Goal: Answer question/provide support: Share knowledge or assist other users

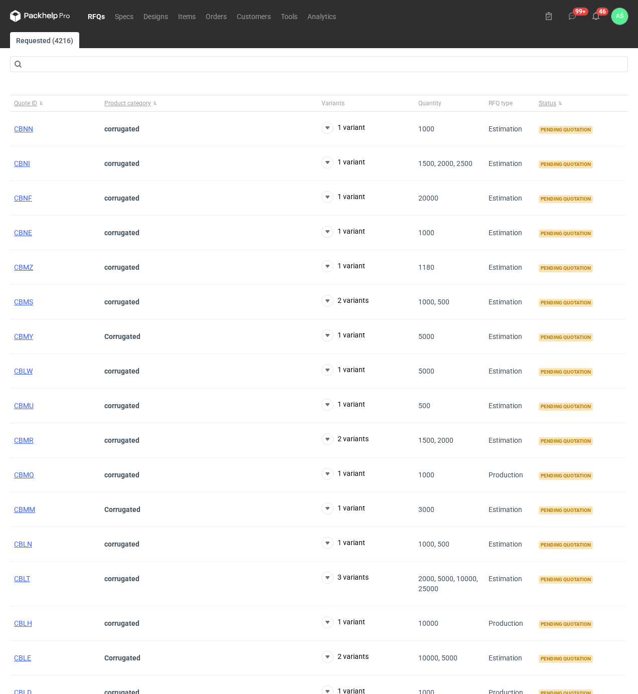
click at [93, 11] on link "RFQs" at bounding box center [96, 16] width 27 height 12
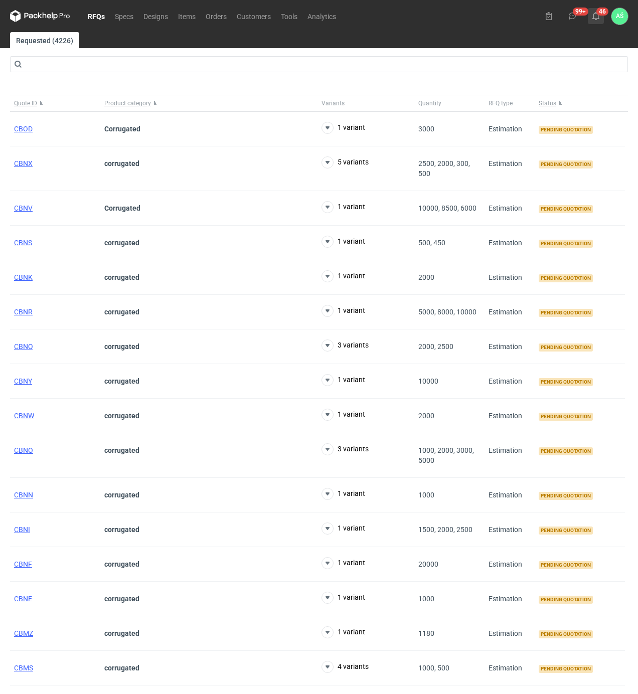
click at [599, 15] on use at bounding box center [596, 16] width 7 height 8
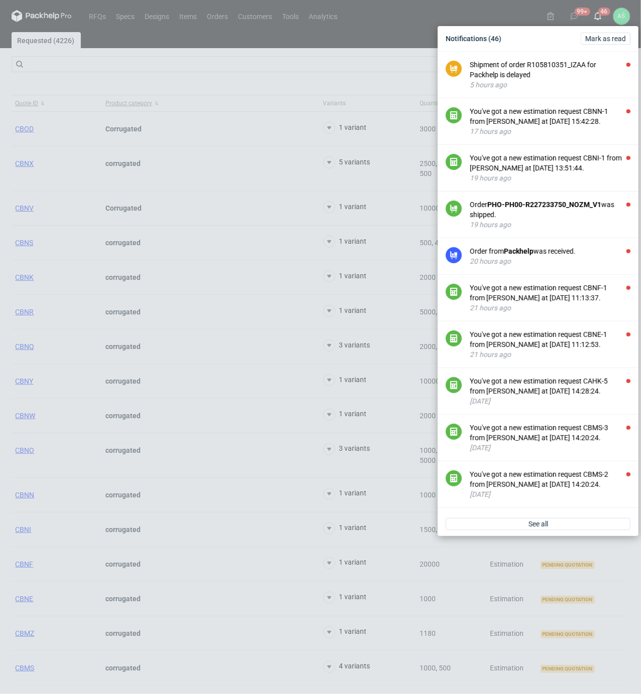
click at [546, 533] on div "See all" at bounding box center [537, 524] width 201 height 24
click at [546, 530] on link "See all" at bounding box center [538, 524] width 185 height 12
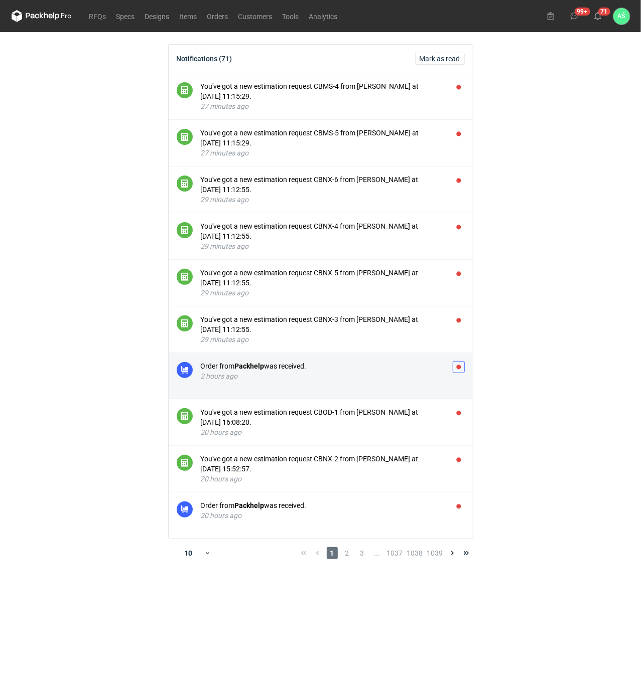
click at [460, 367] on button "button" at bounding box center [459, 367] width 12 height 12
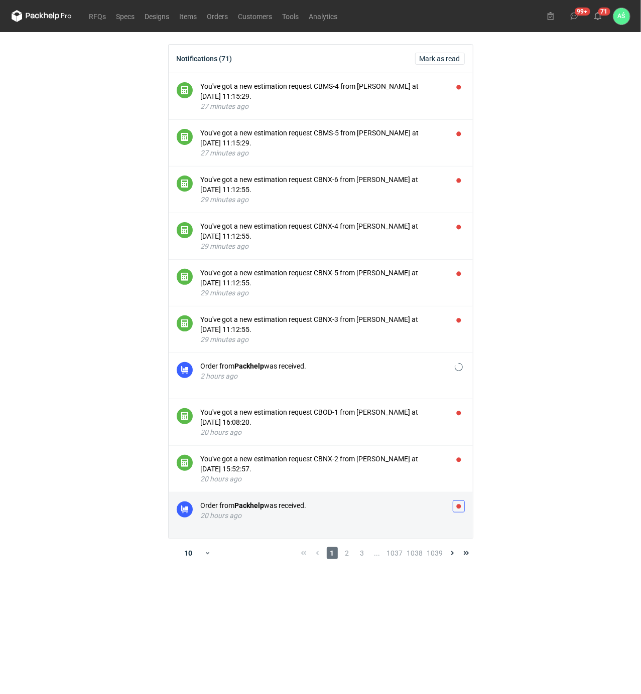
click at [458, 509] on button "button" at bounding box center [459, 507] width 12 height 12
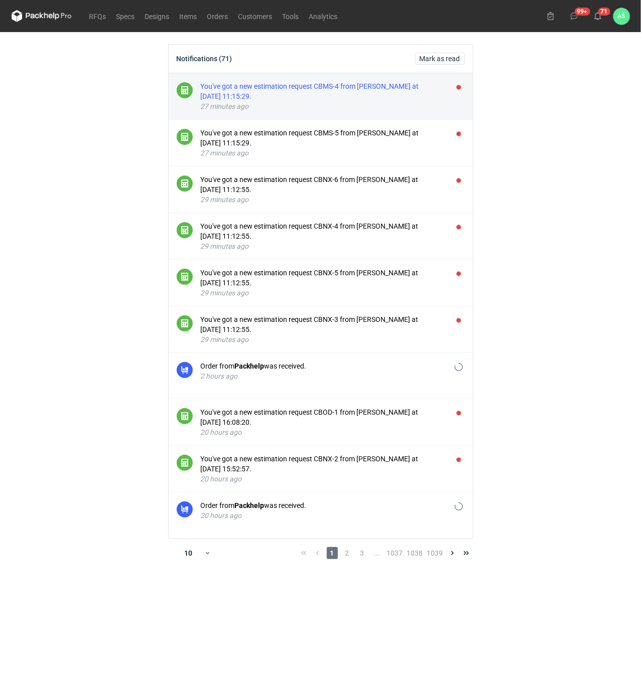
click at [363, 91] on div "You've got a new estimation request CBMS-4 from [PERSON_NAME] at [DATE] 11:15:2…" at bounding box center [323, 91] width 244 height 20
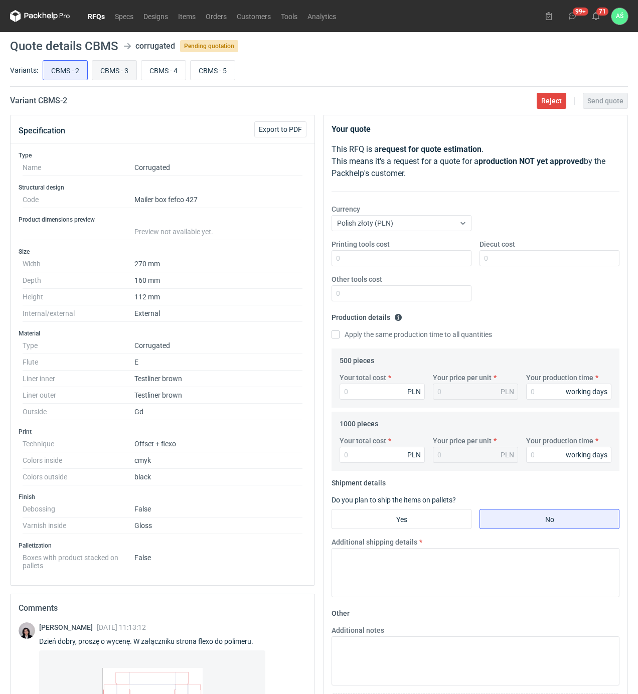
click at [107, 69] on input "CBMS - 3" at bounding box center [114, 70] width 44 height 19
radio input "true"
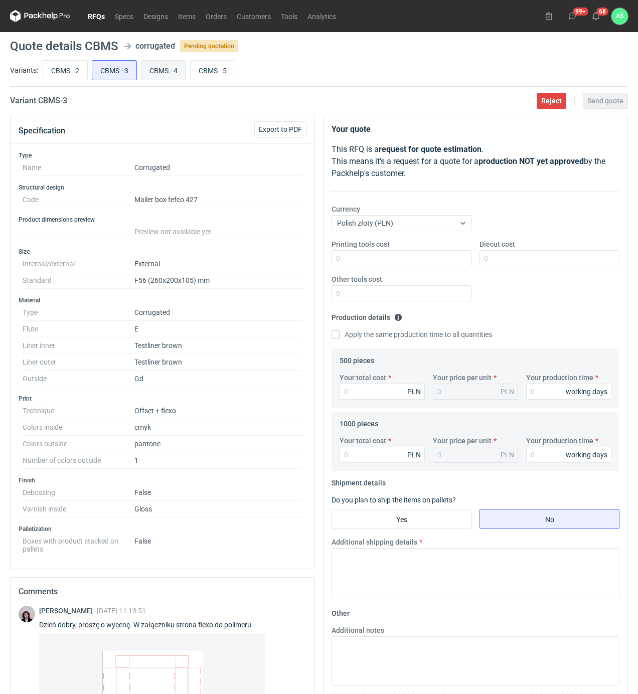
click at [160, 68] on input "CBMS - 4" at bounding box center [163, 70] width 44 height 19
radio input "true"
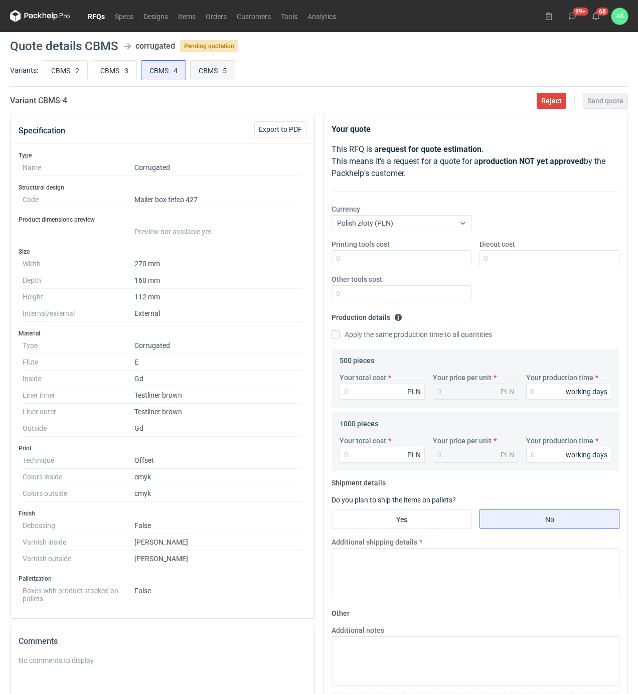
click at [208, 69] on input "CBMS - 5" at bounding box center [213, 70] width 44 height 19
radio input "true"
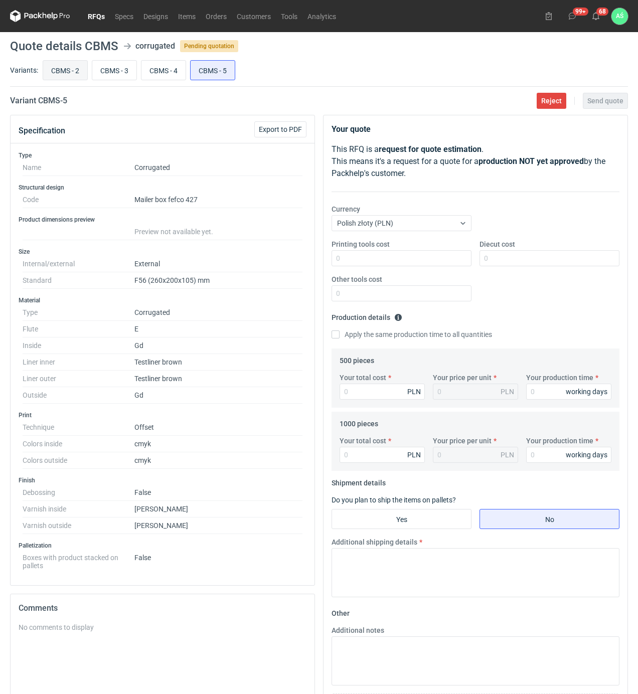
click at [68, 68] on input "CBMS - 2" at bounding box center [65, 70] width 44 height 19
radio input "true"
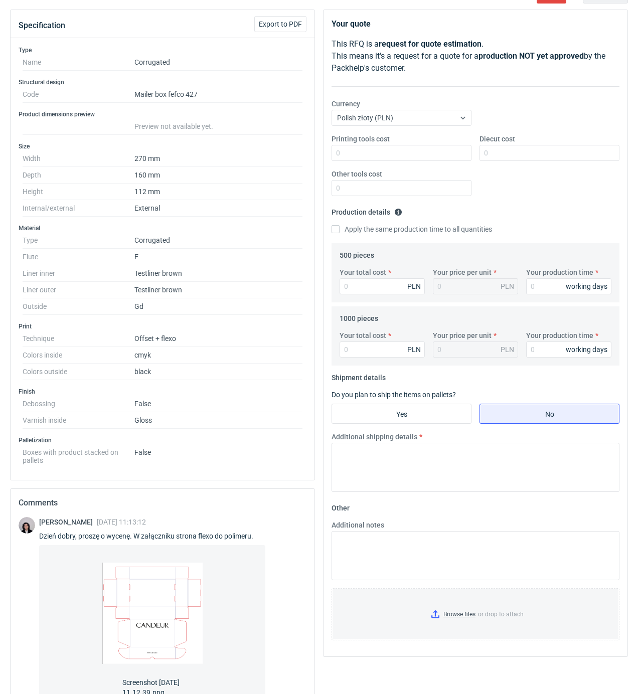
scroll to position [214, 0]
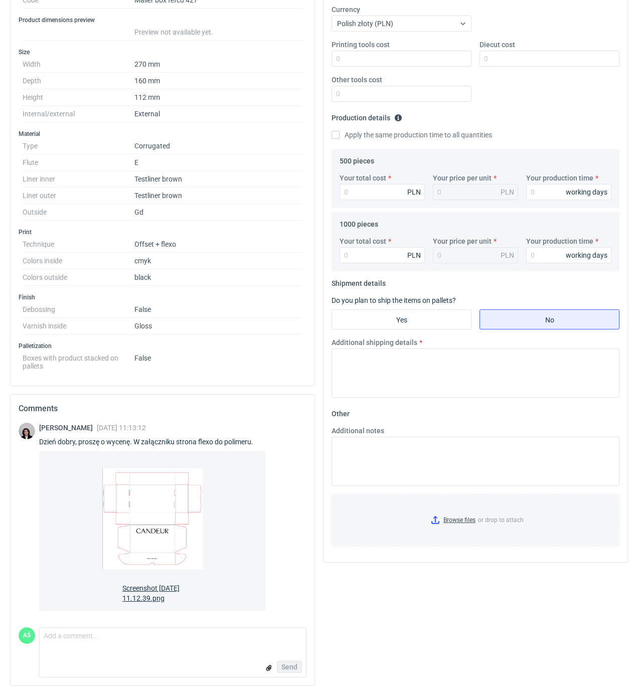
click at [159, 512] on img at bounding box center [152, 519] width 100 height 120
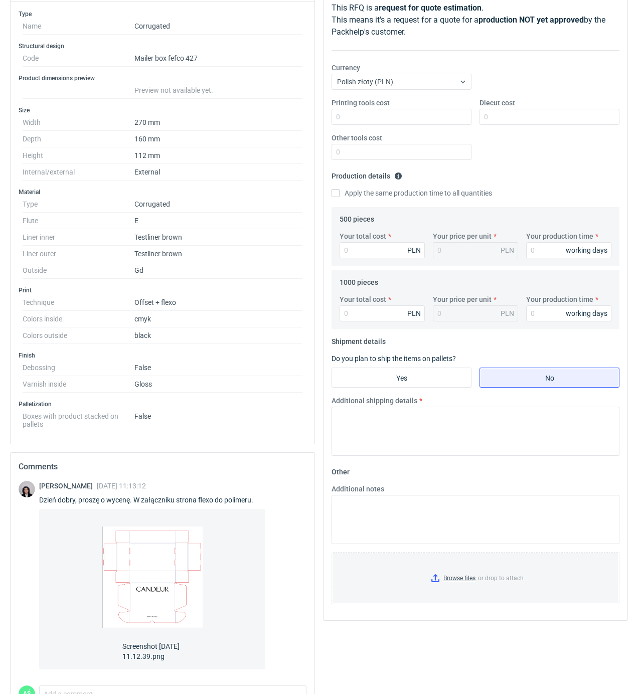
scroll to position [13, 0]
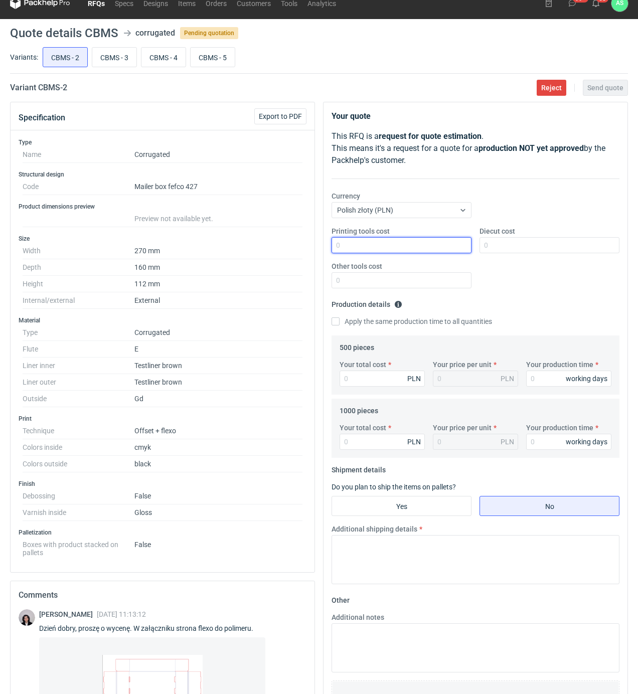
click at [419, 247] on input "Printing tools cost" at bounding box center [402, 245] width 140 height 16
type input "250"
type input "750"
type input "4470"
type input "8.94"
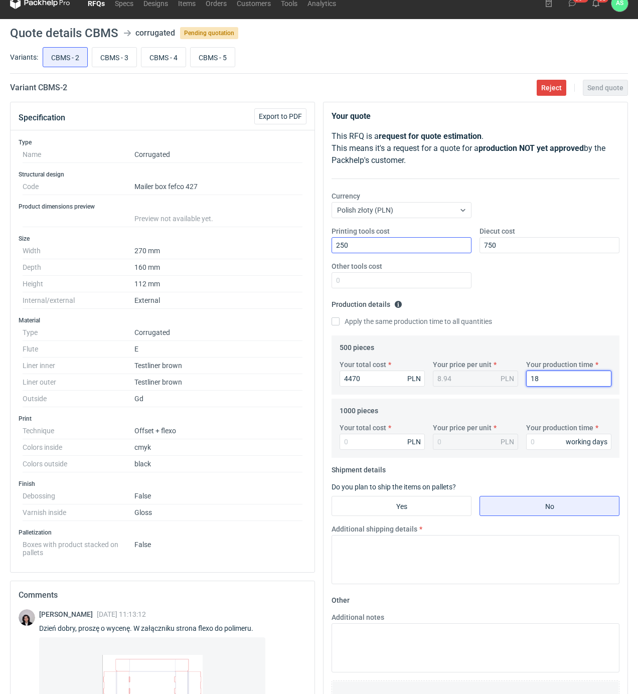
type input "18"
type input "6060"
type input "6.06"
type input "18"
click at [439, 512] on input "Yes" at bounding box center [401, 506] width 139 height 19
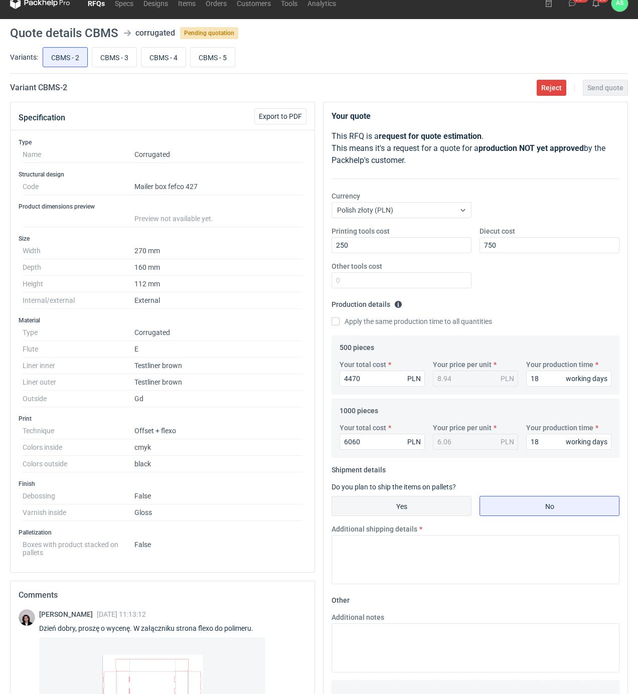
radio input "true"
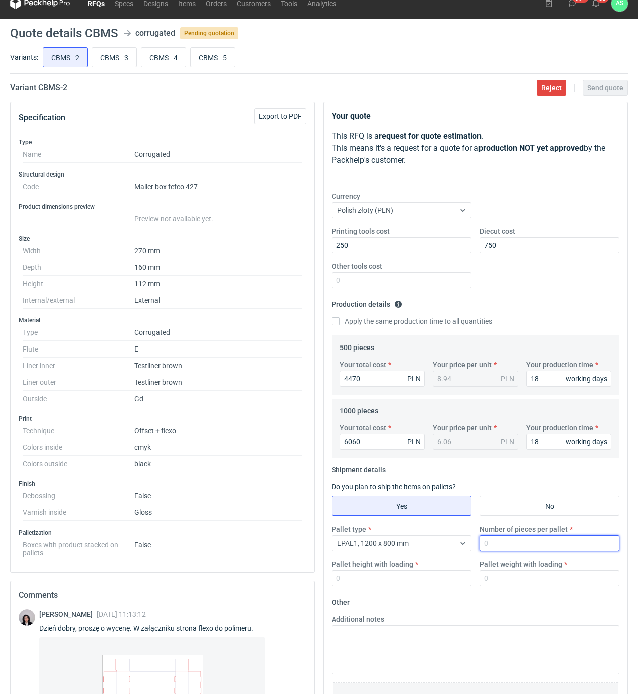
click at [508, 546] on input "Number of pieces per pallet" at bounding box center [550, 543] width 140 height 16
type input "1000"
type input "1800"
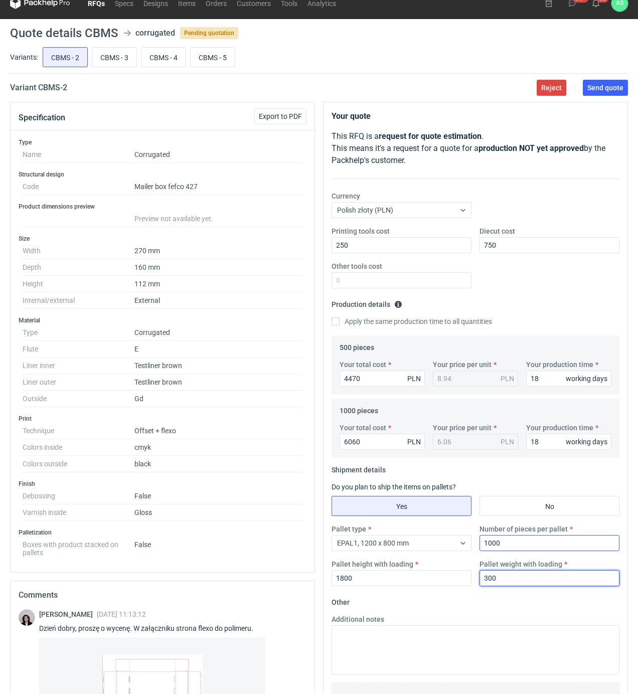
type input "300"
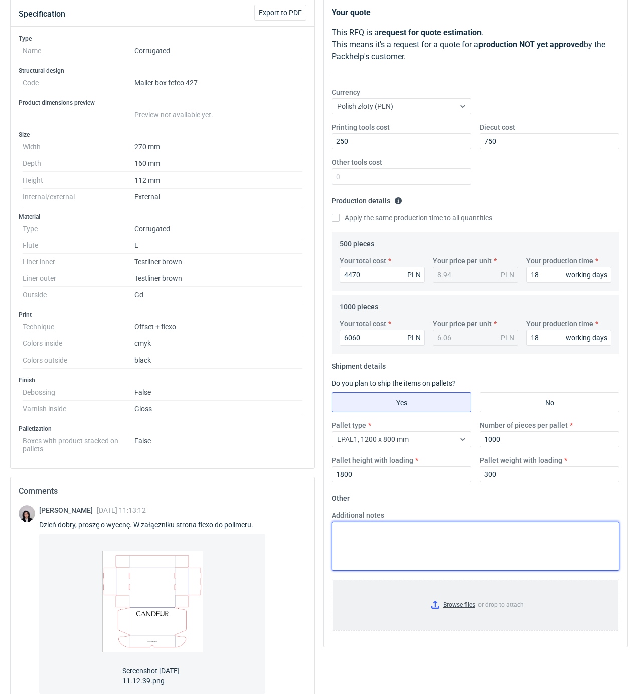
scroll to position [214, 0]
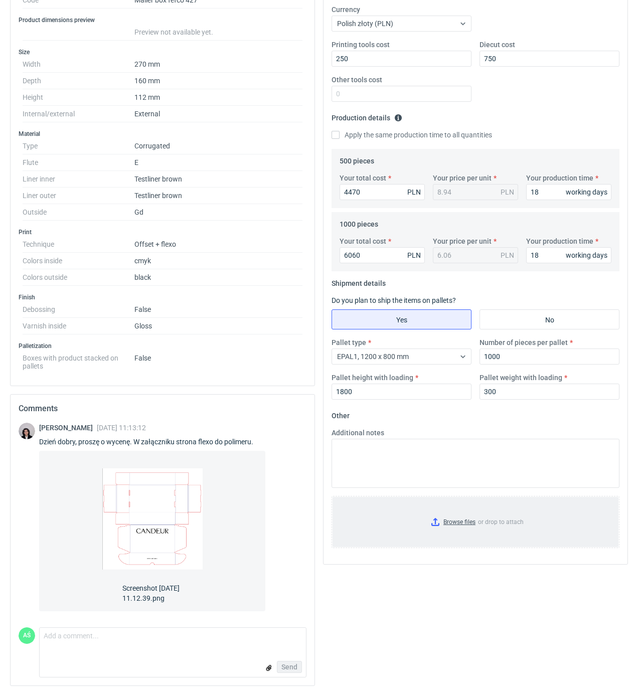
click at [456, 509] on input "Browse files or drop to attach" at bounding box center [476, 522] width 286 height 50
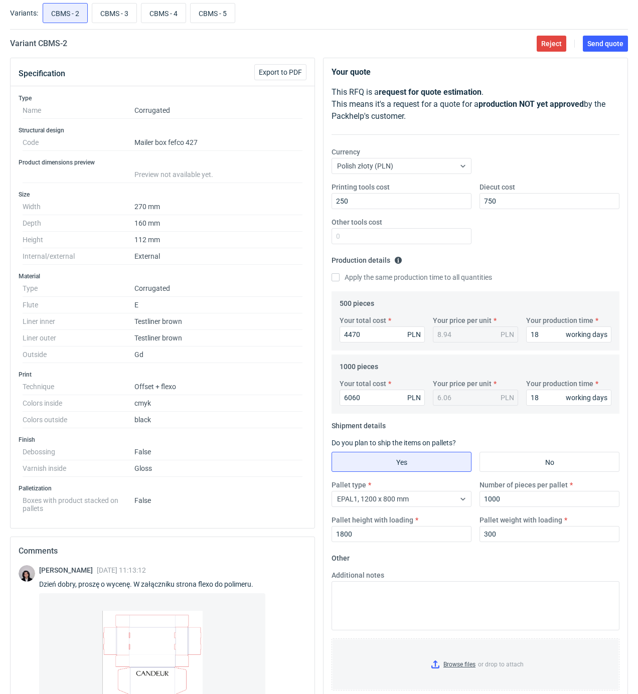
scroll to position [0, 0]
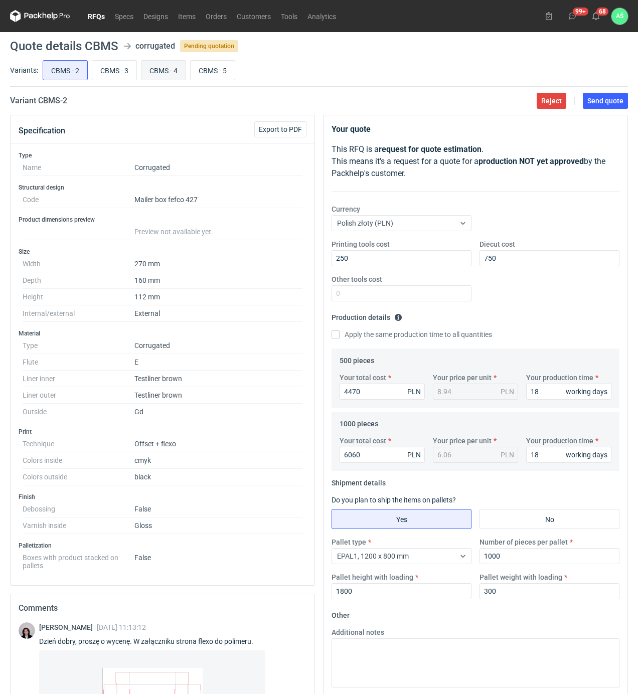
click at [169, 70] on input "CBMS - 4" at bounding box center [163, 70] width 44 height 19
radio input "true"
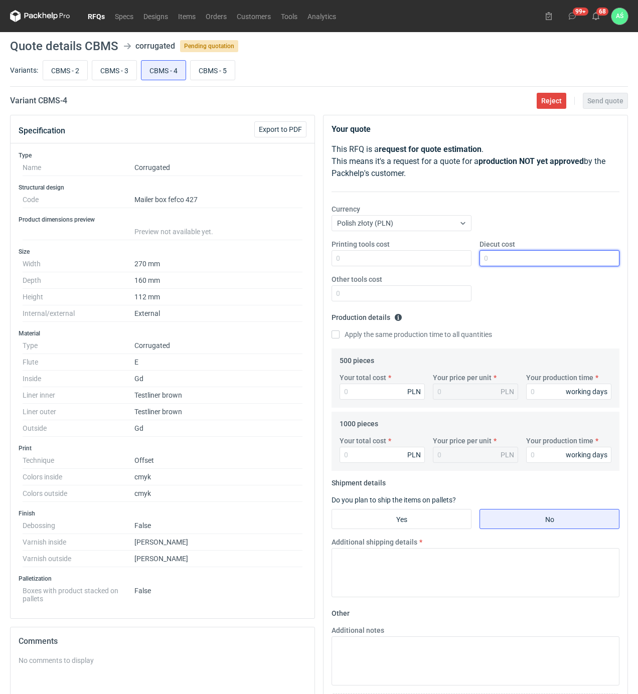
click at [502, 260] on input "Diecut cost" at bounding box center [550, 258] width 140 height 16
type input "750"
type input "4860"
type input "9.72"
type input "18"
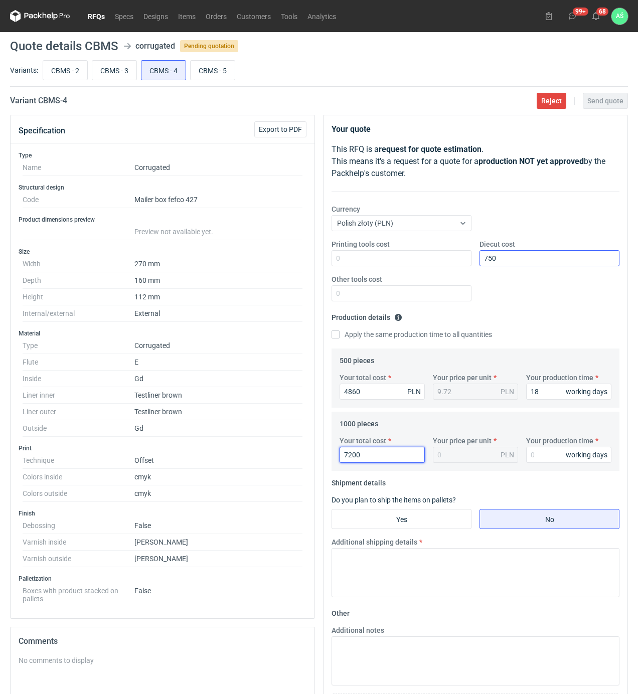
type input "7200"
type input "7.2"
type input "18"
click at [457, 521] on input "Yes" at bounding box center [401, 519] width 139 height 19
radio input "true"
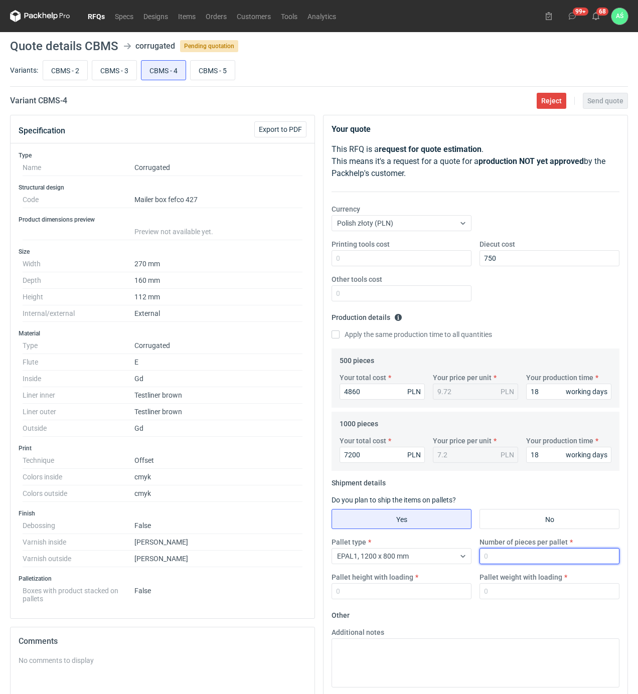
click at [490, 560] on input "Number of pieces per pallet" at bounding box center [550, 556] width 140 height 16
type input "1000"
type input "1800"
type input "400"
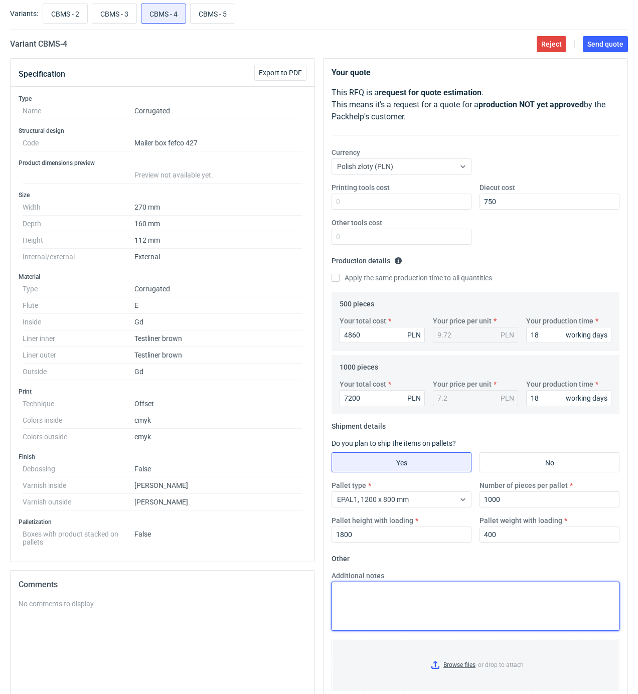
scroll to position [178, 0]
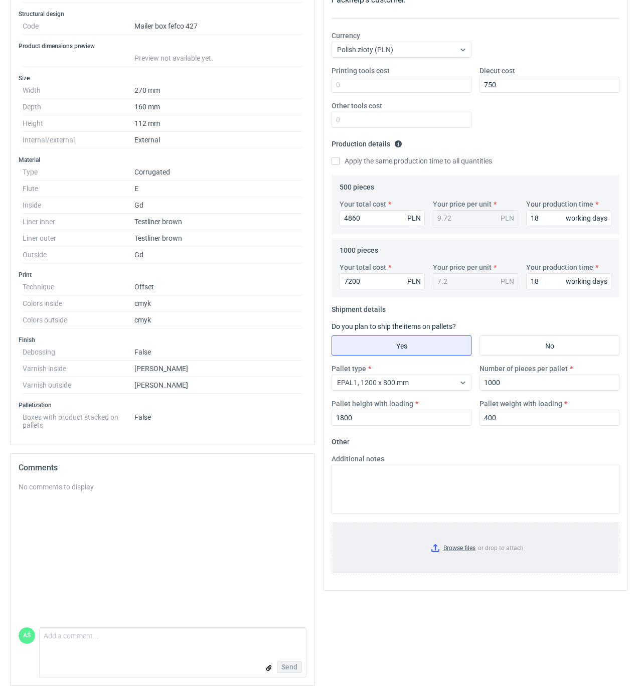
click at [450, 544] on input "Browse files or drop to attach" at bounding box center [476, 548] width 286 height 50
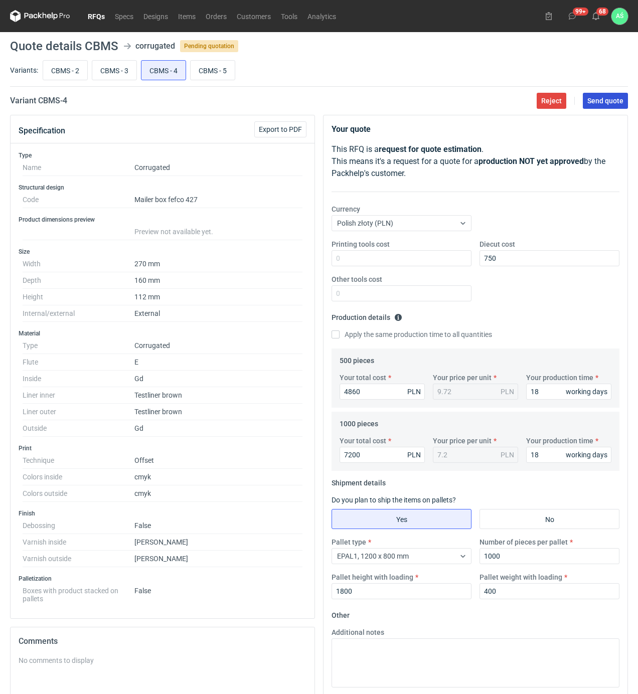
click at [609, 98] on span "Send quote" at bounding box center [605, 100] width 36 height 7
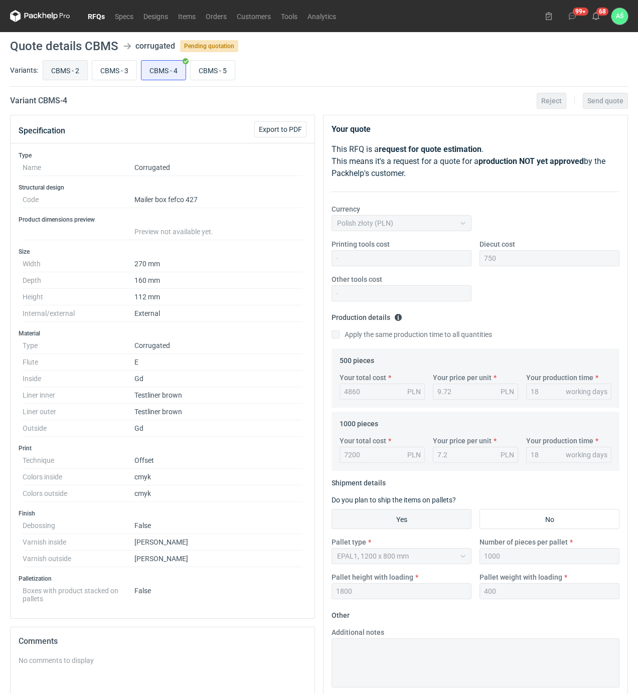
click at [61, 73] on input "CBMS - 2" at bounding box center [65, 70] width 44 height 19
radio input "true"
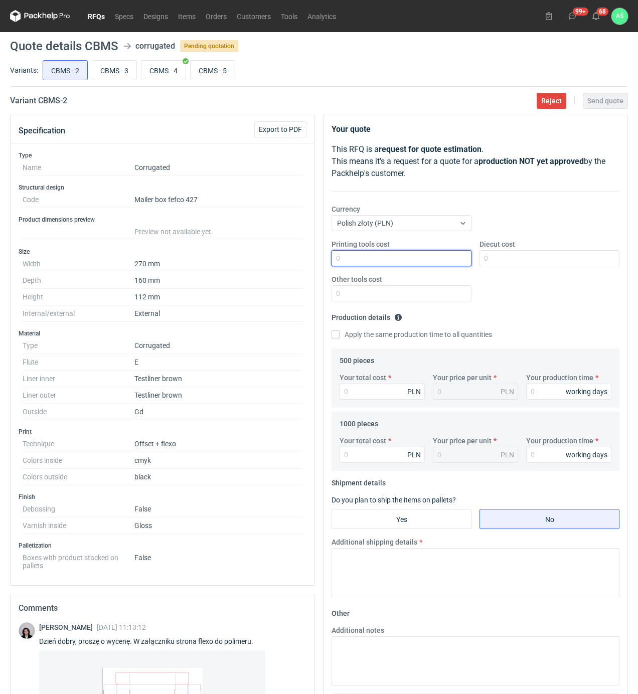
click at [431, 260] on input "Printing tools cost" at bounding box center [402, 258] width 140 height 16
type input "250"
type input "750"
click at [386, 392] on input "Your total cost" at bounding box center [382, 392] width 85 height 16
type input "4470"
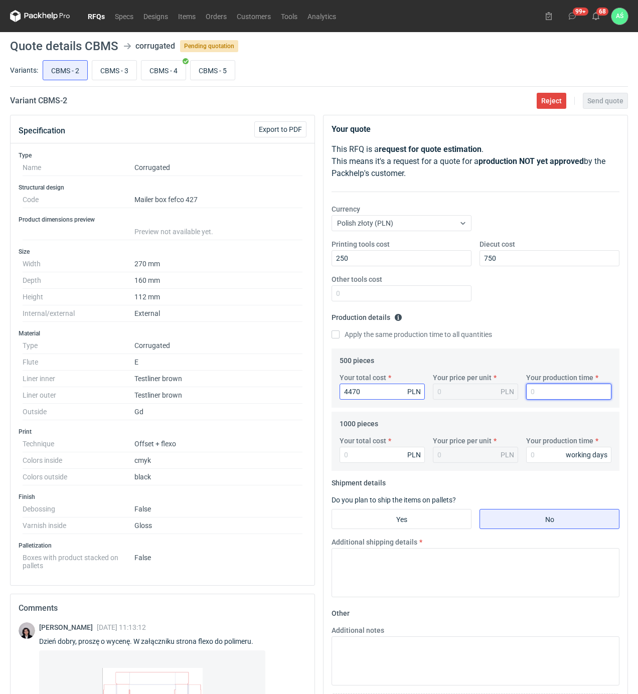
type input "8.94"
type input "18"
type input "6"
type input "0.01"
type input "6060"
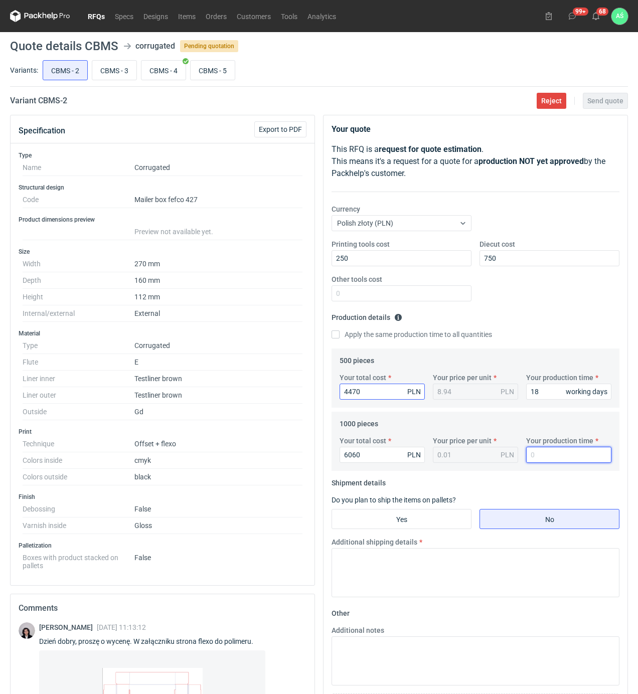
type input "6.06"
type input "18"
click at [402, 523] on input "Yes" at bounding box center [401, 519] width 139 height 19
radio input "true"
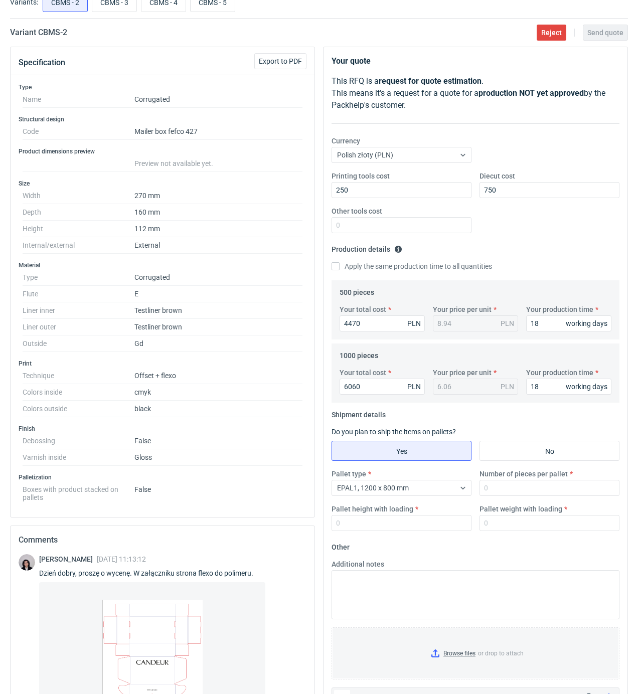
scroll to position [133, 0]
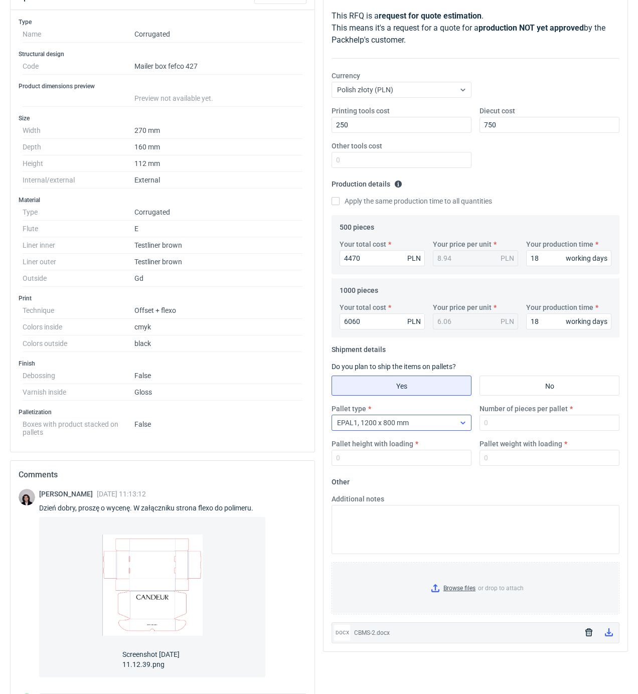
click at [420, 427] on div "EPAL1, 1200 x 800 mm" at bounding box center [393, 423] width 123 height 14
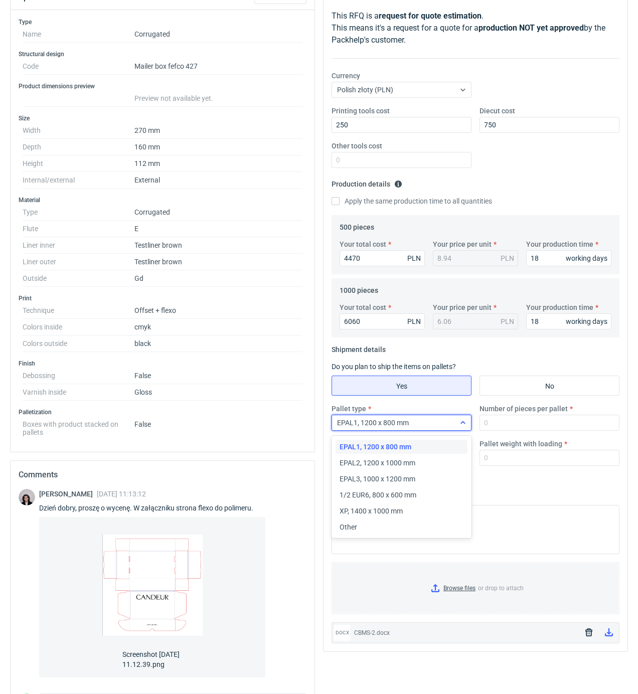
click at [420, 427] on div "EPAL1, 1200 x 800 mm" at bounding box center [393, 423] width 123 height 14
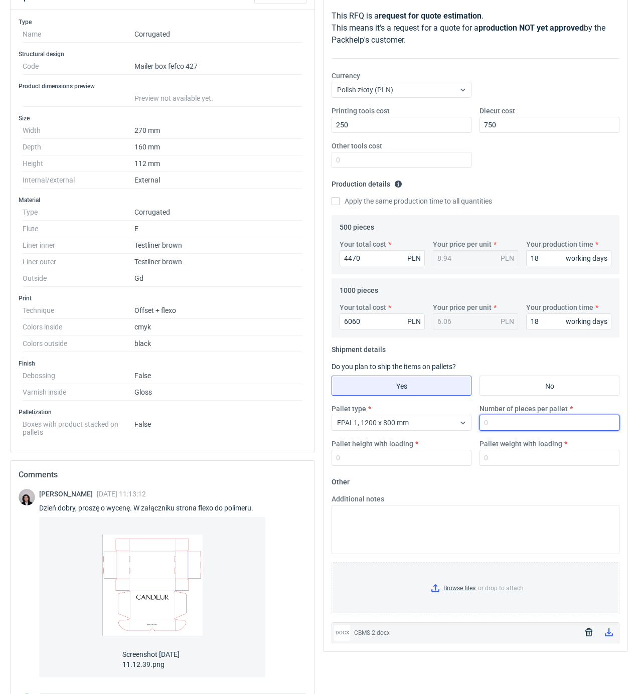
click at [492, 424] on input "Number of pieces per pallet" at bounding box center [550, 423] width 140 height 16
type input "1000"
type input "1800"
type input "300"
click at [454, 597] on input "Browse files or drop to attach" at bounding box center [476, 588] width 286 height 50
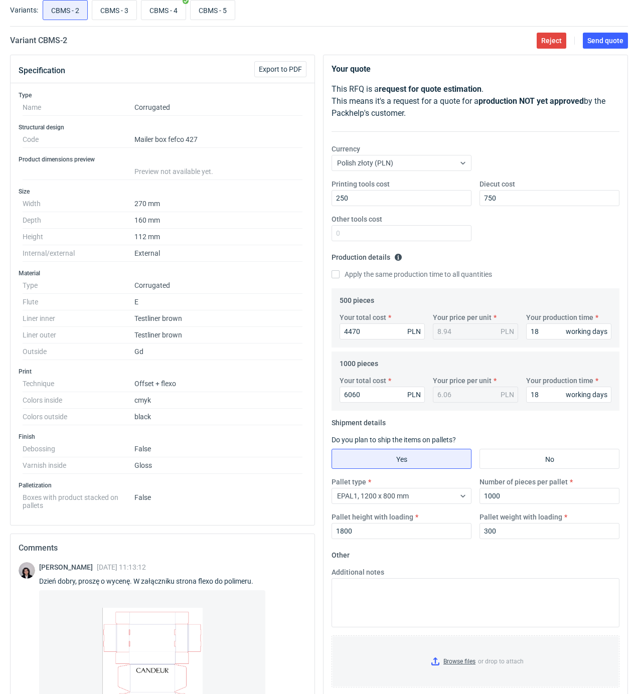
scroll to position [0, 0]
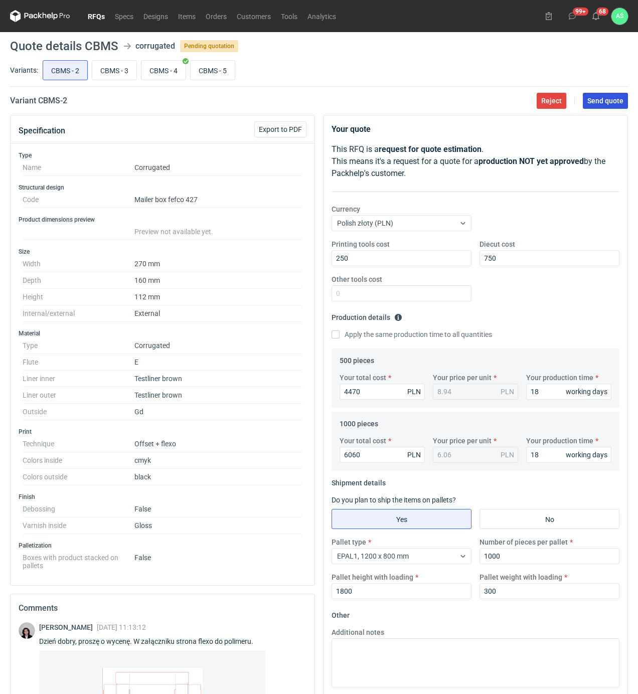
click at [604, 101] on span "Send quote" at bounding box center [605, 100] width 36 height 7
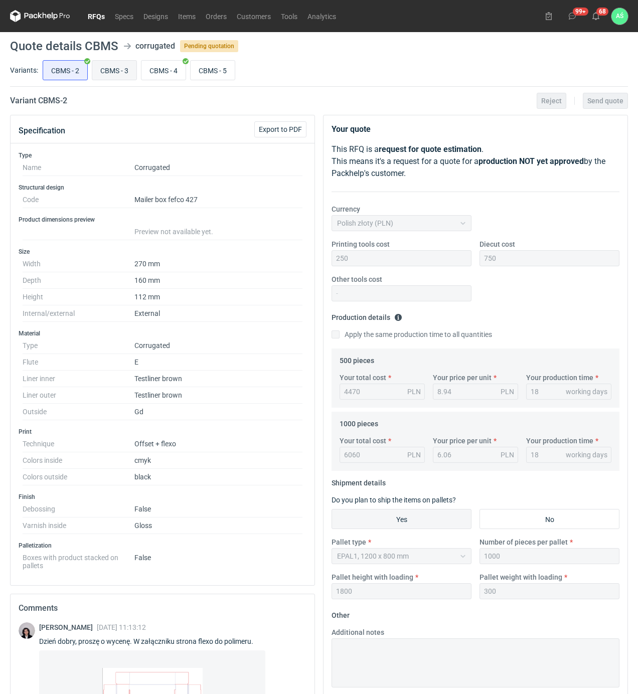
click at [126, 71] on input "CBMS - 3" at bounding box center [114, 70] width 44 height 19
radio input "true"
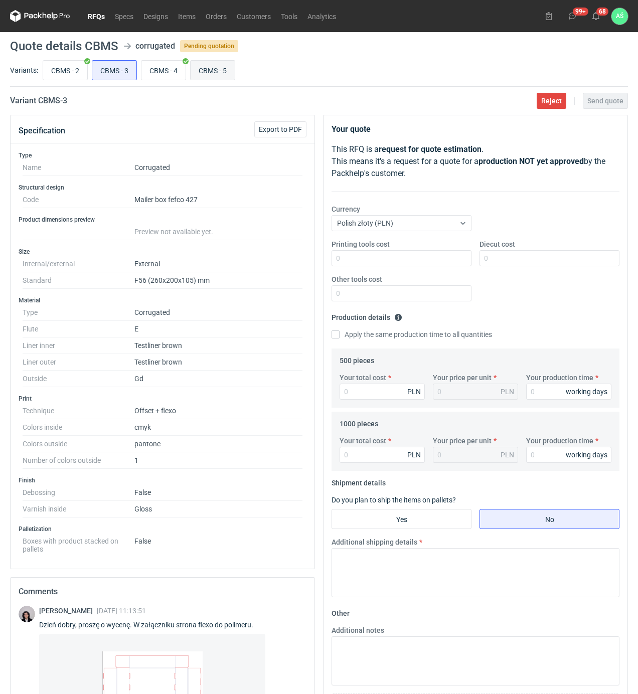
click at [209, 65] on input "CBMS - 5" at bounding box center [213, 70] width 44 height 19
radio input "true"
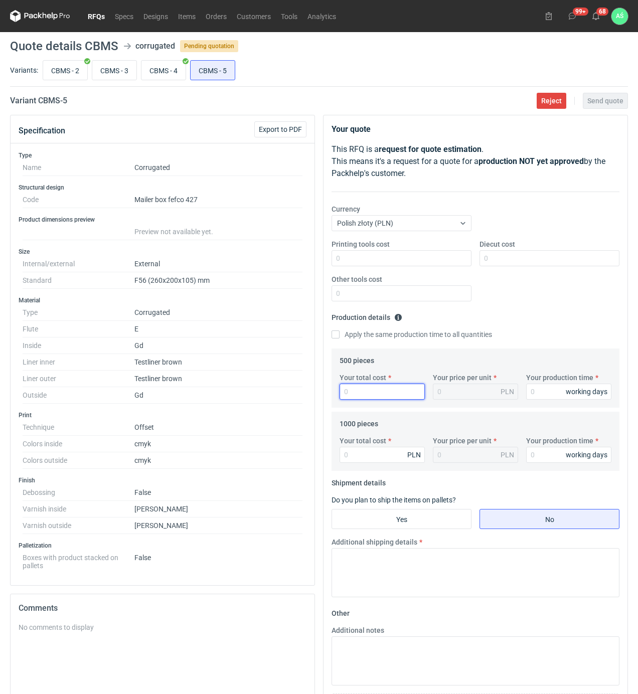
click at [402, 385] on input "Your total cost" at bounding box center [382, 392] width 85 height 16
type input "4920"
type input "9.84"
type input "18"
type input "7320"
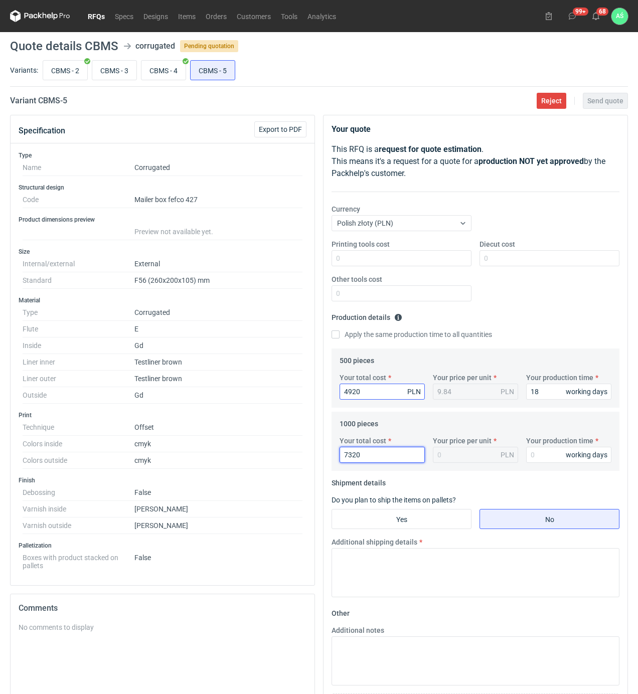
type input "7.32"
type input "7320"
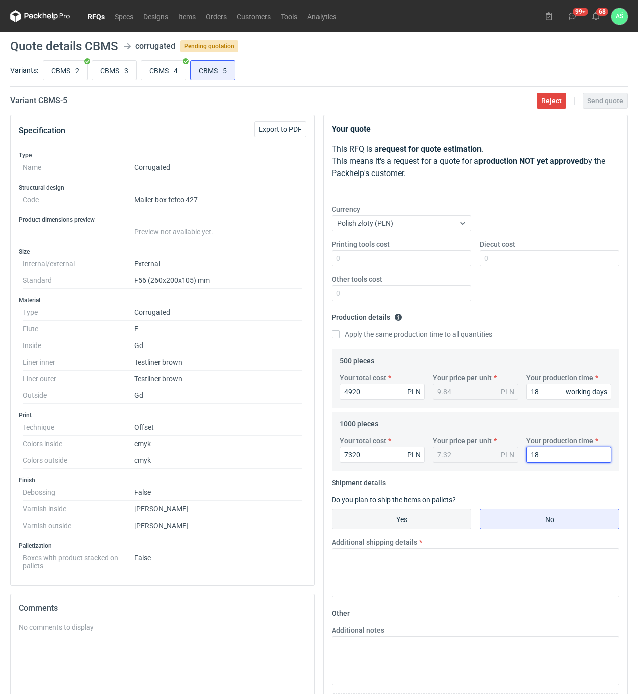
type input "18"
click at [423, 526] on input "Yes" at bounding box center [401, 519] width 139 height 19
radio input "true"
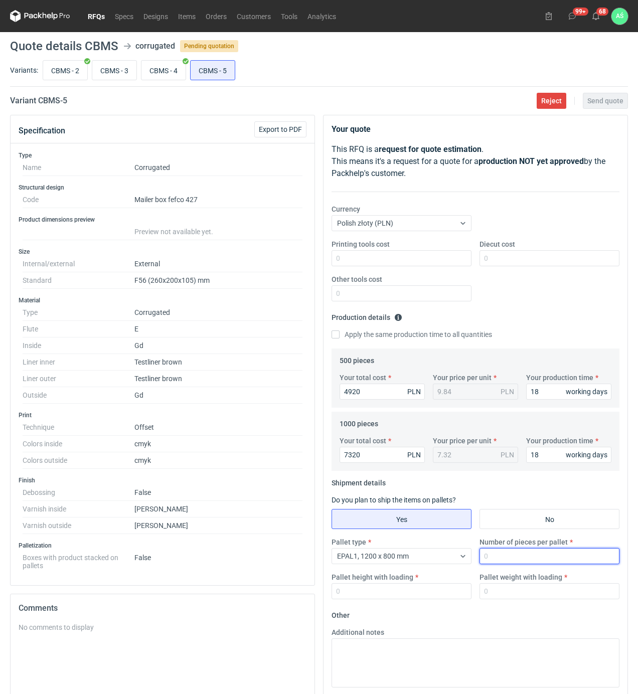
click at [500, 554] on input "Number of pieces per pallet" at bounding box center [550, 556] width 140 height 16
type input "1000"
type input "1800"
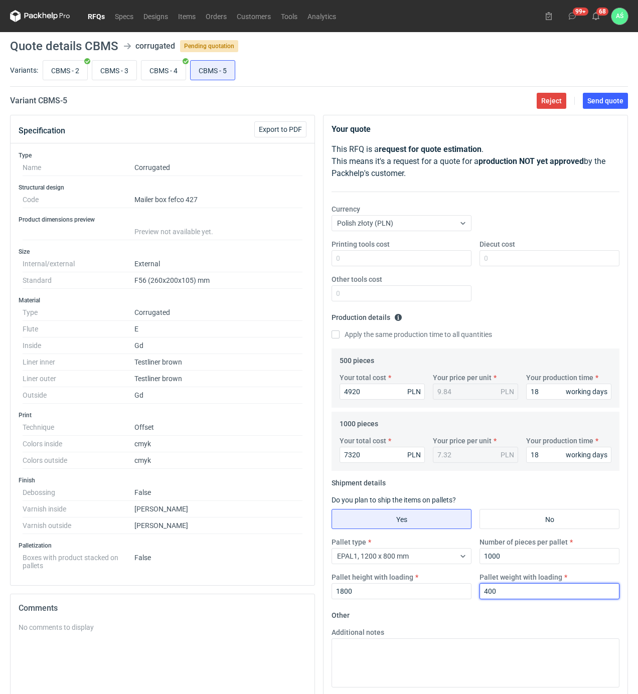
type input "400"
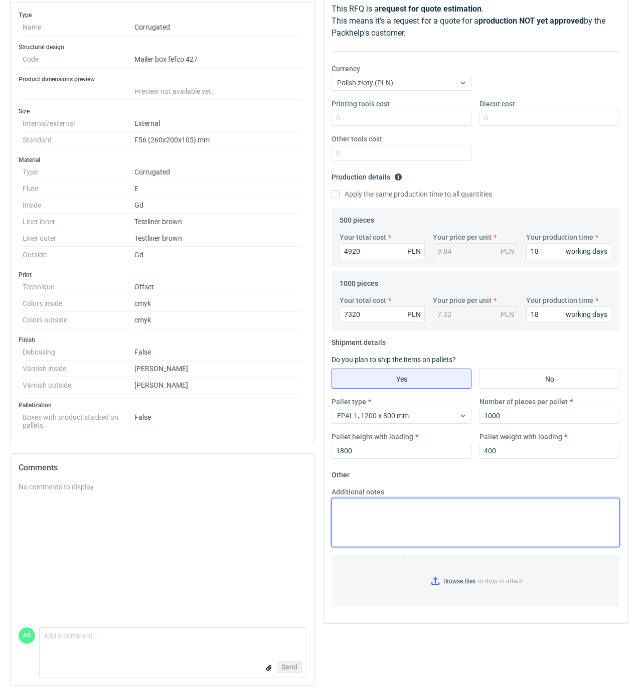
scroll to position [144, 0]
click at [455, 585] on input "Browse files or drop to attach" at bounding box center [476, 581] width 286 height 50
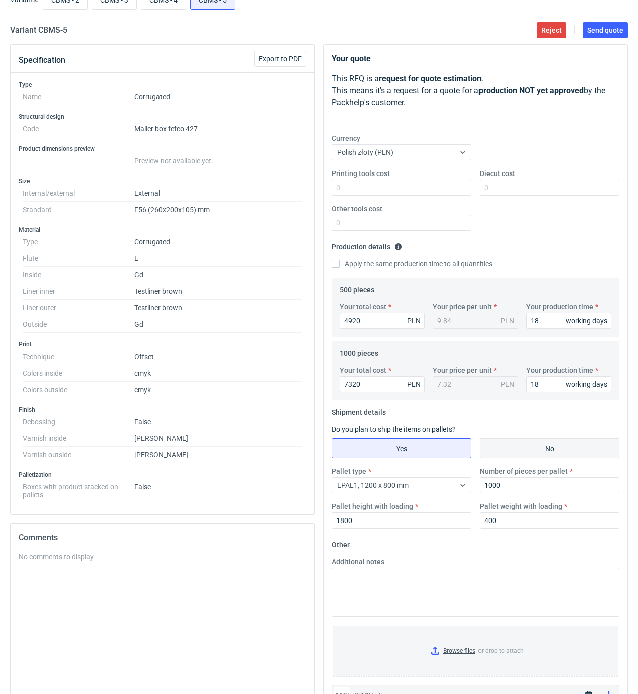
scroll to position [0, 0]
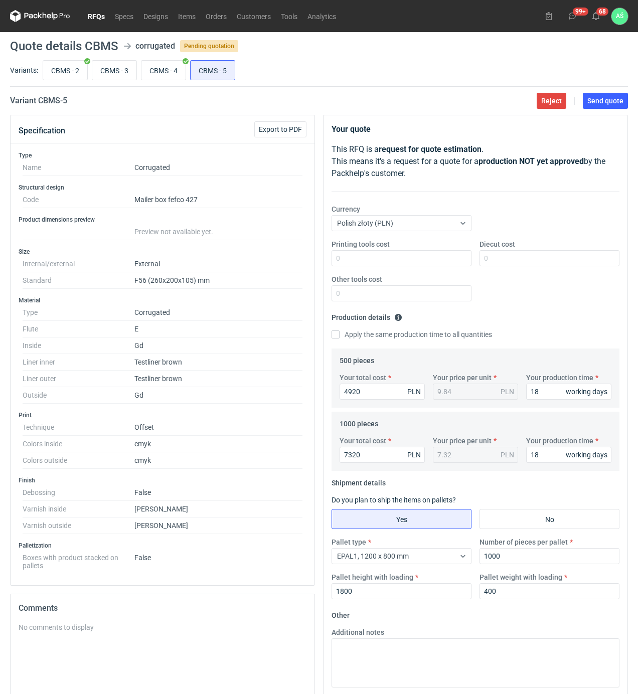
click at [612, 97] on span "Send quote" at bounding box center [605, 100] width 36 height 7
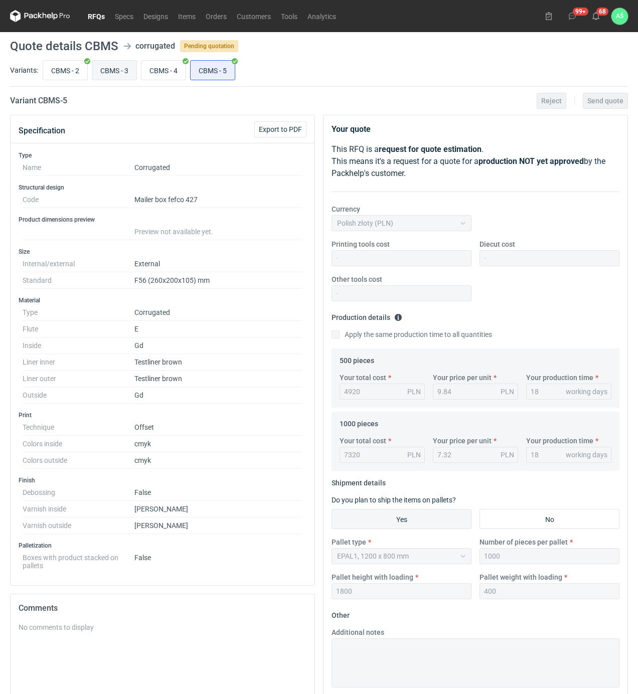
click at [123, 70] on input "CBMS - 3" at bounding box center [114, 70] width 44 height 19
radio input "true"
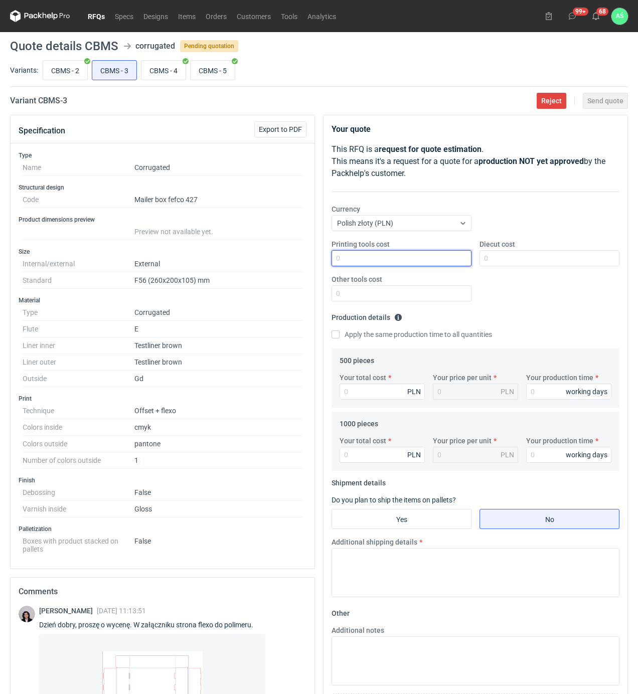
click at [428, 265] on input "Printing tools cost" at bounding box center [402, 258] width 140 height 16
type input "250"
type input "4515"
type input "9.03"
type input "18"
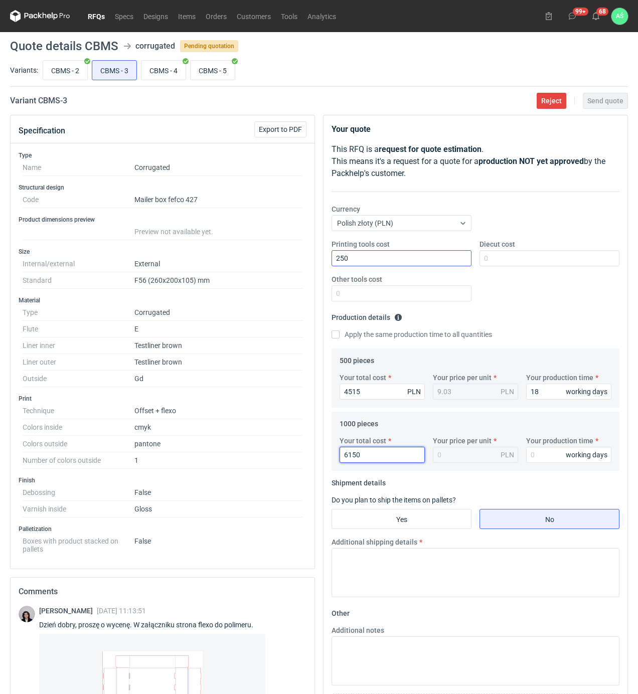
type input "6150"
type input "6.15"
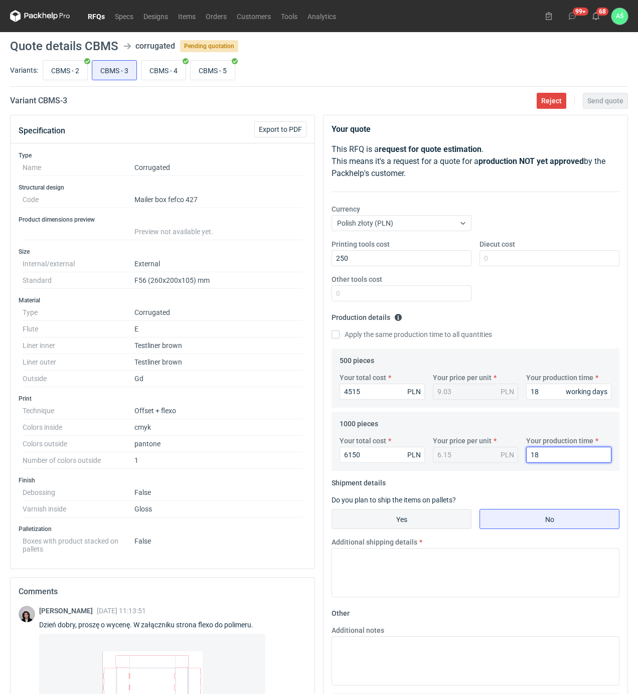
type input "18"
click at [417, 512] on input "Yes" at bounding box center [401, 519] width 139 height 19
radio input "true"
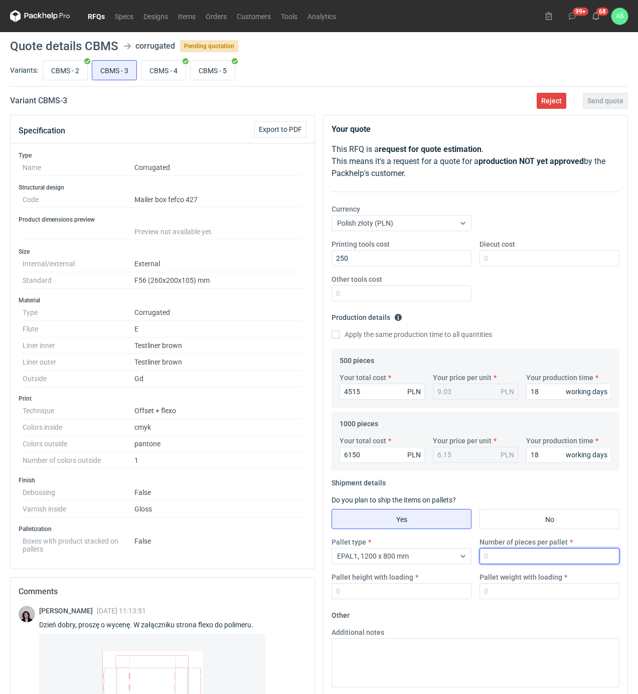
click at [502, 559] on input "Number of pieces per pallet" at bounding box center [550, 556] width 140 height 16
type input "1000"
type input "1800"
type input "350"
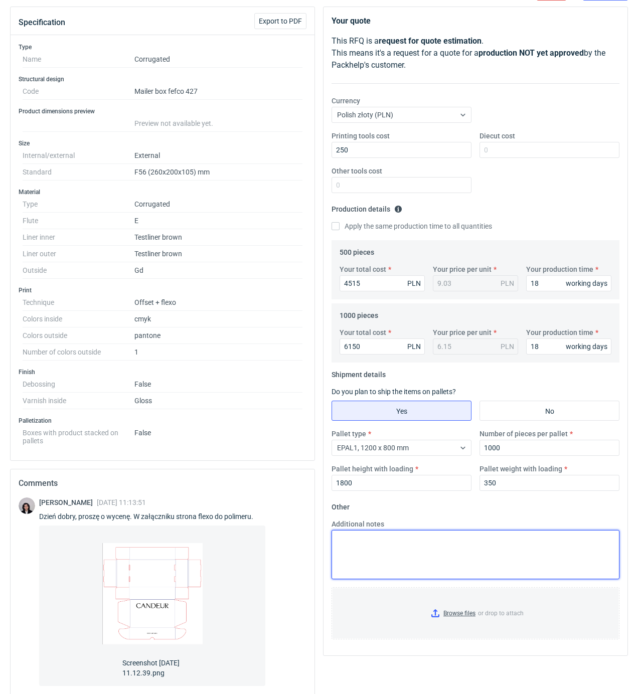
scroll to position [197, 0]
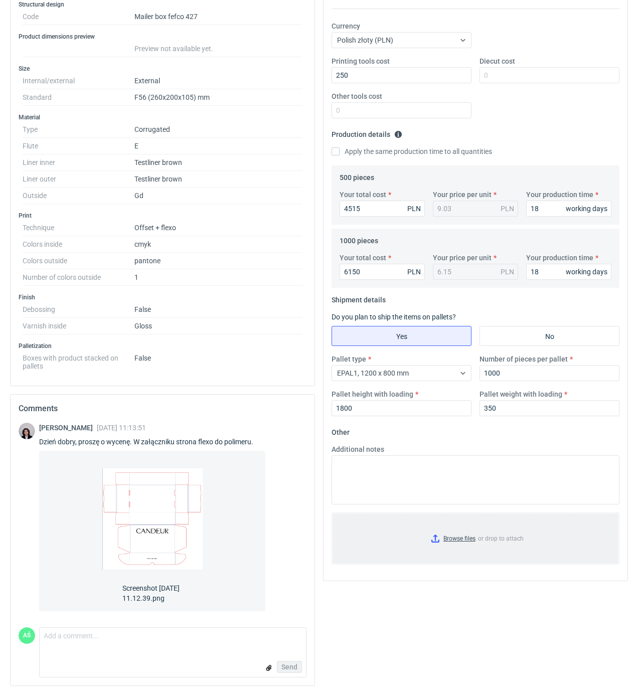
click at [452, 526] on input "Browse files or drop to attach" at bounding box center [476, 539] width 286 height 50
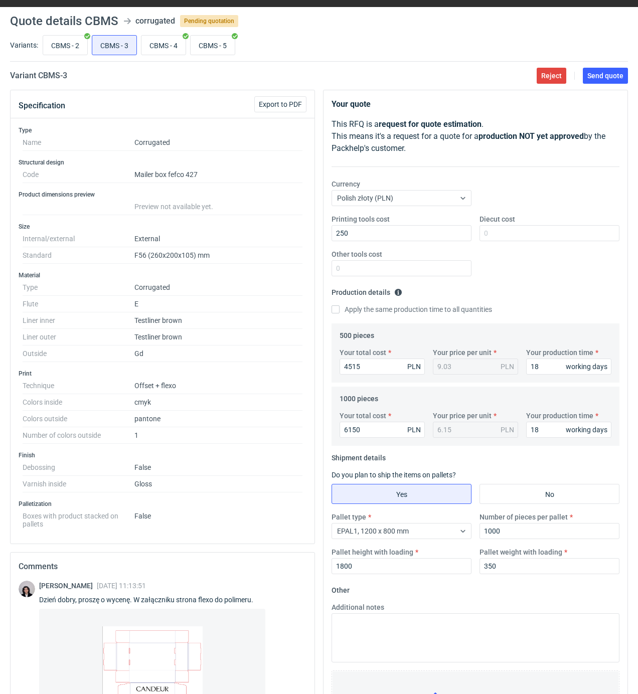
scroll to position [0, 0]
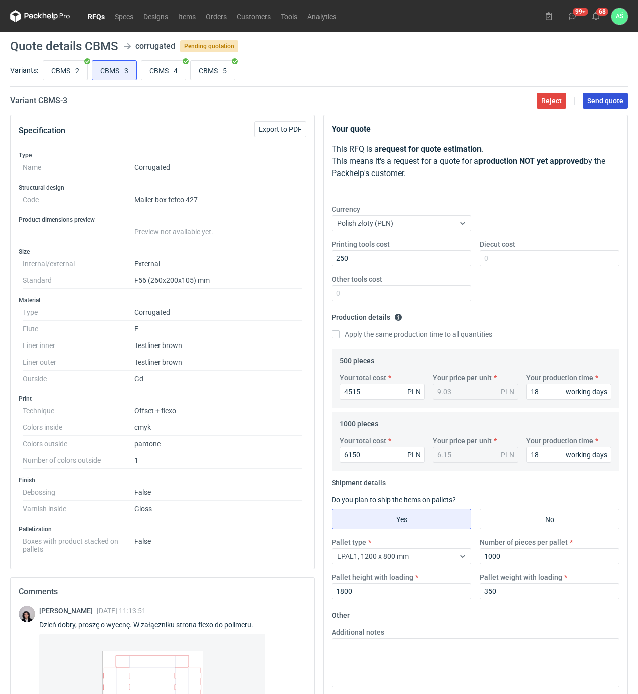
click at [600, 105] on button "Send quote" at bounding box center [605, 101] width 45 height 16
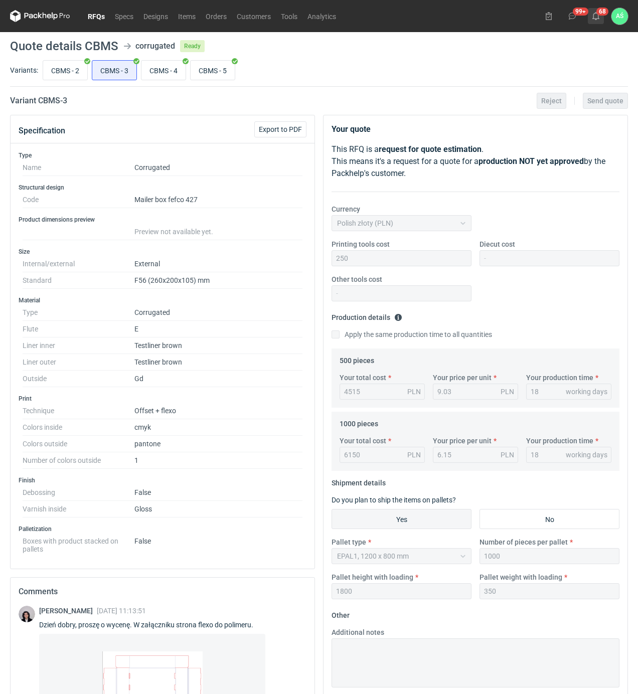
click at [599, 16] on use at bounding box center [596, 16] width 7 height 8
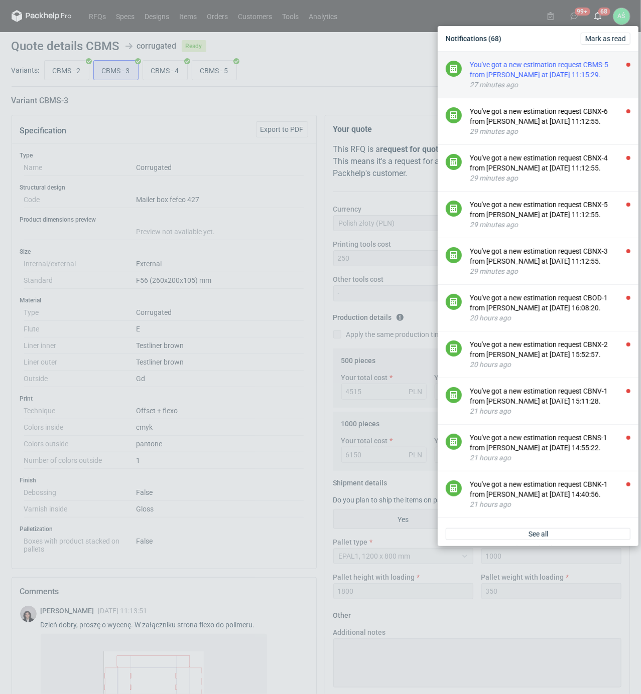
click at [594, 69] on div "You've got a new estimation request CBMS-5 from [PERSON_NAME] at [DATE] 11:15:2…" at bounding box center [550, 70] width 161 height 20
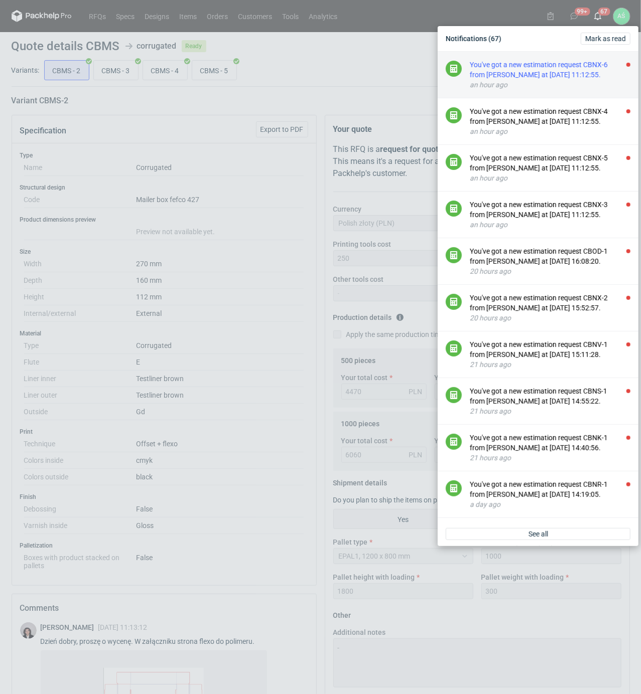
click at [589, 78] on div "You've got a new estimation request CBNX-6 from [PERSON_NAME] at [DATE] 11:12:5…" at bounding box center [550, 70] width 161 height 20
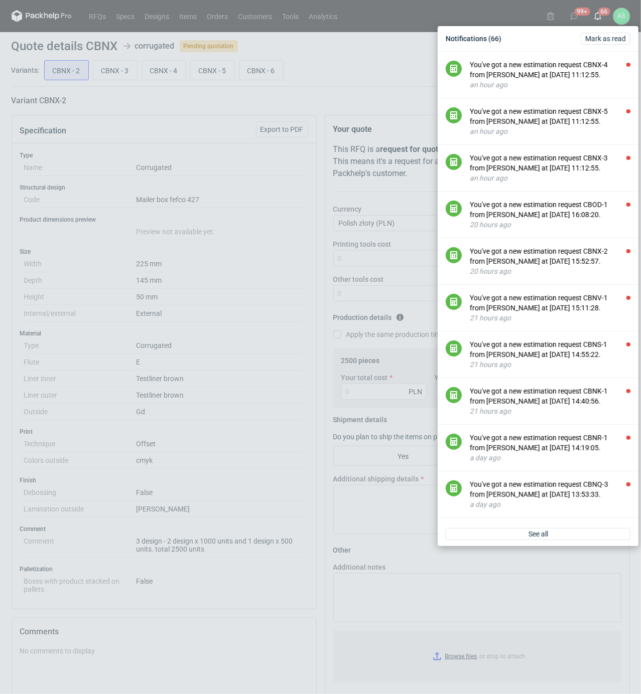
click at [77, 131] on div "Notifications (66) [PERSON_NAME] as read You've got a new estimation request CB…" at bounding box center [320, 347] width 641 height 694
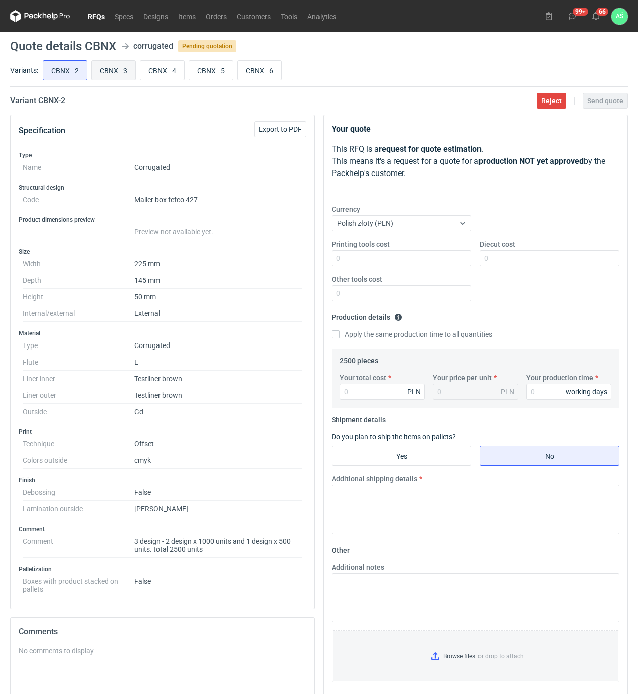
click at [114, 69] on input "CBNX - 3" at bounding box center [114, 70] width 44 height 19
radio input "true"
click at [156, 68] on input "CBNX - 4" at bounding box center [162, 70] width 44 height 19
radio input "true"
click at [201, 69] on input "CBNX - 5" at bounding box center [211, 70] width 44 height 19
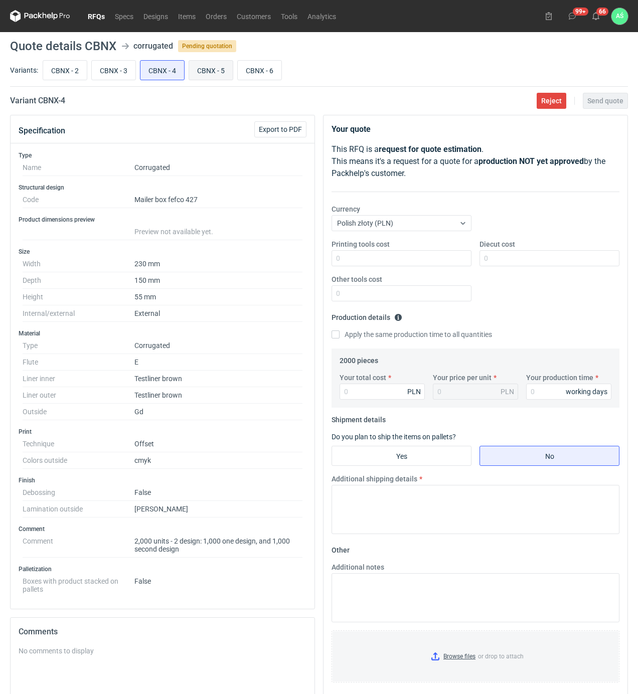
radio input "true"
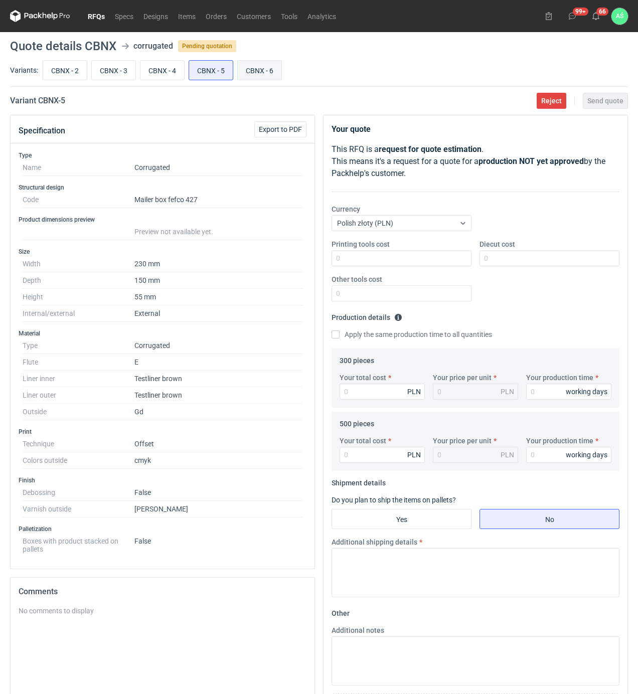
click at [245, 72] on input "CBNX - 6" at bounding box center [260, 70] width 44 height 19
radio input "true"
click at [207, 72] on input "CBNX - 5" at bounding box center [211, 70] width 44 height 19
radio input "true"
click at [163, 71] on input "CBNX - 4" at bounding box center [162, 70] width 44 height 19
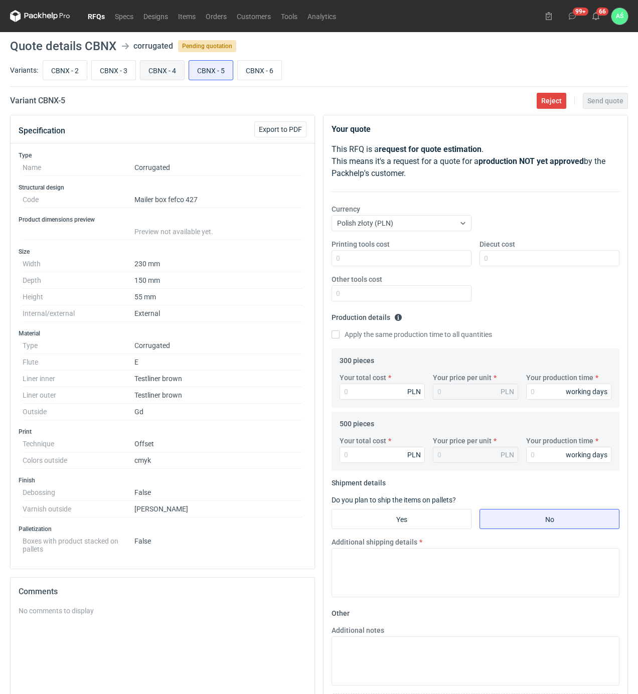
radio input "true"
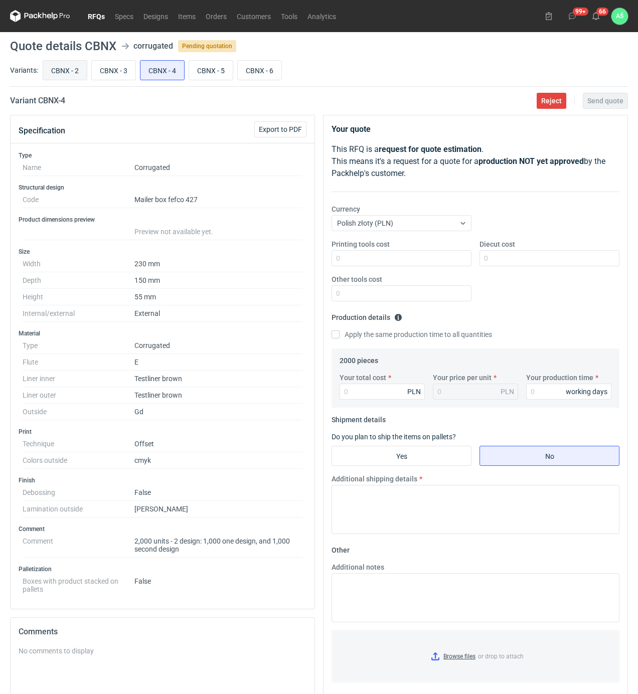
click at [73, 73] on input "CBNX - 2" at bounding box center [65, 70] width 44 height 19
radio input "true"
click at [107, 71] on input "CBNX - 3" at bounding box center [114, 70] width 44 height 19
radio input "true"
click at [66, 78] on input "CBNX - 2" at bounding box center [65, 70] width 44 height 19
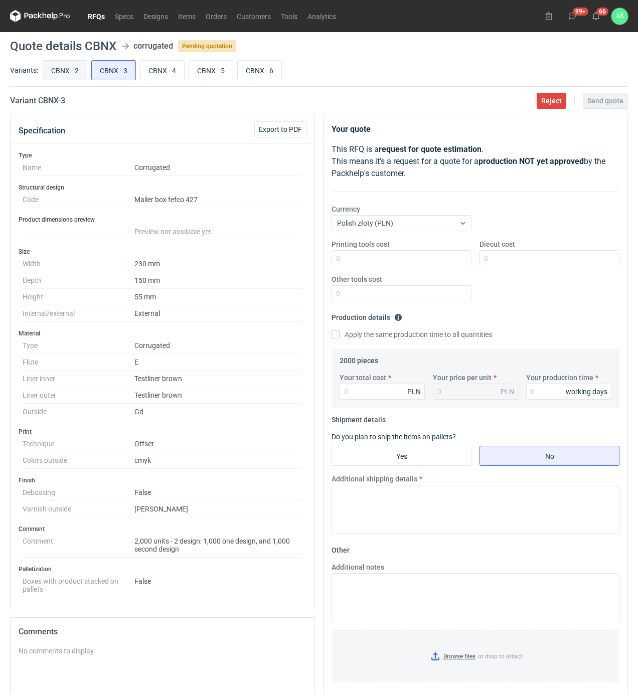
radio input "true"
click at [167, 72] on input "CBNX - 4" at bounding box center [162, 70] width 44 height 19
radio input "true"
click at [218, 71] on input "CBNX - 5" at bounding box center [211, 70] width 44 height 19
radio input "true"
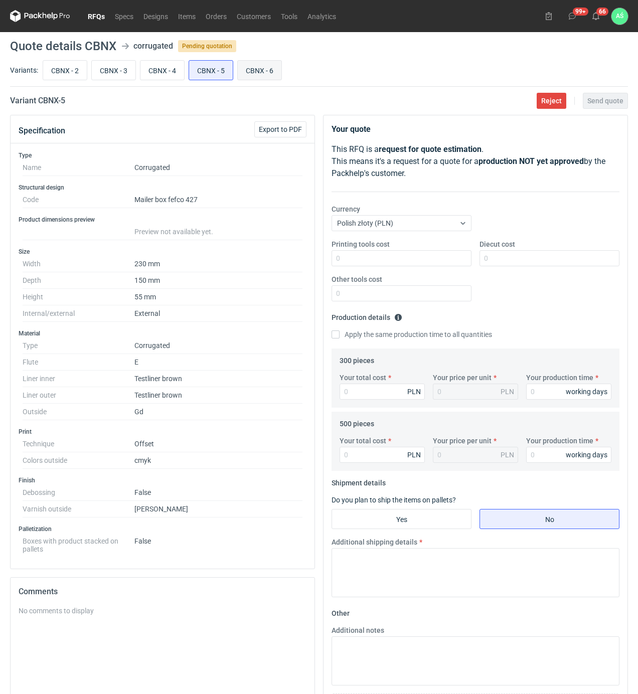
click at [282, 66] on label "CBNX - 6" at bounding box center [259, 70] width 45 height 20
click at [281, 66] on input "CBNX - 6" at bounding box center [260, 70] width 44 height 19
radio input "true"
click at [104, 71] on input "CBNX - 3" at bounding box center [114, 70] width 44 height 19
radio input "true"
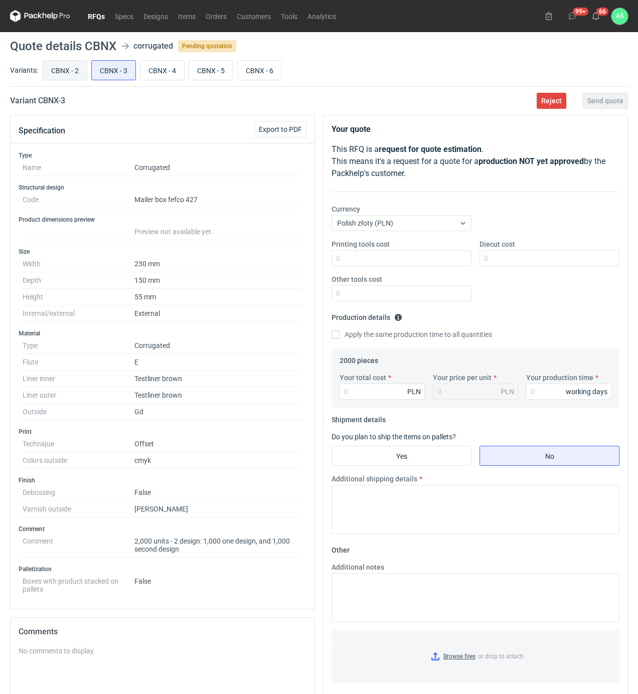
click at [47, 67] on input "CBNX - 2" at bounding box center [65, 70] width 44 height 19
radio input "true"
click at [410, 260] on input "Printing tools cost" at bounding box center [402, 258] width 140 height 16
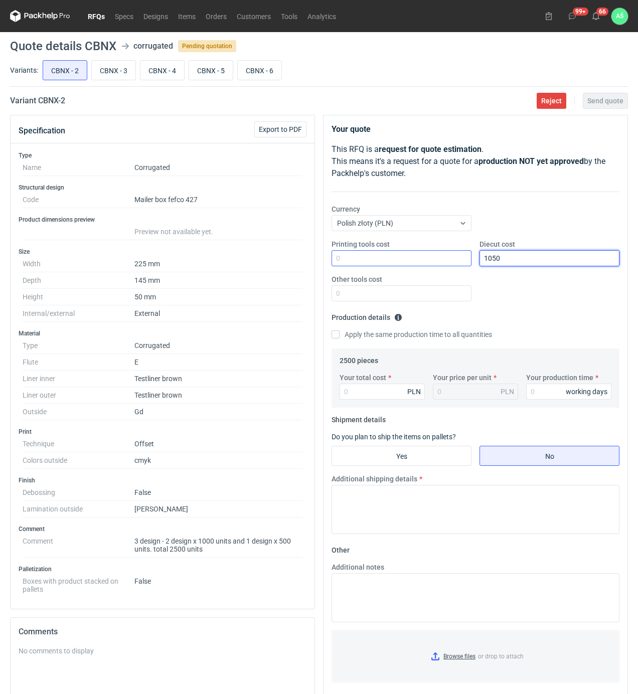
type input "1050"
type input "11625"
type input "4.65"
type input "11625"
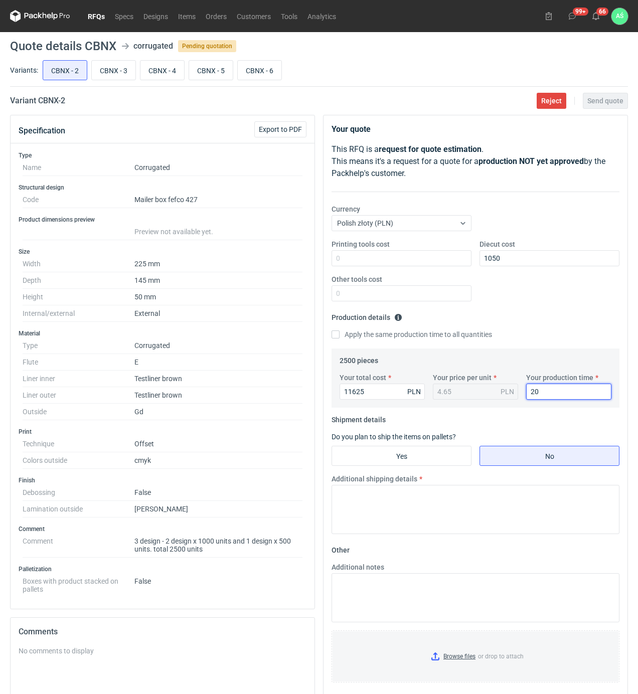
type input "20"
click at [405, 446] on fieldset "Shipment details Do you plan to ship the items on pallets? Yes No Additional sh…" at bounding box center [476, 477] width 288 height 130
click at [405, 461] on input "Yes" at bounding box center [401, 456] width 139 height 19
radio input "true"
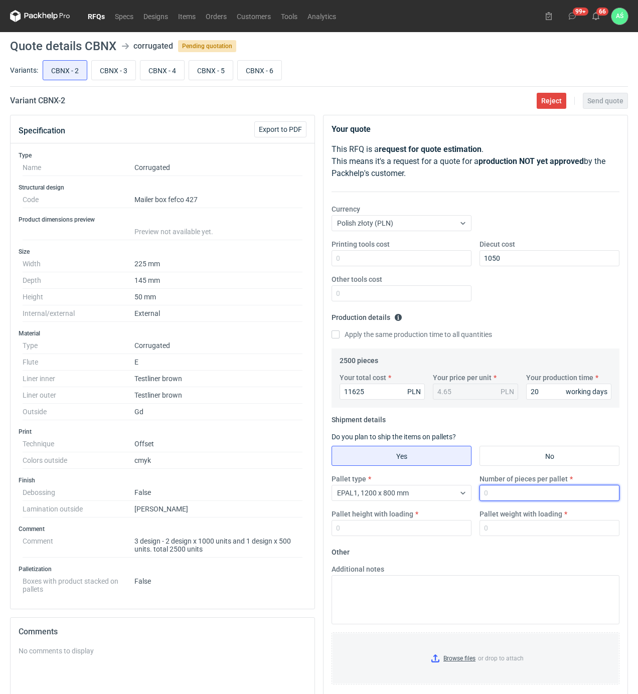
click at [488, 494] on input "Number of pieces per pallet" at bounding box center [550, 493] width 140 height 16
type input "1000"
type input "1600"
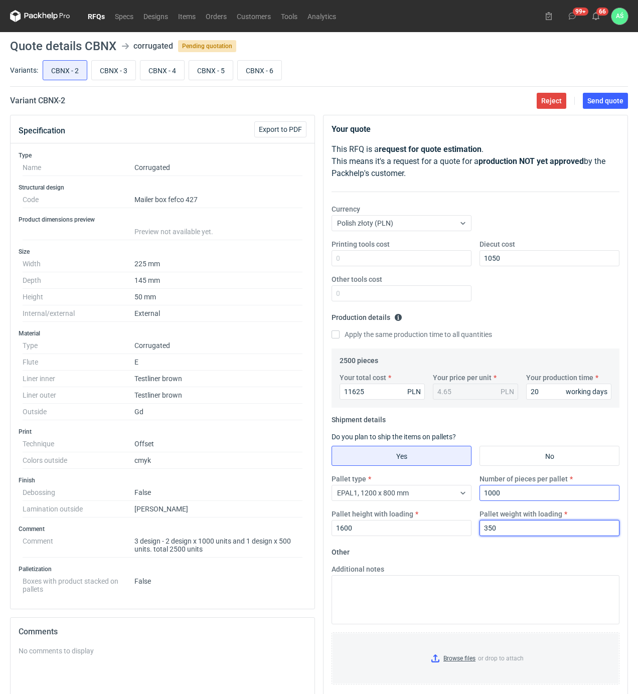
type input "350"
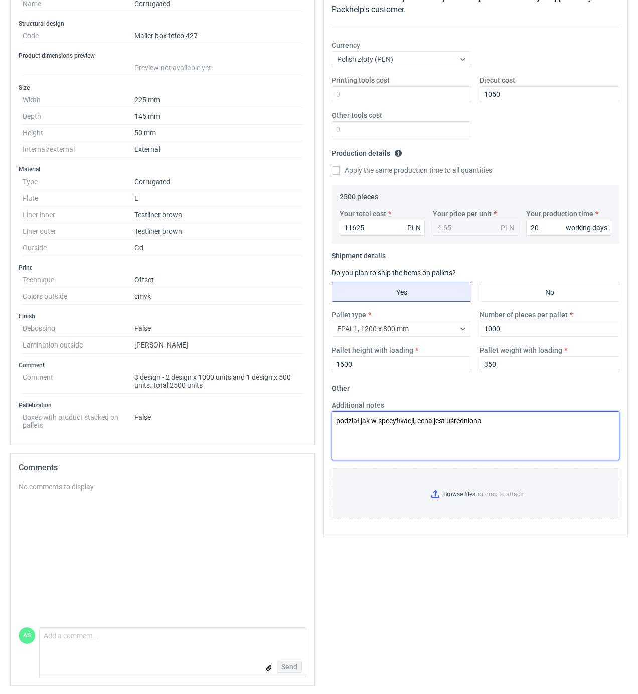
scroll to position [168, 0]
type textarea "podział jak w specyfikacji, cena jest uśredniona"
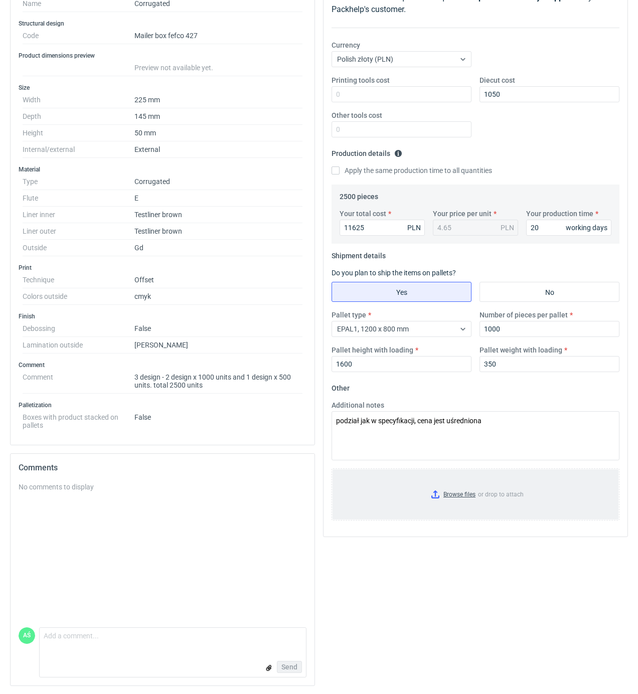
click at [462, 488] on input "Browse files or drop to attach" at bounding box center [476, 495] width 286 height 50
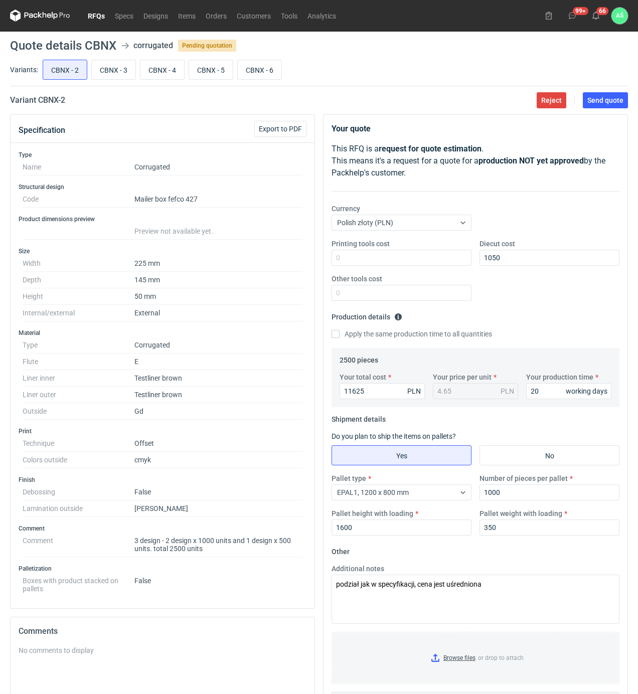
scroll to position [0, 0]
click at [602, 103] on span "Send quote" at bounding box center [605, 100] width 36 height 7
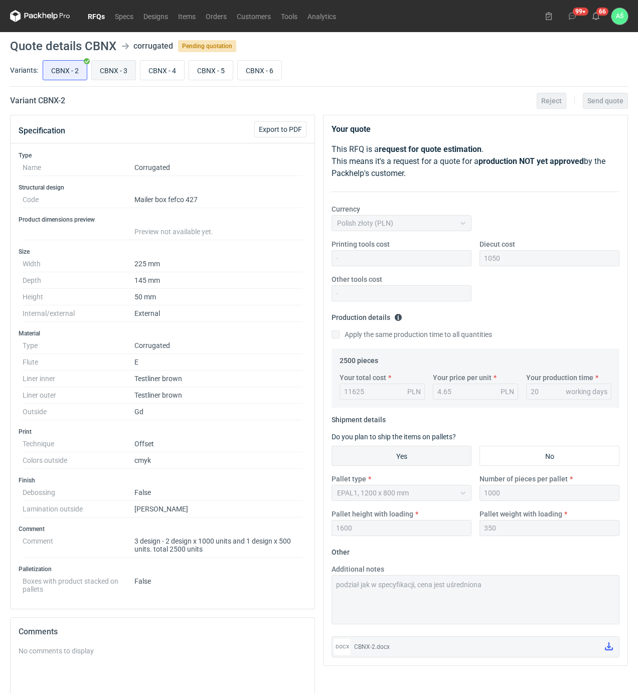
click at [113, 73] on input "CBNX - 3" at bounding box center [114, 70] width 44 height 19
radio input "true"
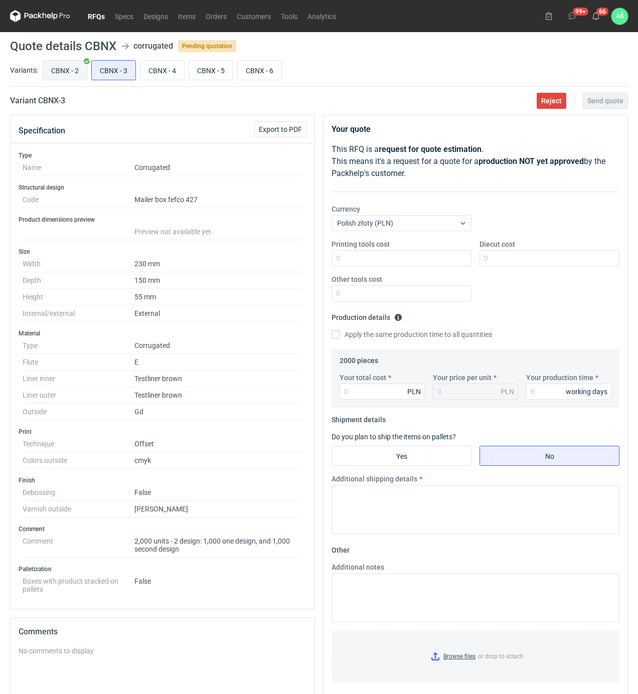
click at [72, 69] on input "CBNX - 2" at bounding box center [65, 70] width 44 height 19
radio input "true"
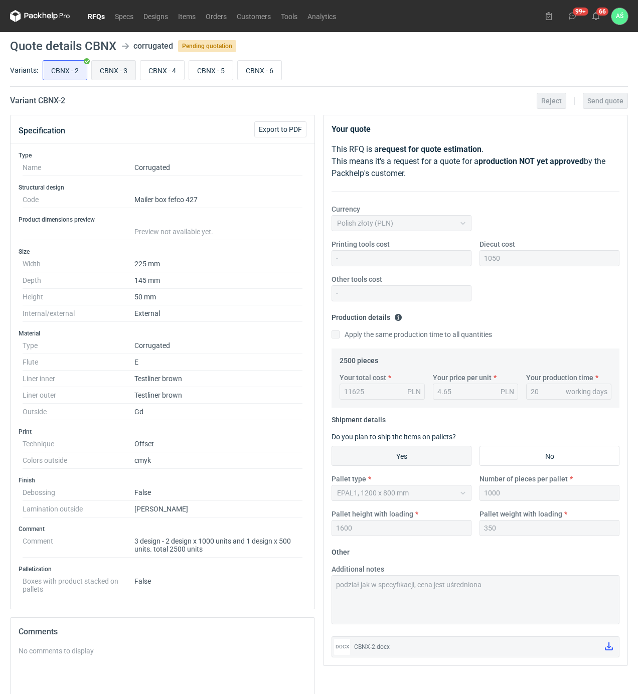
click at [101, 68] on input "CBNX - 3" at bounding box center [114, 70] width 44 height 19
radio input "true"
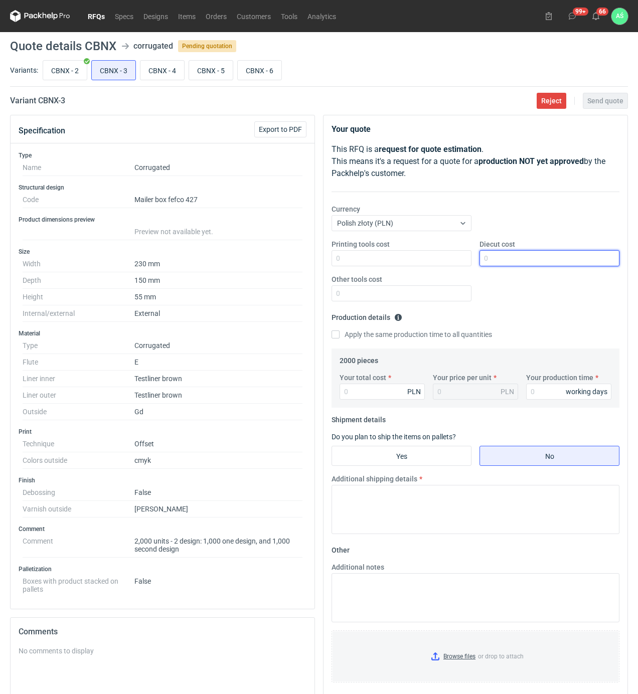
click at [495, 259] on input "Diecut cost" at bounding box center [550, 258] width 140 height 16
type input "1100"
type input "85"
type input "0.04"
type input "8580"
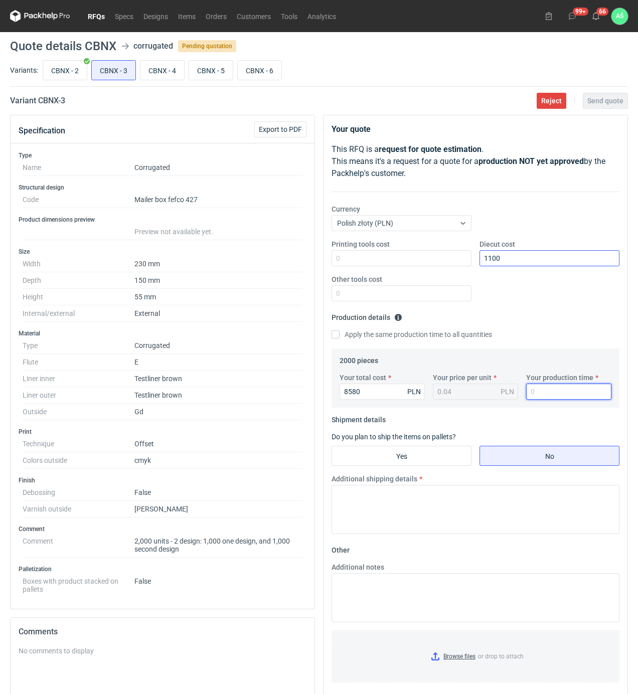
type input "4.29"
type input "18"
drag, startPoint x: 410, startPoint y: 448, endPoint x: 413, endPoint y: 454, distance: 7.2
click at [411, 450] on input "Yes" at bounding box center [401, 456] width 139 height 19
radio input "true"
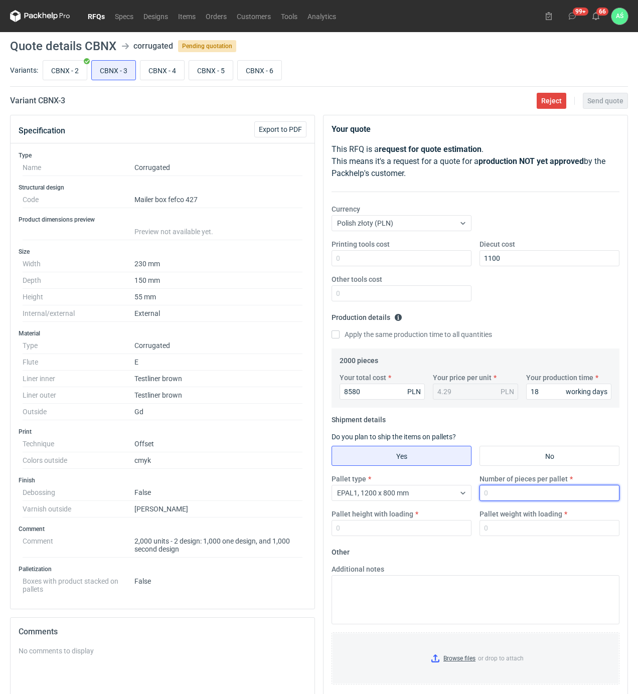
click at [499, 488] on input "Number of pieces per pallet" at bounding box center [550, 493] width 140 height 16
type input "1000"
type input "1800"
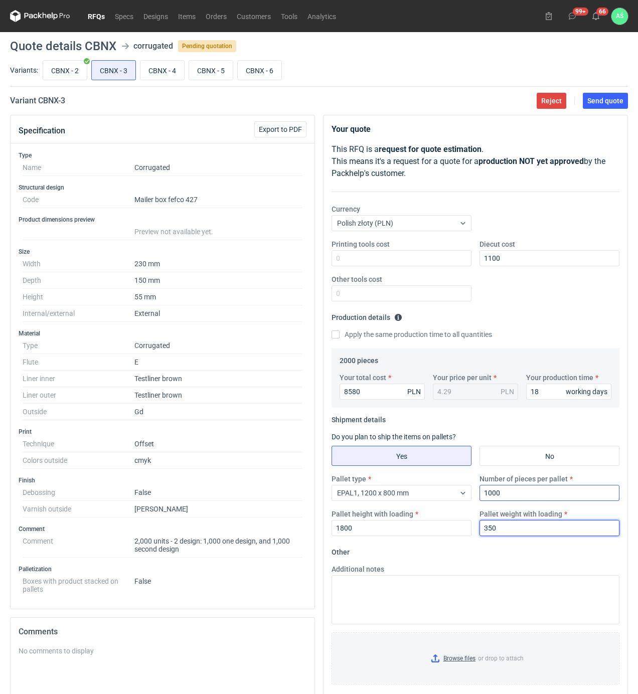
type input "350"
click at [460, 663] on input "Browse files or drop to attach" at bounding box center [476, 659] width 286 height 50
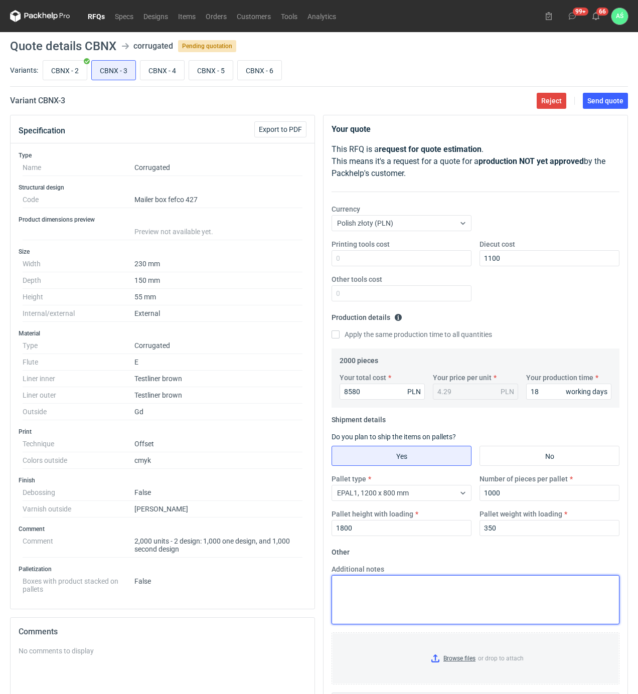
click at [350, 593] on textarea "Additional notes" at bounding box center [476, 599] width 288 height 49
type textarea "podział tak jak w specyfikacji"
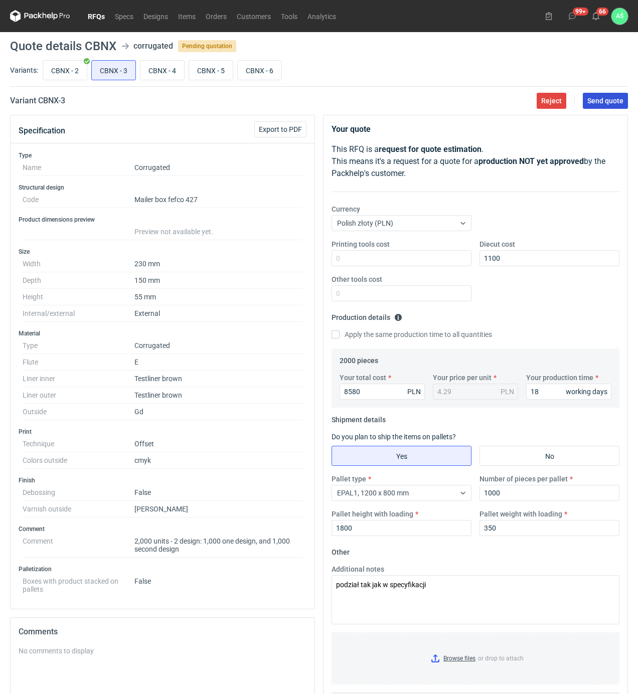
click at [601, 103] on span "Send quote" at bounding box center [605, 100] width 36 height 7
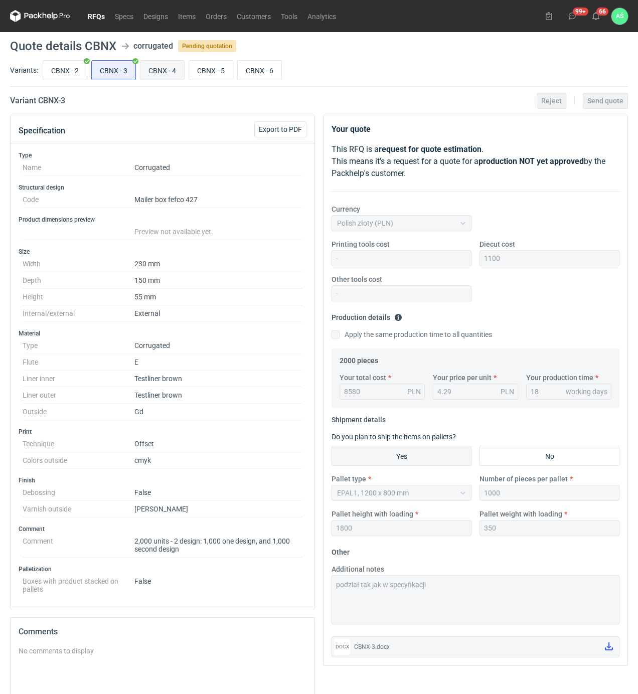
click at [160, 71] on input "CBNX - 4" at bounding box center [162, 70] width 44 height 19
radio input "true"
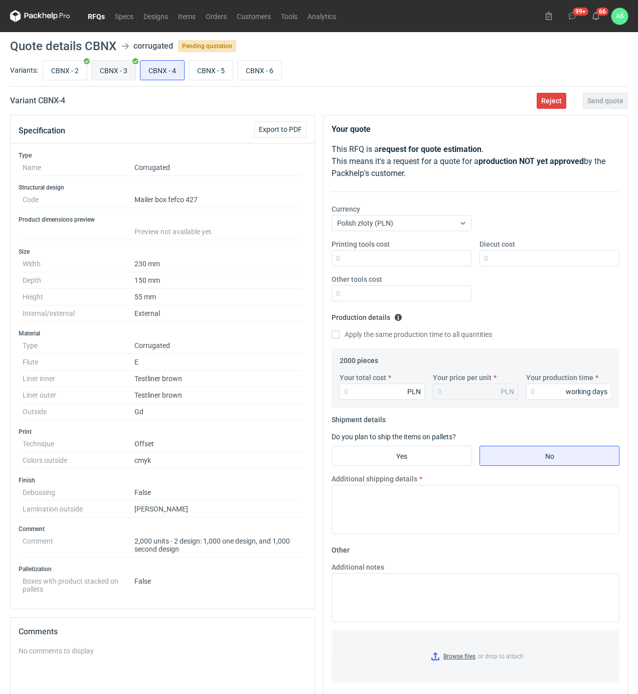
click at [108, 69] on input "CBNX - 3" at bounding box center [114, 70] width 44 height 19
radio input "true"
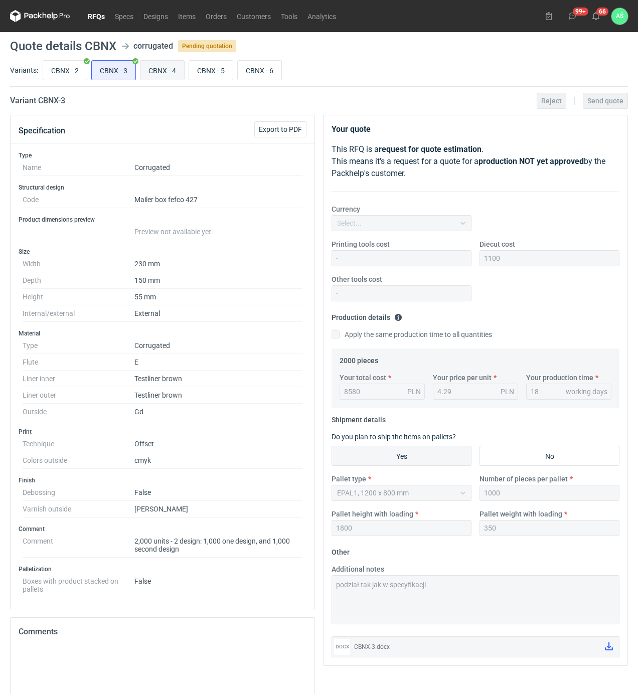
click at [153, 69] on input "CBNX - 4" at bounding box center [162, 70] width 44 height 19
radio input "true"
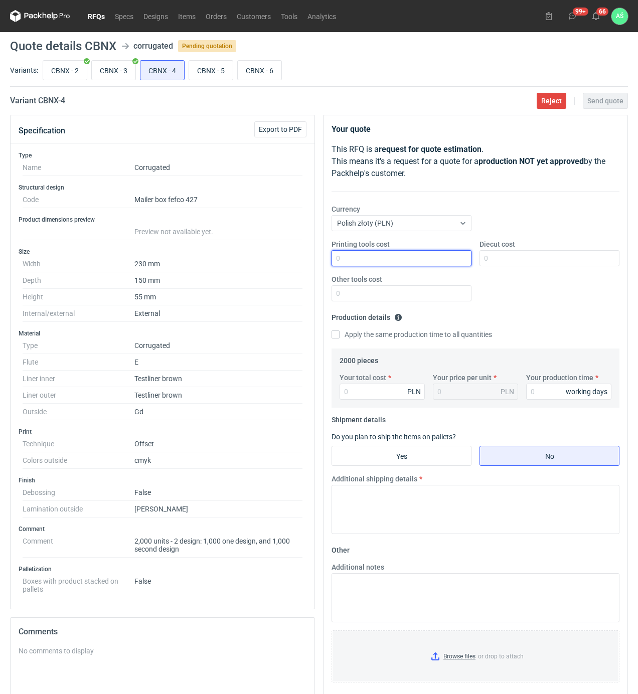
click at [464, 261] on input "Printing tools cost" at bounding box center [402, 258] width 140 height 16
type input "1100"
click at [362, 397] on input "Your total cost" at bounding box center [382, 392] width 85 height 16
type input "8780"
type input "4.39"
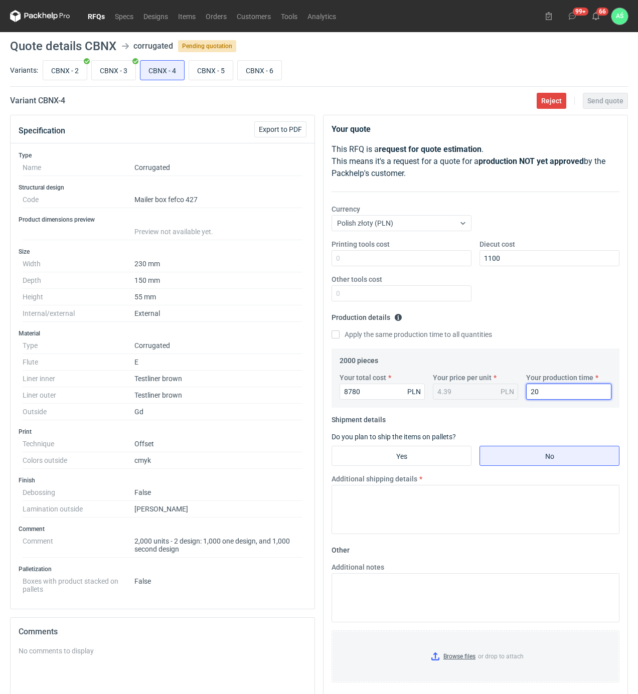
type input "20"
click at [438, 472] on fieldset "Shipment details Do you plan to ship the items on pallets? Yes No Additional sh…" at bounding box center [476, 477] width 288 height 130
click at [440, 463] on input "Yes" at bounding box center [401, 456] width 139 height 19
radio input "true"
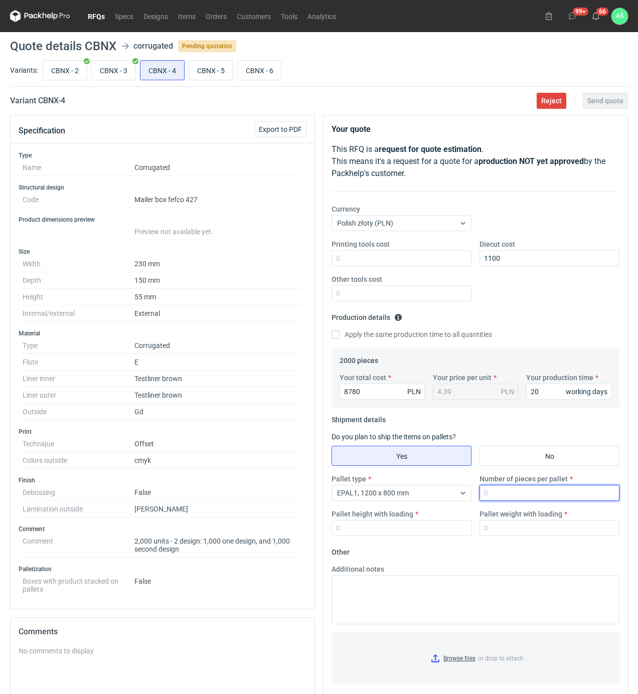
click at [490, 500] on input "Number of pieces per pallet" at bounding box center [550, 493] width 140 height 16
type input "1000"
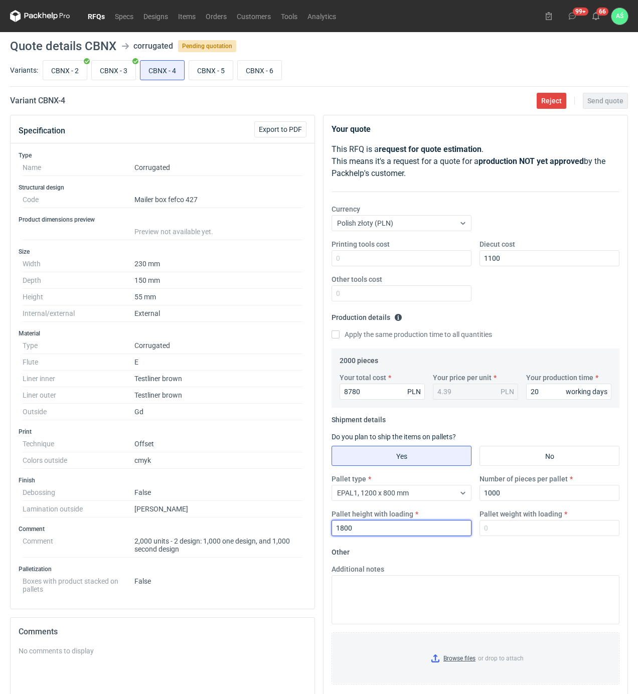
type input "1800"
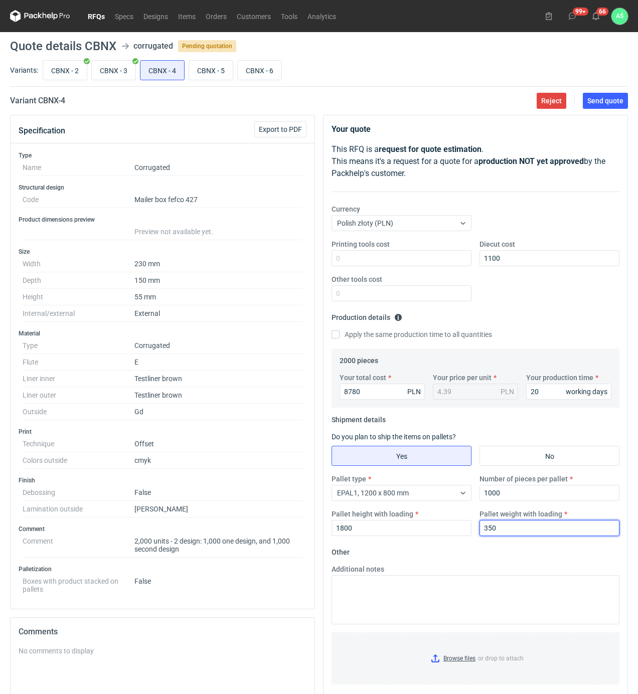
type input "350"
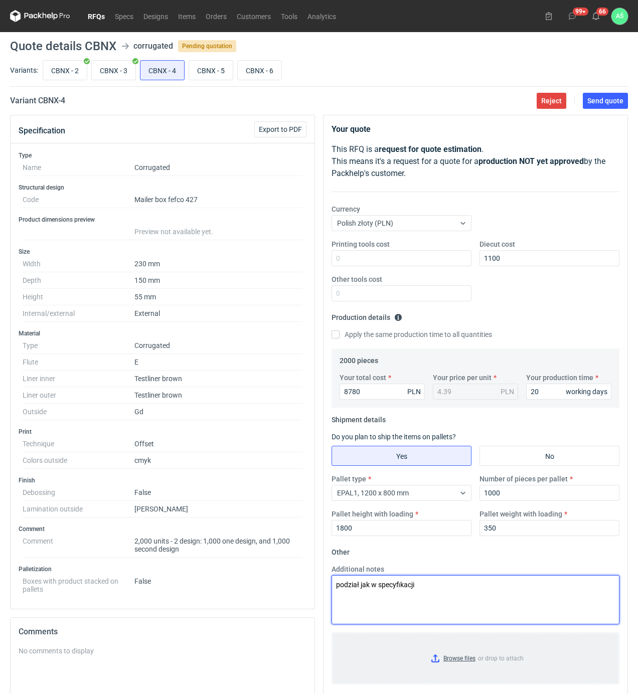
type textarea "podział jak w specyfikacji"
click at [436, 659] on input "Browse files or drop to attach" at bounding box center [476, 659] width 286 height 50
click at [615, 108] on button "Send quote" at bounding box center [605, 101] width 45 height 16
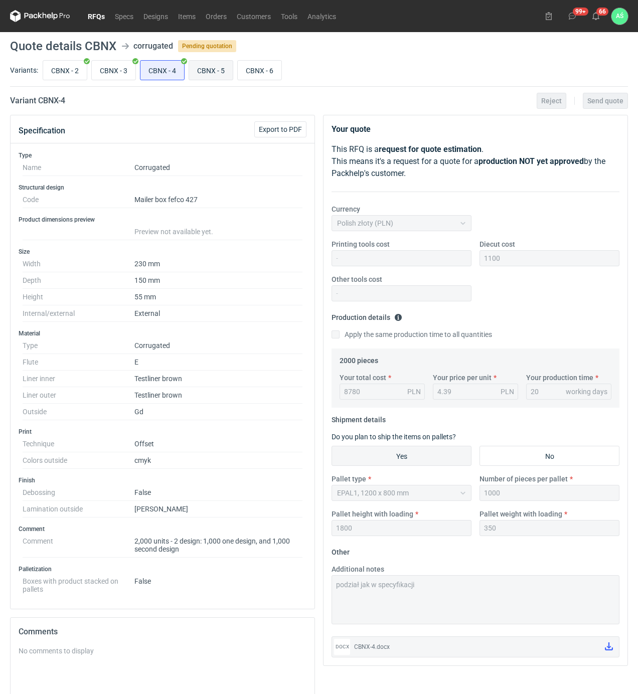
click at [214, 75] on input "CBNX - 5" at bounding box center [211, 70] width 44 height 19
radio input "true"
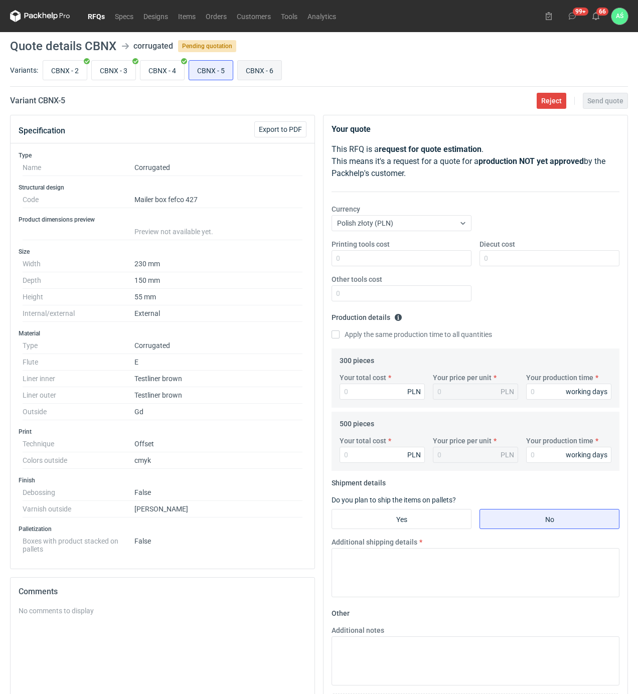
click at [253, 74] on input "CBNX - 6" at bounding box center [260, 70] width 44 height 19
radio input "true"
click at [213, 76] on input "CBNX - 5" at bounding box center [211, 70] width 44 height 19
radio input "true"
click at [267, 73] on input "CBNX - 6" at bounding box center [260, 70] width 44 height 19
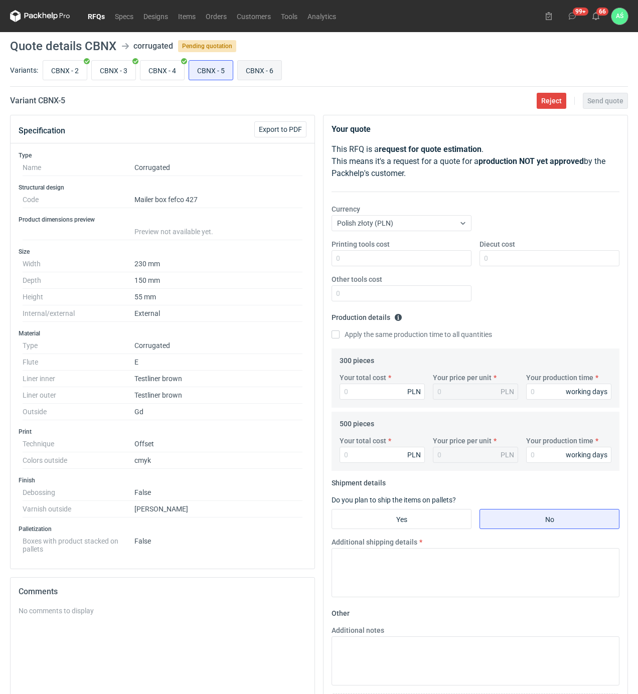
radio input "true"
click at [482, 257] on input "Diecut cost" at bounding box center [550, 258] width 140 height 16
type input "1100"
type input "3"
type input "0.01"
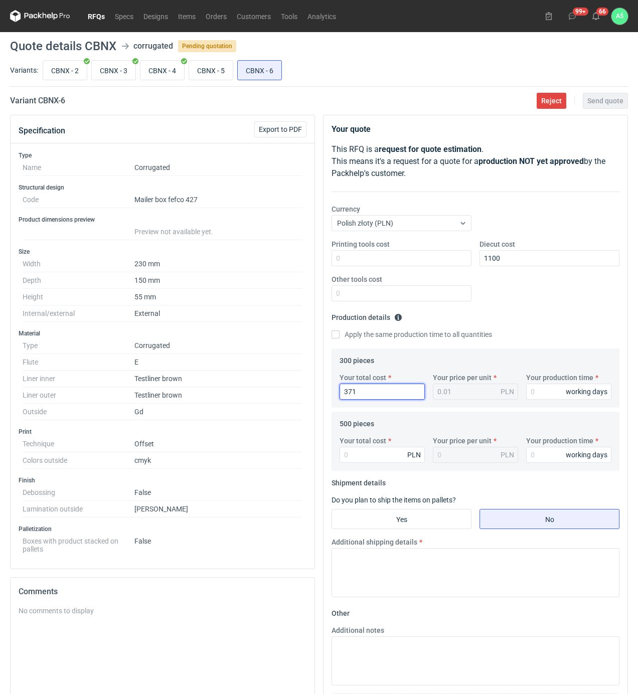
type input "3717"
type input "12.39"
type input "3717"
type input "20"
type input "3"
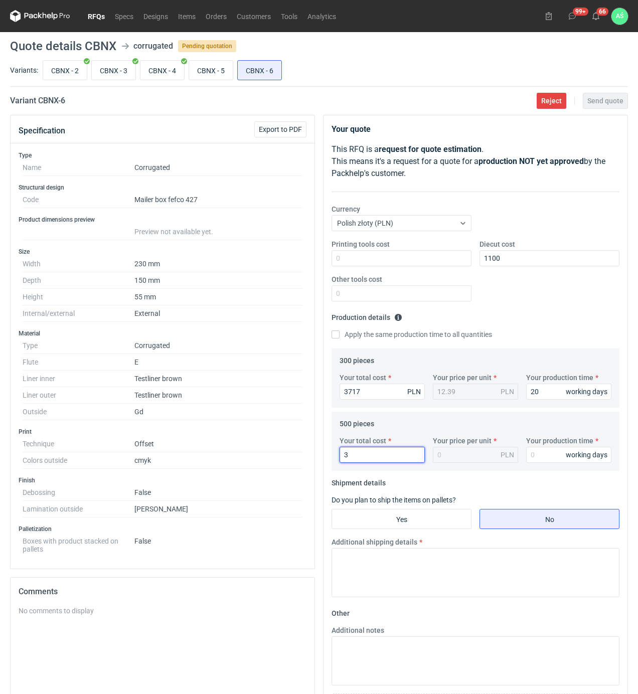
type input "0.01"
type input "3615"
type input "7.23"
drag, startPoint x: 376, startPoint y: 453, endPoint x: 302, endPoint y: 447, distance: 74.5
click at [302, 447] on div "Specification Export to PDF Type Name Corrugated Structural design Code Mailer …" at bounding box center [319, 466] width 626 height 703
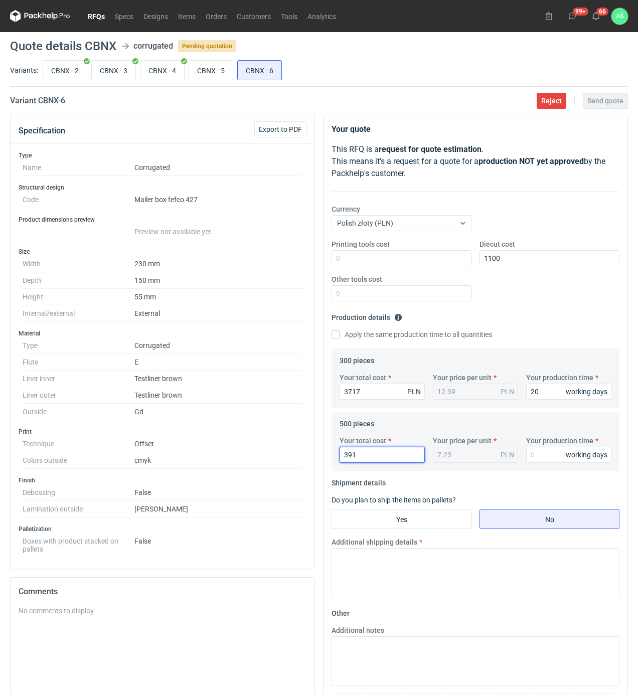
type input "3915"
type input "7.83"
type input "3915"
type input "20"
click at [362, 520] on input "Yes" at bounding box center [401, 519] width 139 height 19
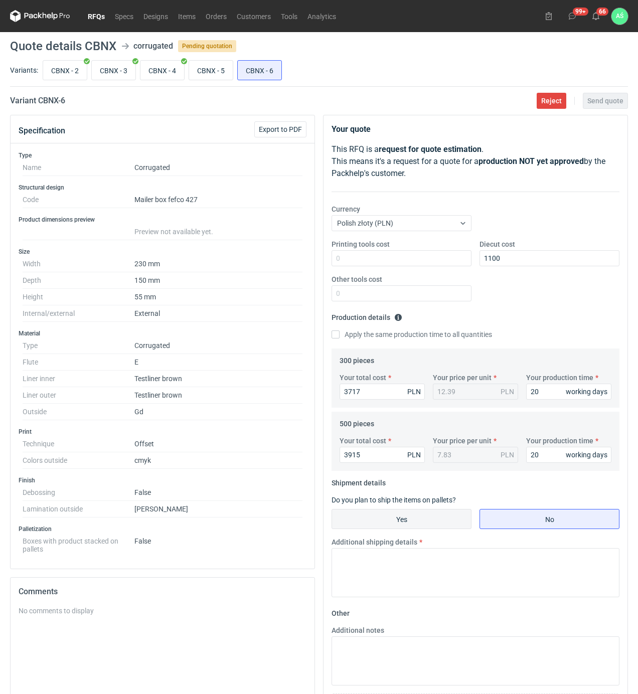
radio input "true"
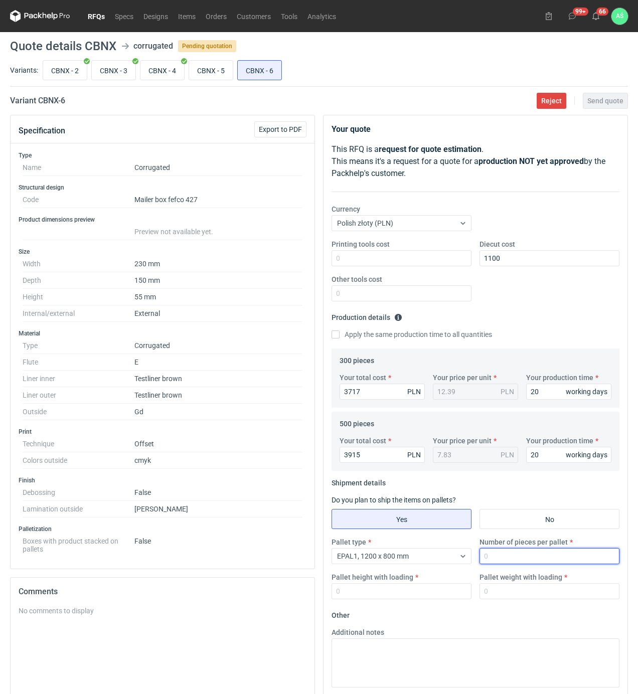
click at [512, 559] on input "Number of pieces per pallet" at bounding box center [550, 556] width 140 height 16
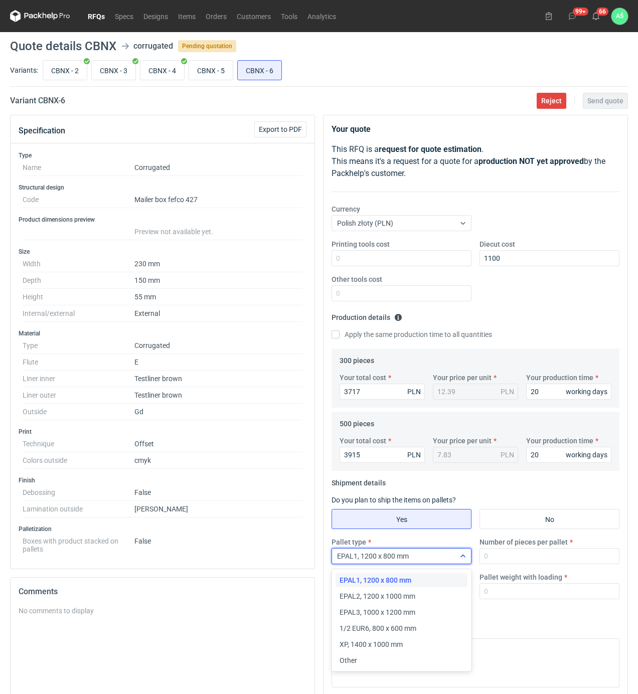
click at [435, 559] on div "EPAL1, 1200 x 800 mm" at bounding box center [393, 556] width 123 height 14
click at [390, 631] on span "1/2 EUR6, 800 x 600 mm" at bounding box center [378, 629] width 77 height 10
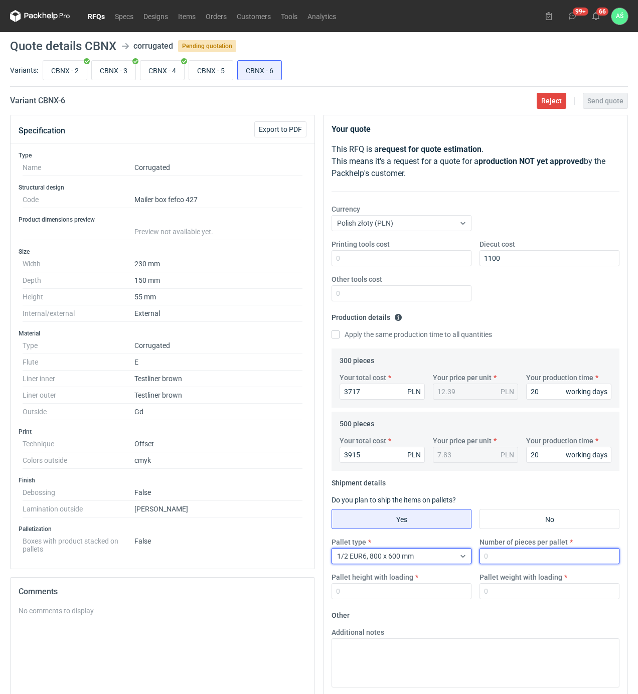
click at [500, 553] on input "Number of pieces per pallet" at bounding box center [550, 556] width 140 height 16
type input "500"
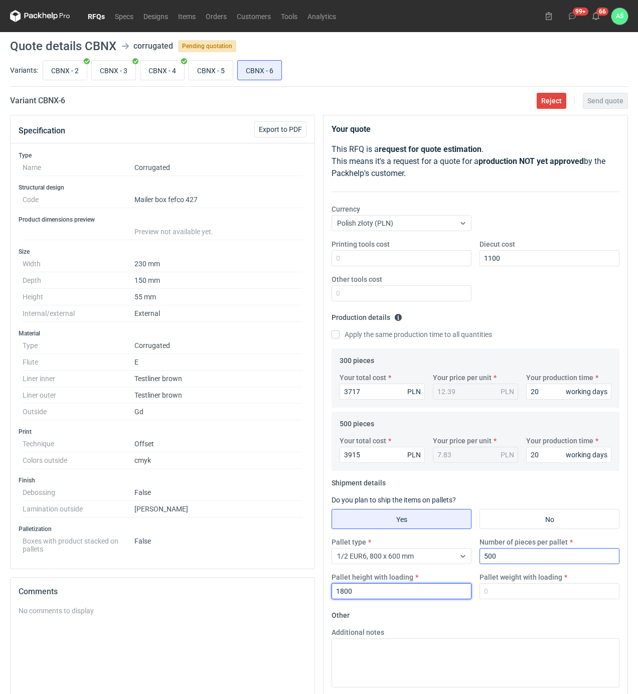
type input "1800"
type input "300"
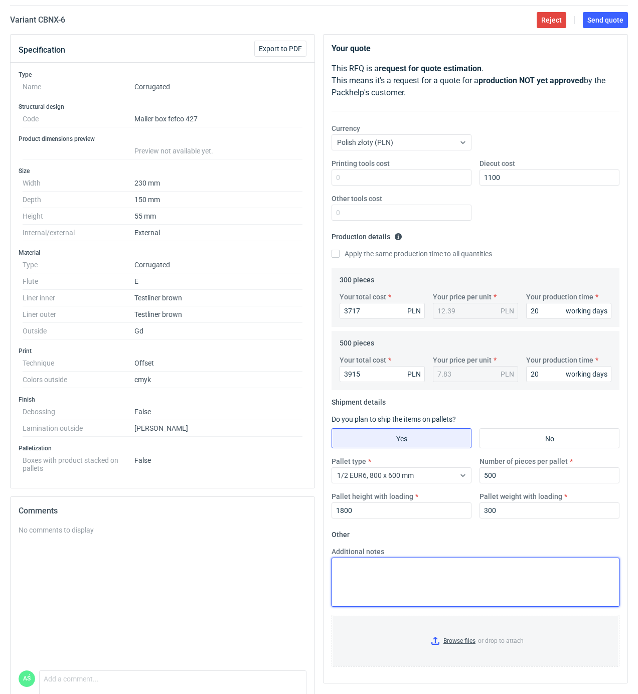
scroll to position [127, 0]
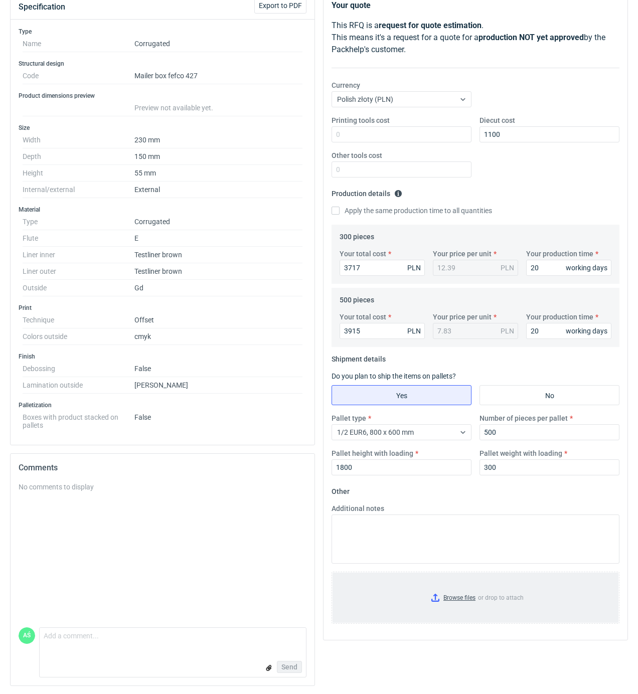
click at [462, 599] on input "Browse files or drop to attach" at bounding box center [476, 598] width 286 height 50
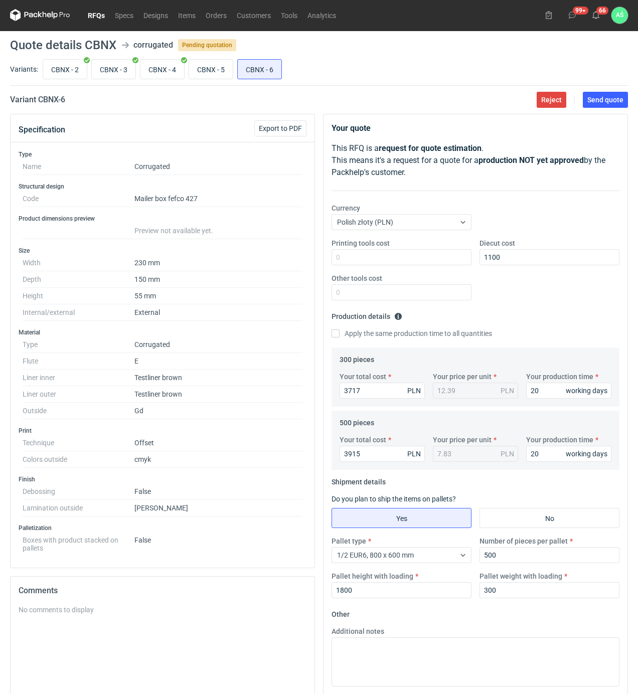
scroll to position [0, 0]
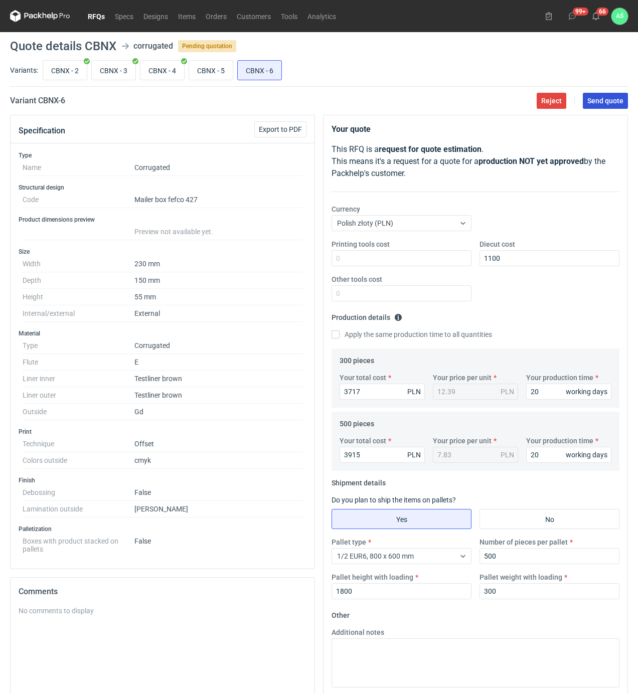
click at [603, 100] on span "Send quote" at bounding box center [605, 100] width 36 height 7
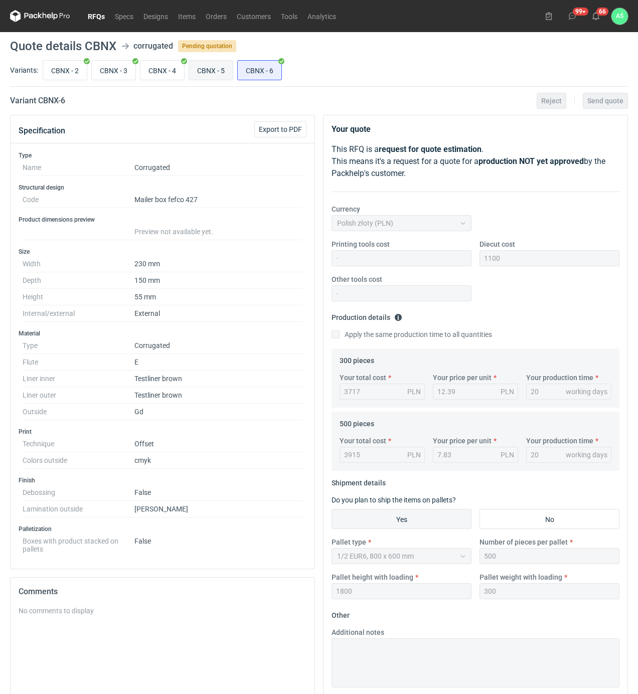
click at [203, 74] on input "CBNX - 5" at bounding box center [211, 70] width 44 height 19
radio input "true"
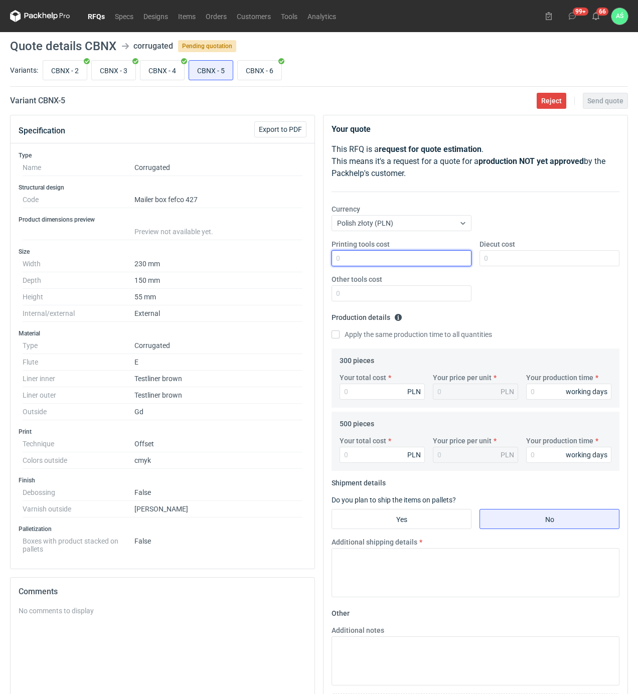
click at [452, 265] on input "Printing tools cost" at bounding box center [402, 258] width 140 height 16
click at [513, 253] on input "Diecut cost" at bounding box center [550, 258] width 140 height 16
type input "1100"
type input "3627"
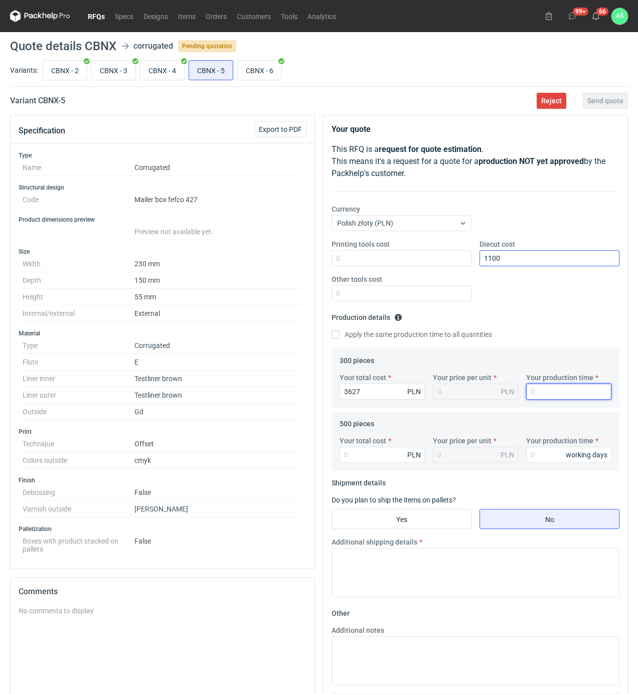
type input "12.09"
type input "2"
type input "18"
type input "3"
type input "0.01"
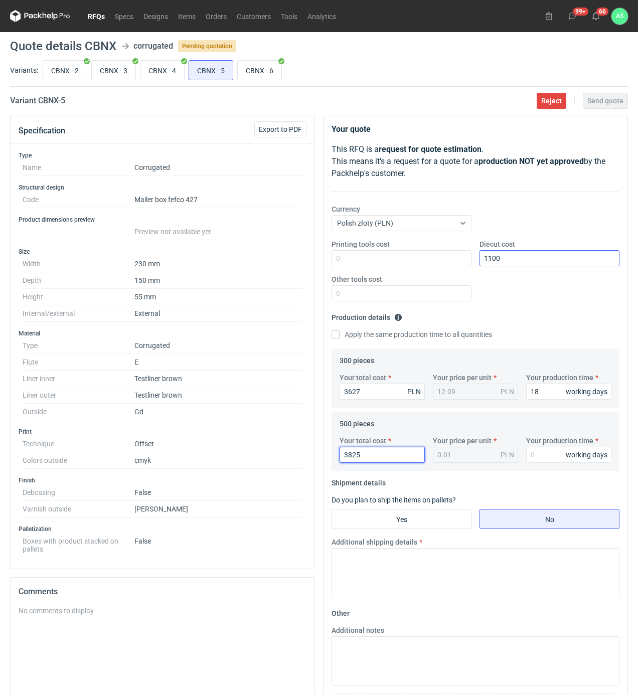
type input "3825"
type input "7.65"
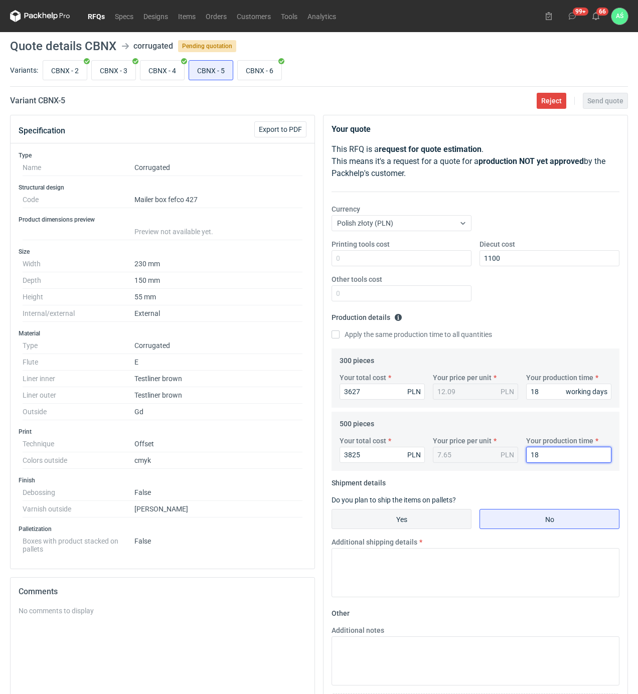
type input "18"
click at [352, 516] on input "Yes" at bounding box center [401, 519] width 139 height 19
radio input "true"
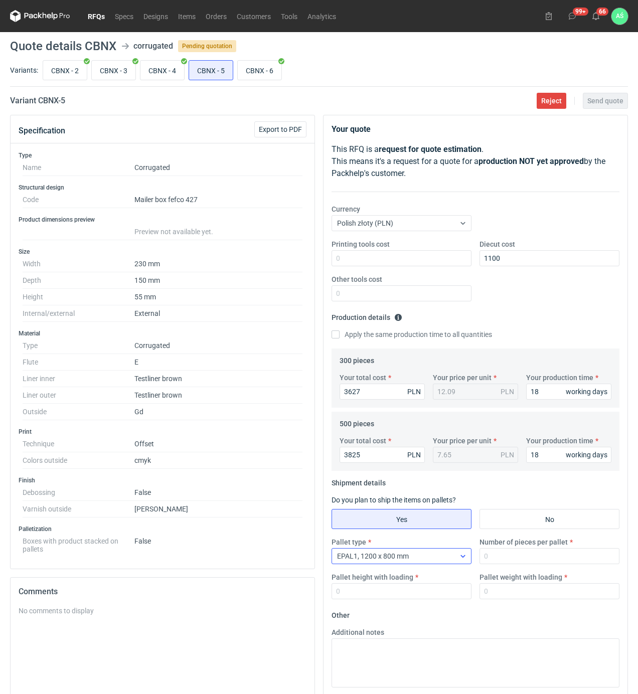
click at [454, 559] on div "EPAL1, 1200 x 800 mm" at bounding box center [393, 556] width 123 height 14
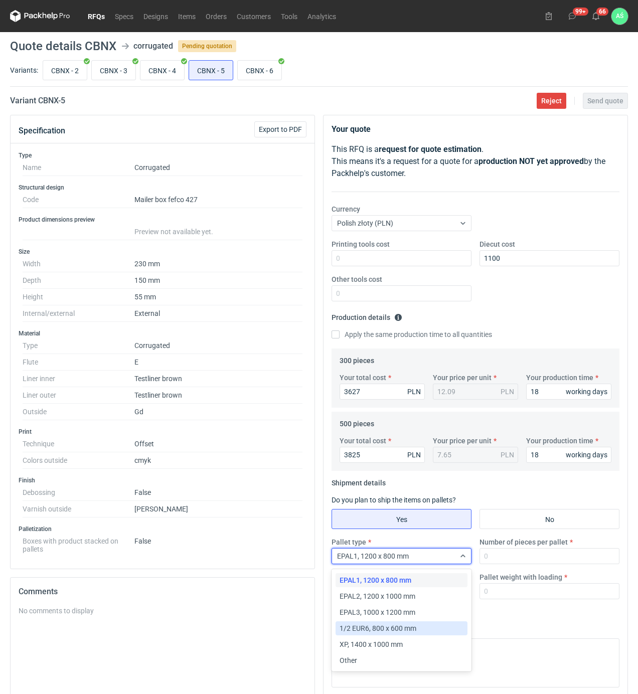
click at [382, 631] on span "1/2 EUR6, 800 x 600 mm" at bounding box center [378, 629] width 77 height 10
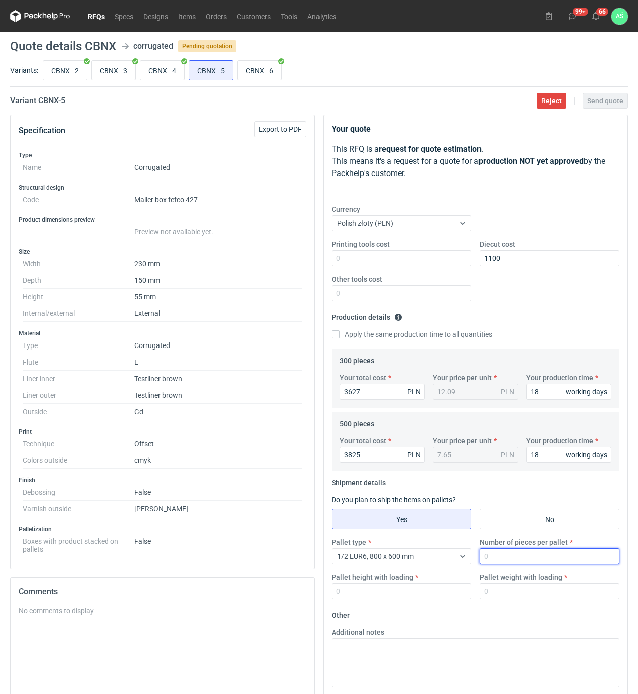
click at [533, 558] on input "Number of pieces per pallet" at bounding box center [550, 556] width 140 height 16
type input "500"
type input "1800"
type input "300"
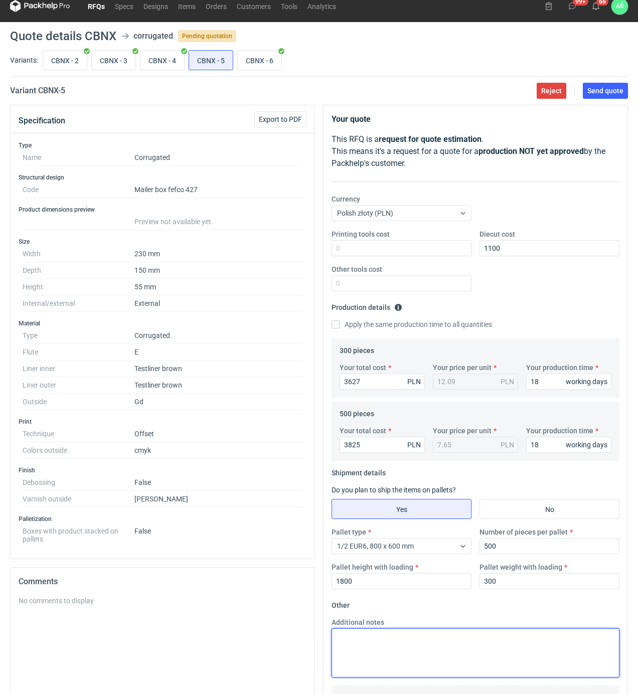
scroll to position [127, 0]
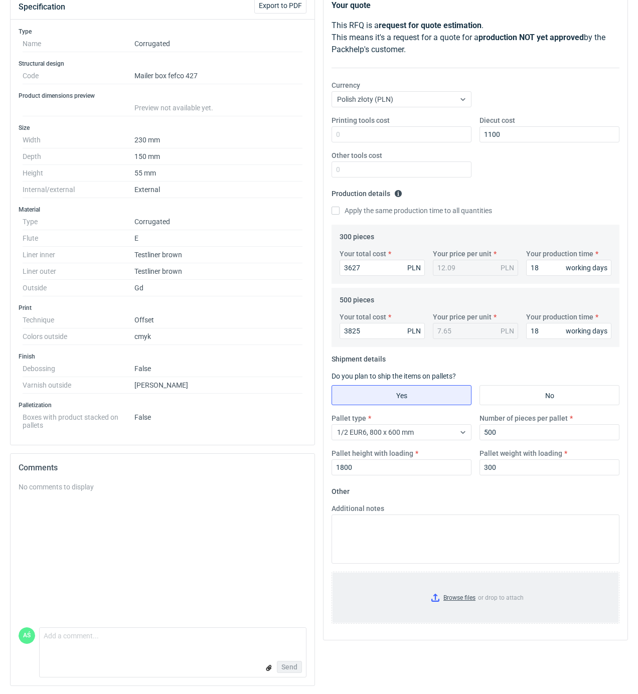
click at [468, 593] on input "Browse files or drop to attach" at bounding box center [476, 598] width 286 height 50
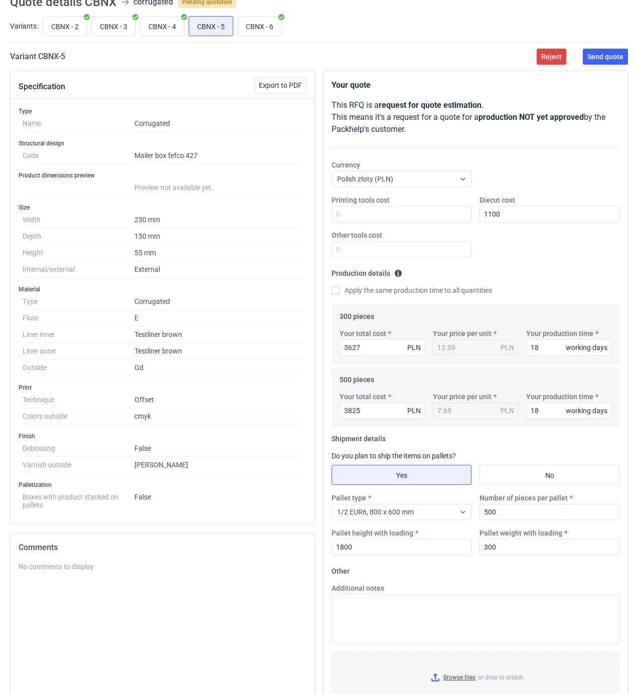
scroll to position [0, 0]
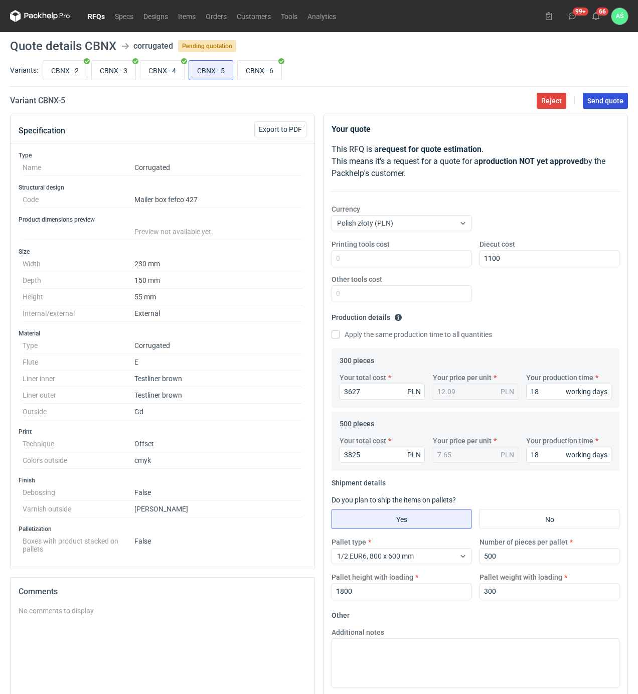
click at [610, 97] on span "Send quote" at bounding box center [605, 100] width 36 height 7
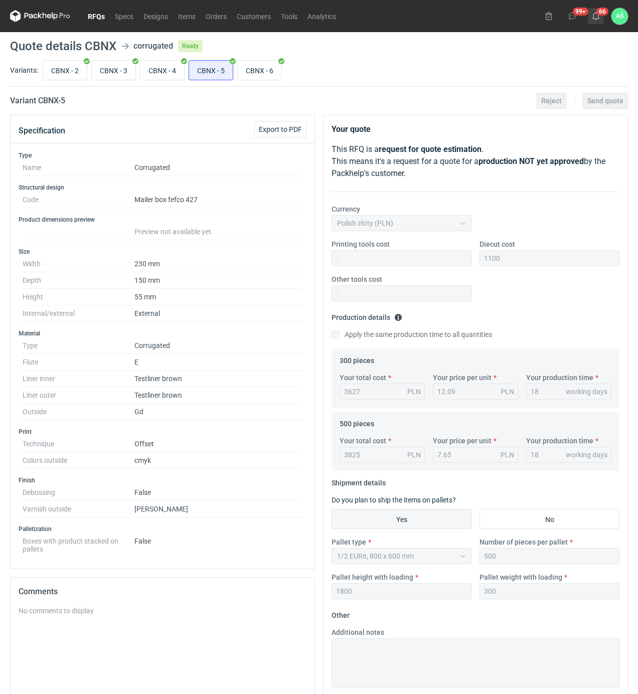
click at [597, 19] on use at bounding box center [596, 16] width 7 height 8
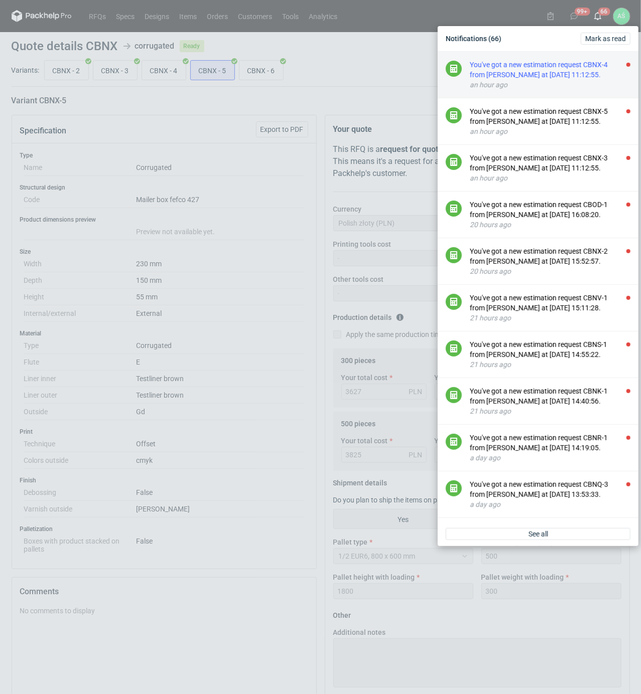
click at [572, 63] on div "You've got a new estimation request CBNX-4 from [PERSON_NAME] at [DATE] 11:12:5…" at bounding box center [550, 70] width 161 height 20
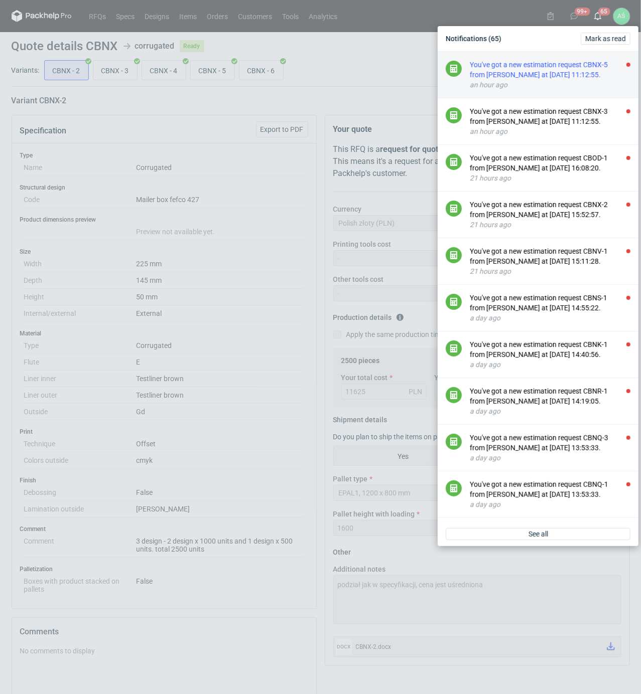
click at [567, 74] on div "You've got a new estimation request CBNX-5 from [PERSON_NAME] at [DATE] 11:12:5…" at bounding box center [550, 70] width 161 height 20
click at [568, 71] on div "You've got a new estimation request CBNX-3 from [PERSON_NAME] at [DATE] 11:12:5…" at bounding box center [550, 70] width 161 height 20
click at [579, 71] on div "You've got a new estimation request CBOD-1 from [PERSON_NAME] at [DATE] 16:08:2…" at bounding box center [550, 70] width 161 height 20
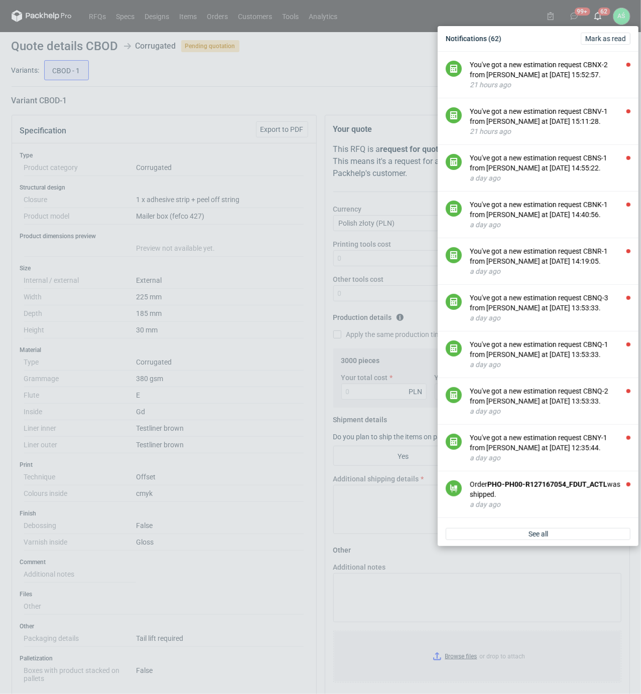
click at [310, 87] on div "Notifications (62) [PERSON_NAME] as read You've got a new estimation request CB…" at bounding box center [320, 347] width 641 height 694
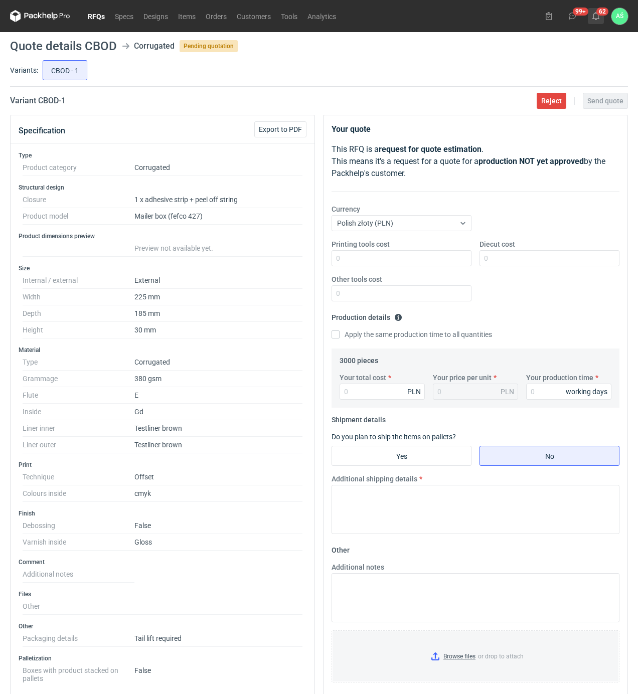
click at [597, 19] on use at bounding box center [596, 16] width 7 height 8
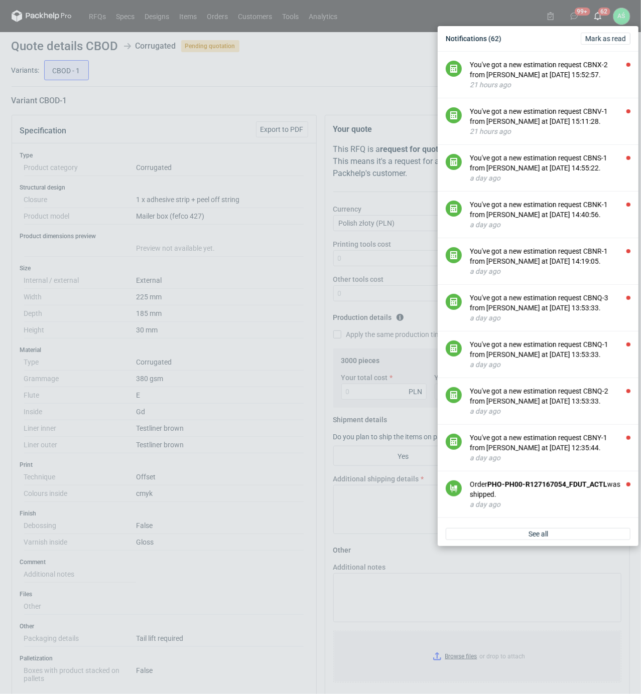
click at [256, 96] on div "Notifications (62) [PERSON_NAME] as read You've got a new estimation request CB…" at bounding box center [320, 347] width 641 height 694
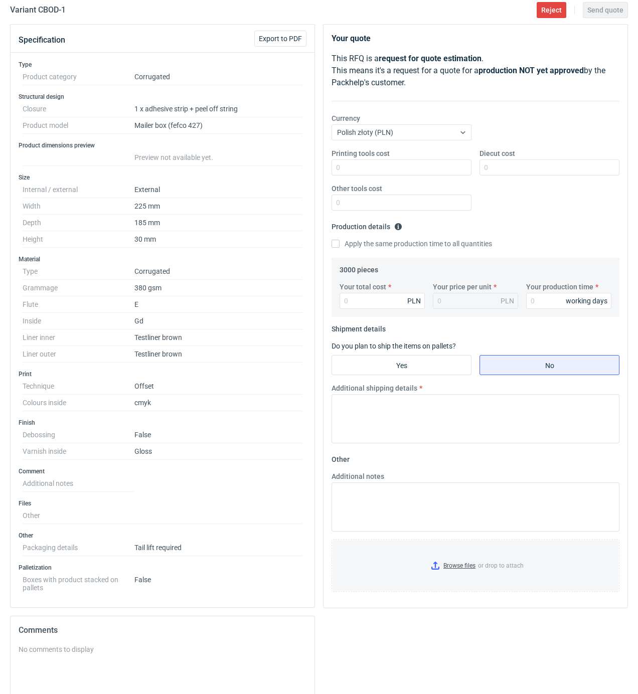
scroll to position [67, 0]
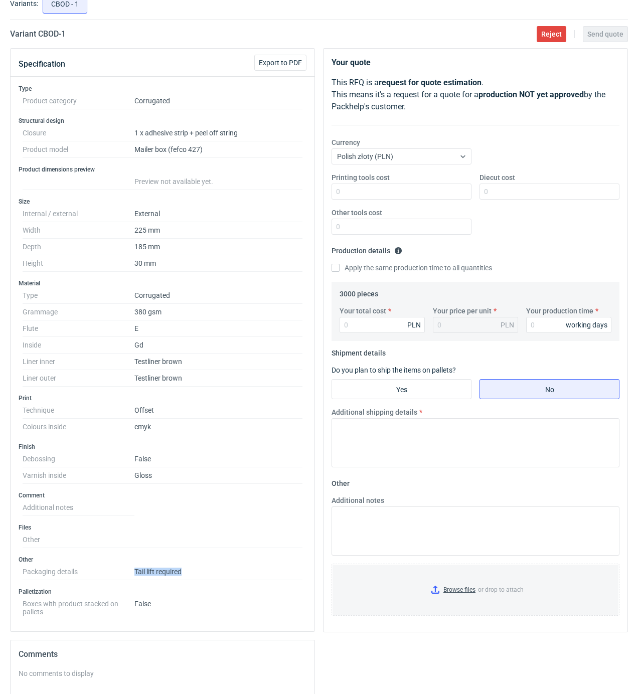
drag, startPoint x: 171, startPoint y: 576, endPoint x: 135, endPoint y: 578, distance: 35.7
click at [135, 578] on dd "Tail lift required" at bounding box center [218, 572] width 168 height 17
copy dd "Tail lift required"
click at [253, 337] on dd "E" at bounding box center [218, 329] width 168 height 17
click at [502, 190] on input "Diecut cost" at bounding box center [550, 192] width 140 height 16
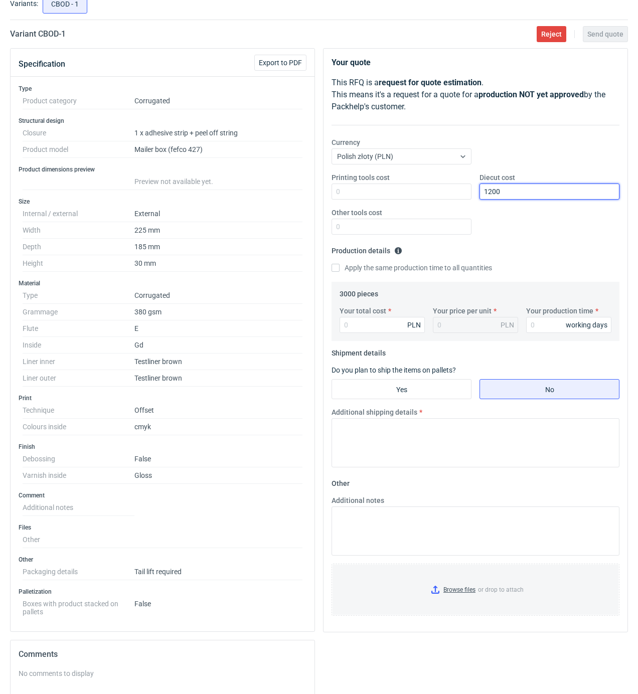
type input "1200"
type input "6390"
type input "2.13"
type input "18"
click at [422, 379] on fieldset "Shipment details Do you plan to ship the items on pallets? Yes No Additional sh…" at bounding box center [476, 410] width 288 height 130
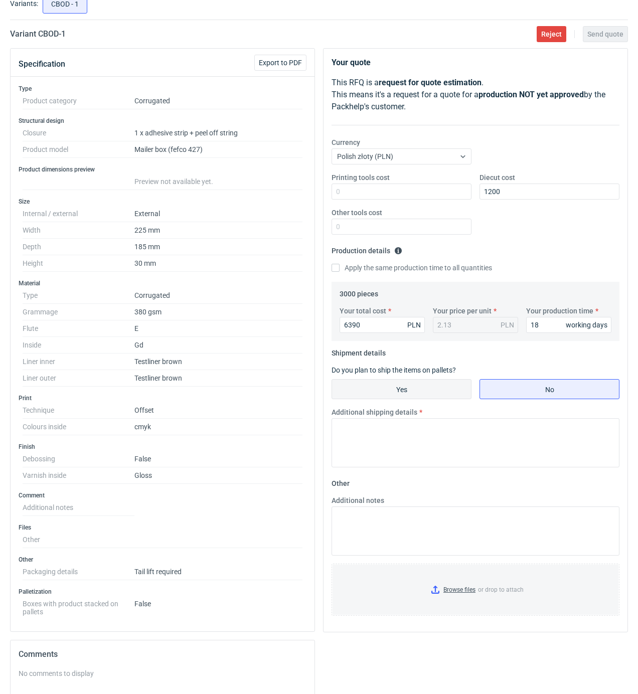
click at [420, 389] on input "Yes" at bounding box center [401, 389] width 139 height 19
radio input "true"
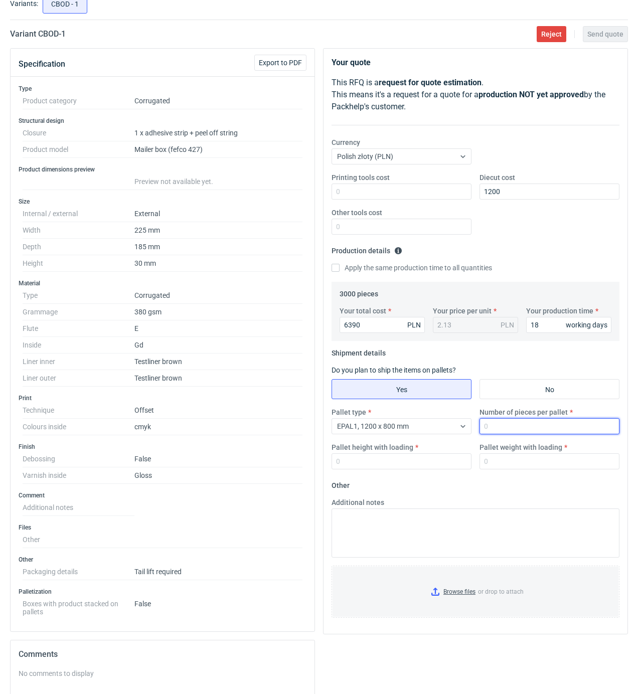
click at [497, 428] on input "Number of pieces per pallet" at bounding box center [550, 426] width 140 height 16
type input "1500"
type input "1850"
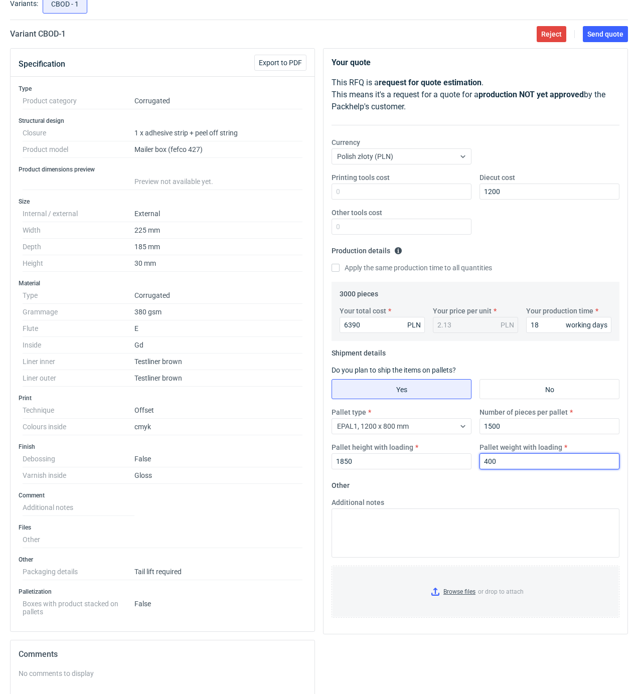
type input "400"
click at [471, 593] on input "Browse files or drop to attach" at bounding box center [476, 592] width 286 height 50
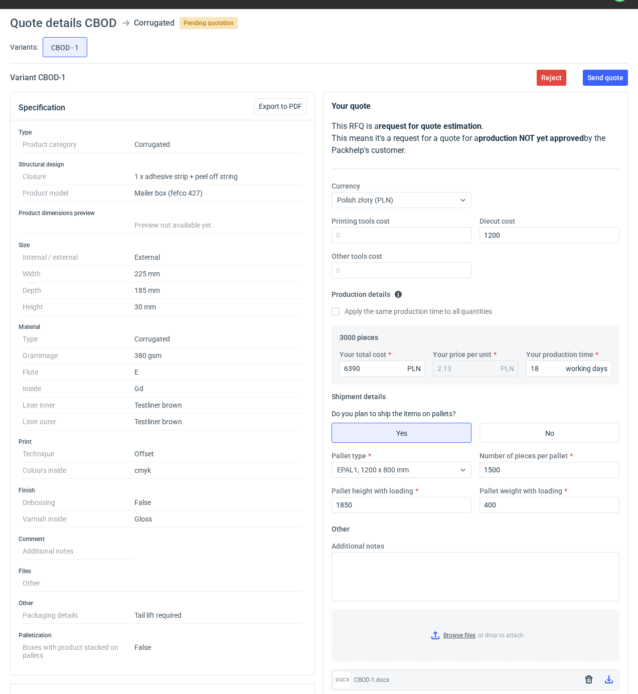
scroll to position [0, 0]
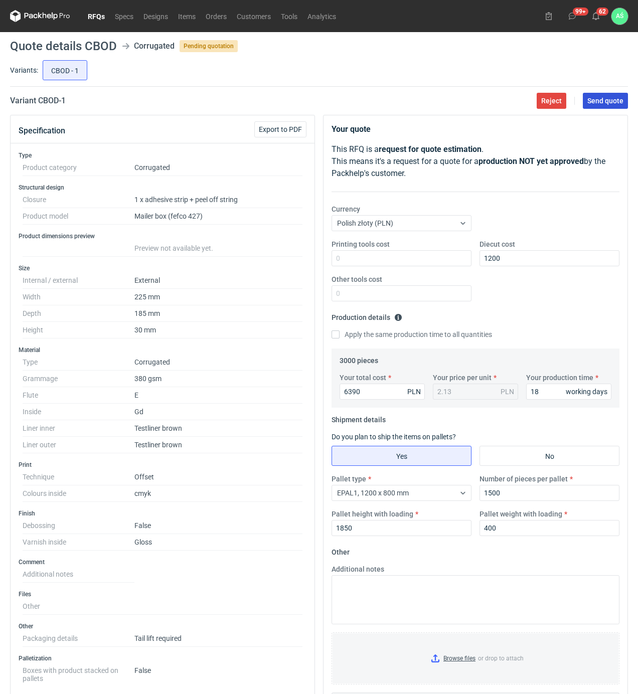
click at [602, 99] on span "Send quote" at bounding box center [605, 100] width 36 height 7
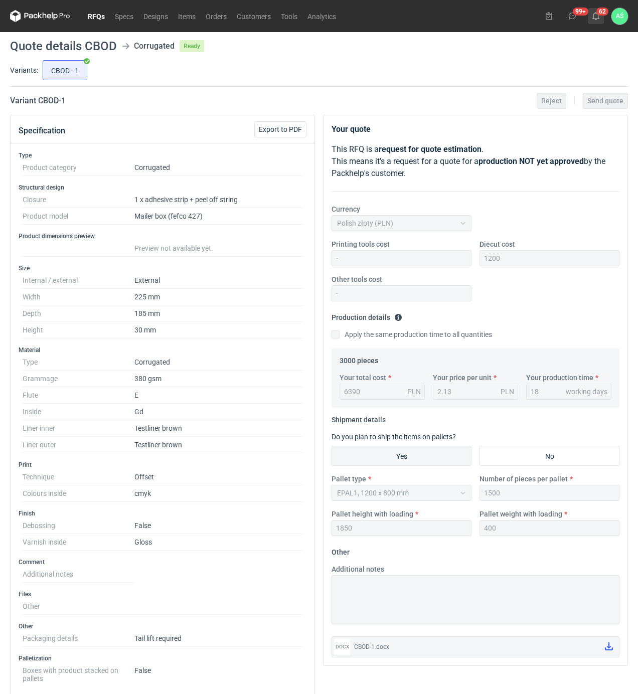
click at [598, 15] on use at bounding box center [596, 16] width 7 height 8
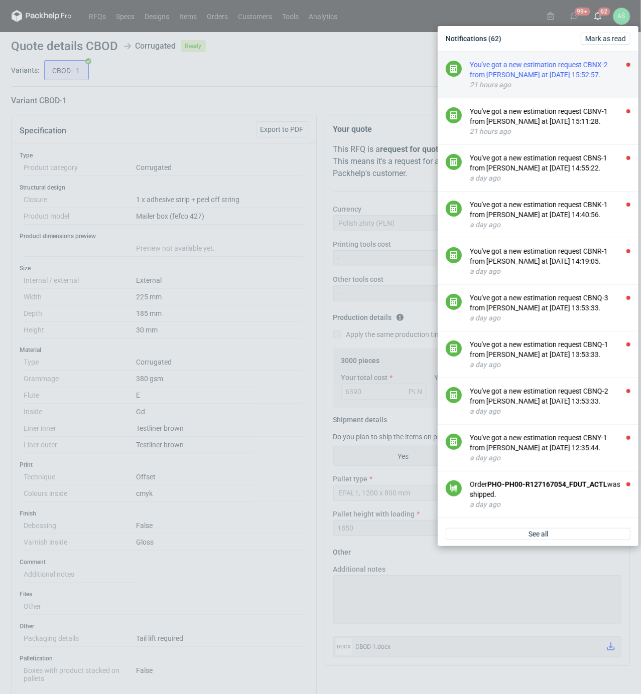
click at [585, 71] on div "You've got a new estimation request CBNX-2 from [PERSON_NAME] at [DATE] 15:52:5…" at bounding box center [550, 70] width 161 height 20
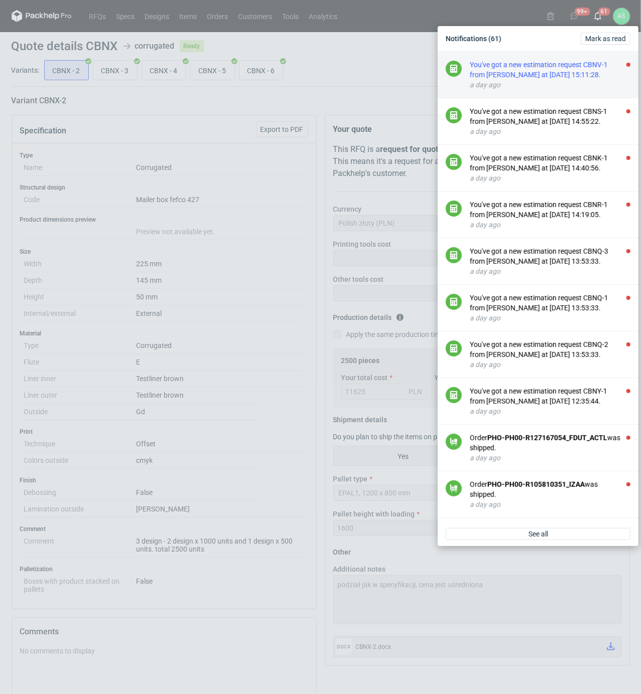
click at [588, 74] on div "You've got a new estimation request CBNV-1 from [PERSON_NAME] at [DATE] 15:11:2…" at bounding box center [550, 70] width 161 height 20
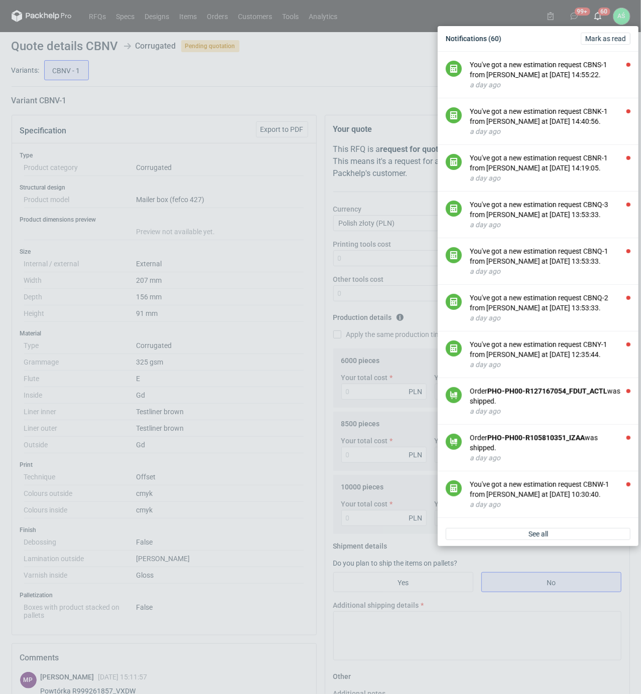
click at [180, 94] on div "Notifications (60) [PERSON_NAME] as read You've got a new estimation request CB…" at bounding box center [320, 347] width 641 height 694
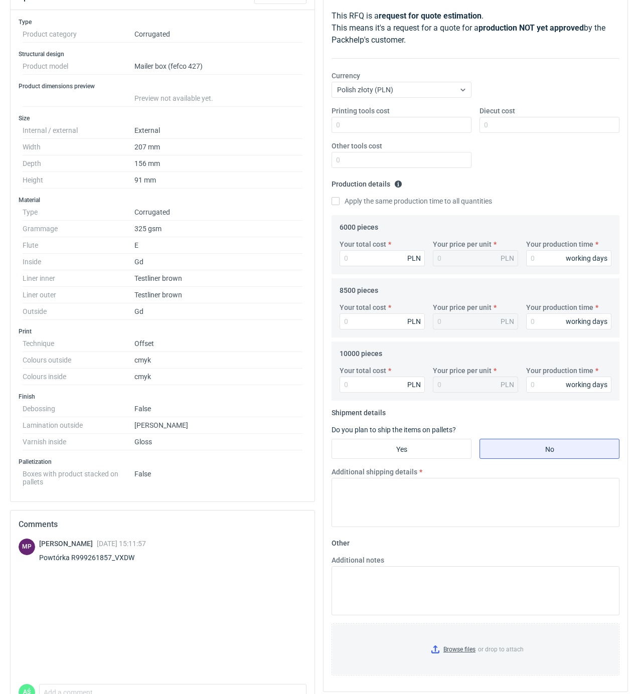
scroll to position [67, 0]
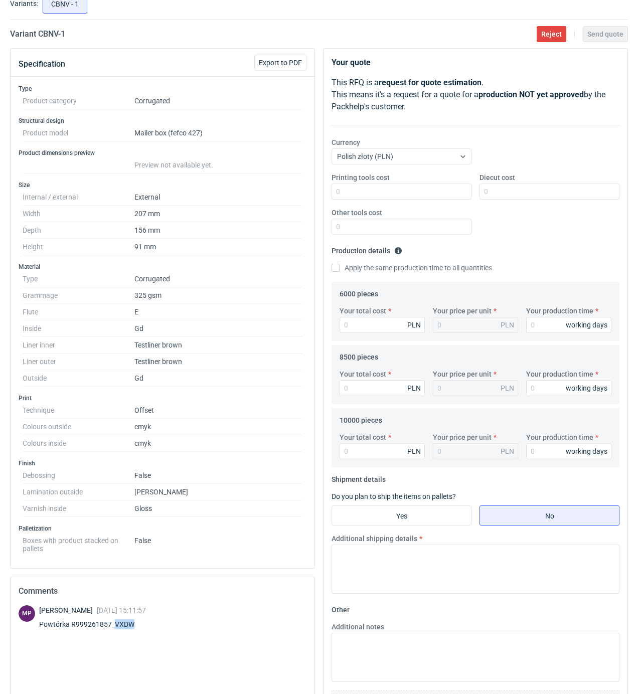
drag, startPoint x: 136, startPoint y: 629, endPoint x: 115, endPoint y: 627, distance: 21.1
click at [115, 627] on div "Powtórka R999261857_VXDW" at bounding box center [92, 625] width 107 height 10
copy div "VXDW"
click at [347, 325] on input "Your total cost" at bounding box center [382, 325] width 85 height 16
type input "16920"
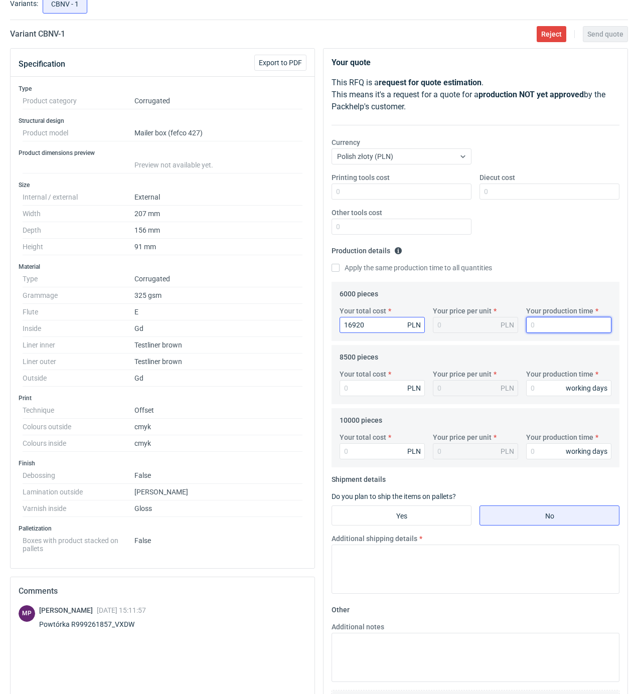
type input "2.82"
type input "20"
type input "23120"
type input "2.72"
type input "20"
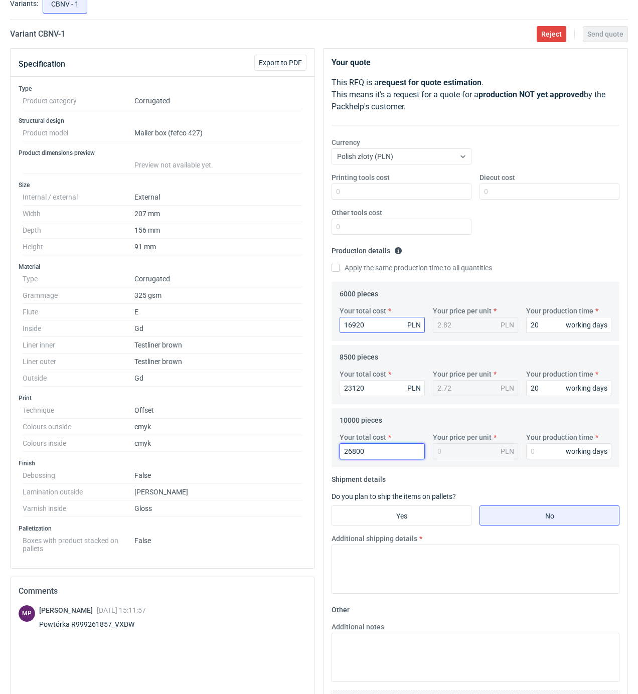
type input "26800"
type input "2.68"
type input "20"
click at [399, 528] on fieldset "Shipment details Do you plan to ship the items on pallets? Yes No Additional sh…" at bounding box center [476, 537] width 288 height 130
click at [405, 522] on input "Yes" at bounding box center [401, 515] width 139 height 19
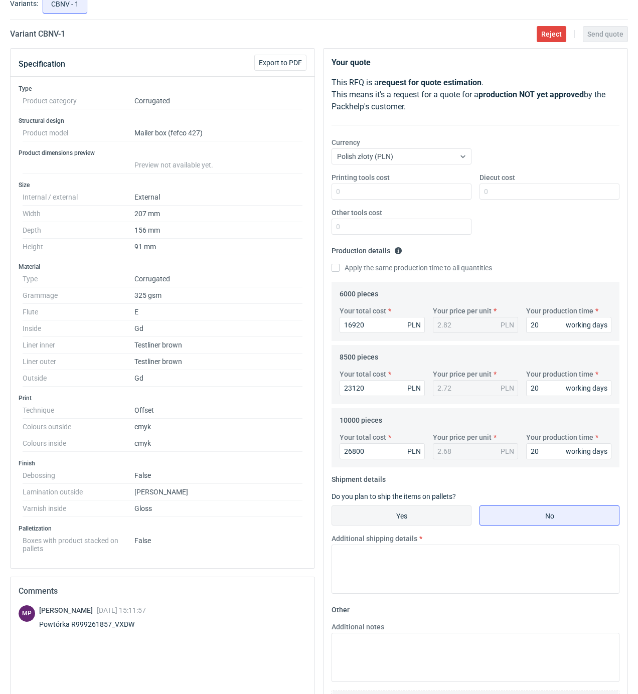
radio input "true"
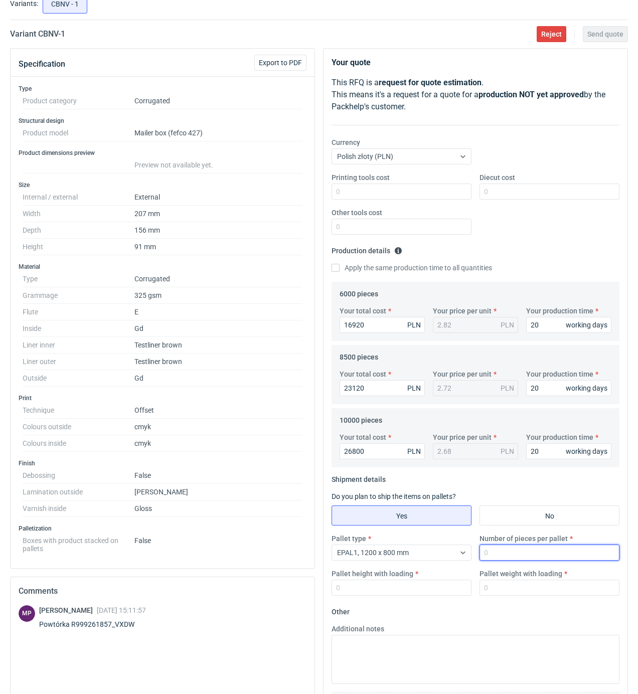
click at [506, 552] on input "Number of pieces per pallet" at bounding box center [550, 553] width 140 height 16
type input "1500"
type input "1850"
type input "450"
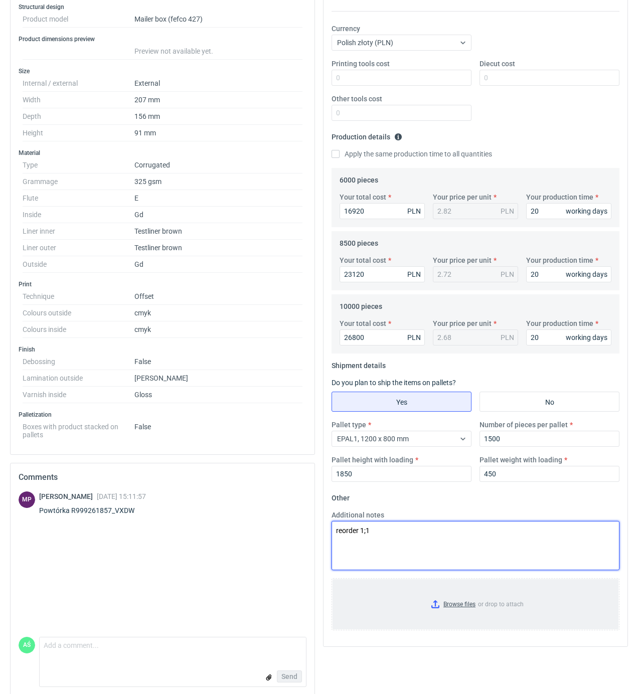
scroll to position [195, 0]
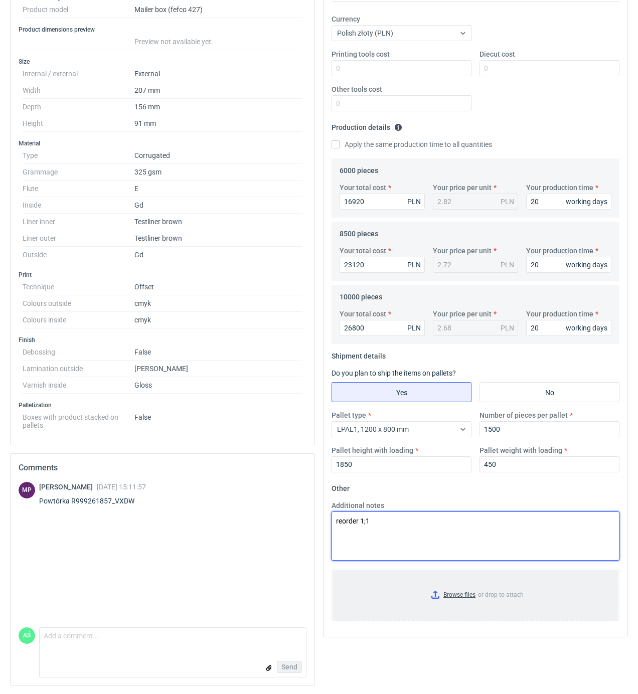
type textarea "reorder 1;1"
click at [462, 584] on input "Browse files or drop to attach" at bounding box center [476, 595] width 286 height 50
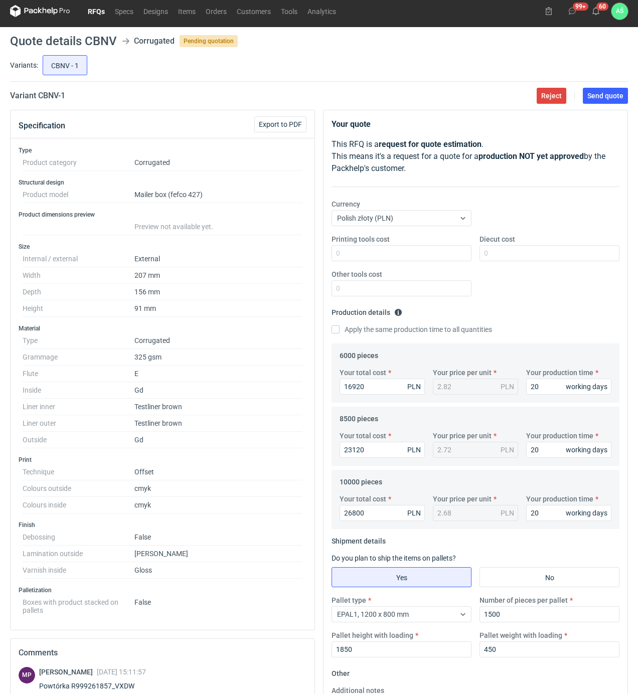
scroll to position [0, 0]
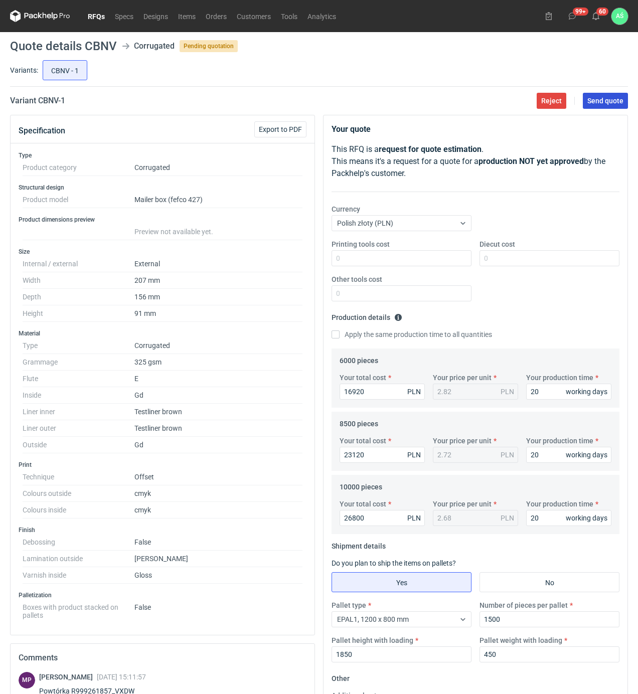
click at [621, 102] on span "Send quote" at bounding box center [605, 100] width 36 height 7
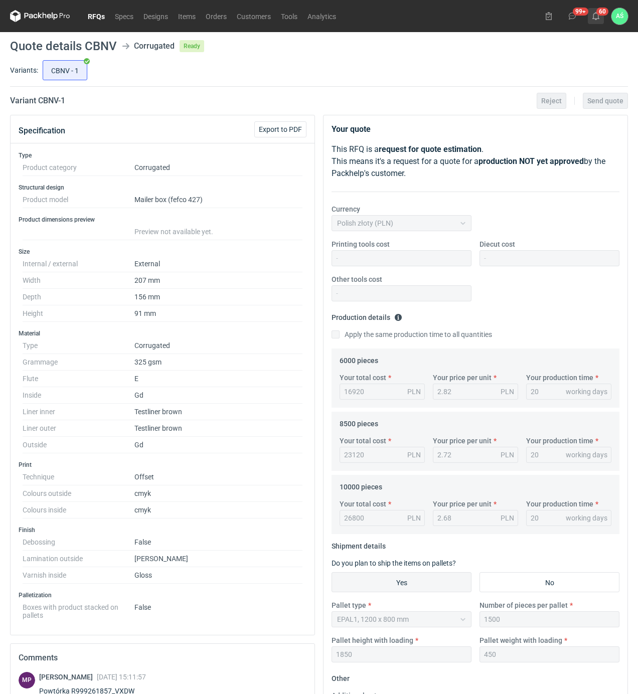
click at [595, 17] on icon at bounding box center [596, 16] width 8 height 8
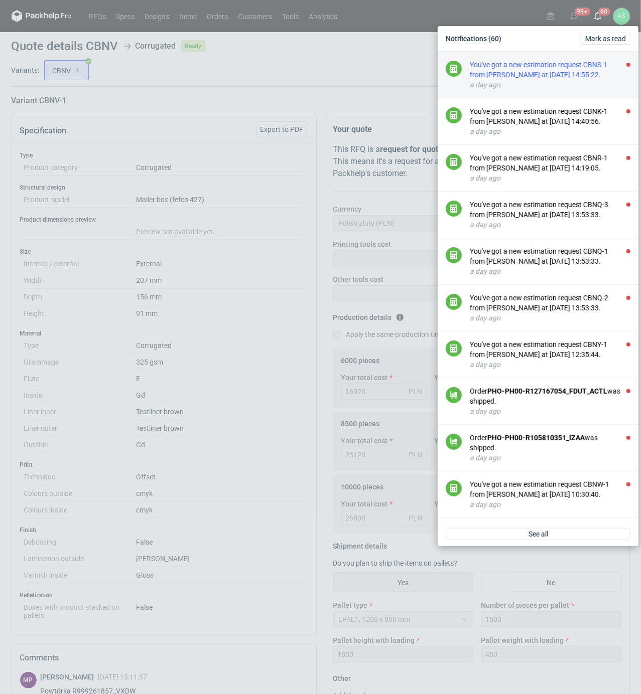
click at [584, 75] on div "You've got a new estimation request CBNS-1 from [PERSON_NAME] at [DATE] 14:55:2…" at bounding box center [550, 70] width 161 height 20
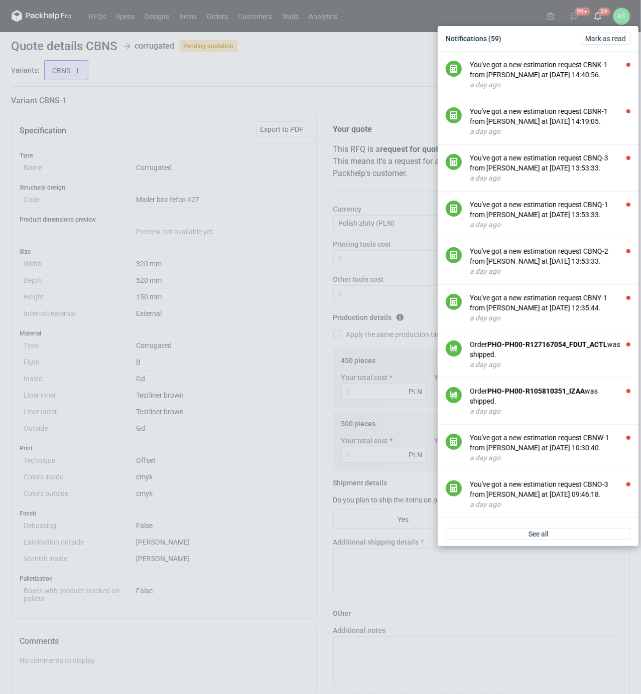
click at [235, 128] on div "Notifications (59) [PERSON_NAME] as read You've got a new estimation request CB…" at bounding box center [320, 347] width 641 height 694
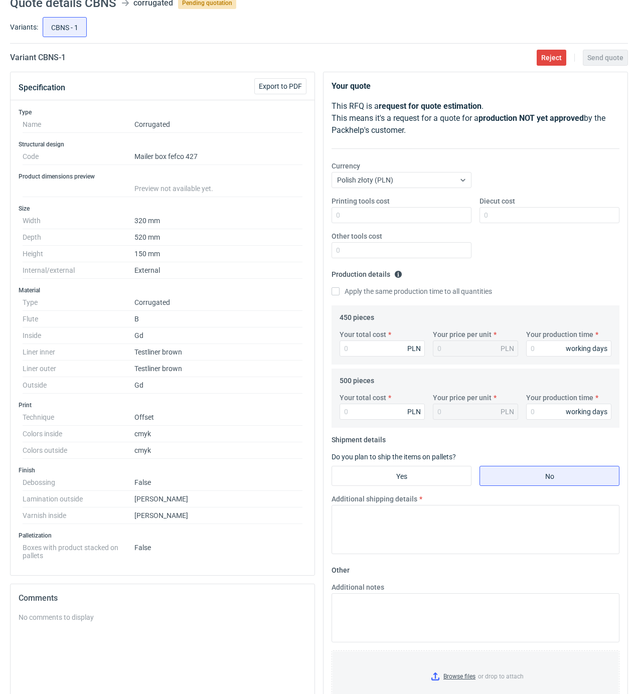
scroll to position [67, 0]
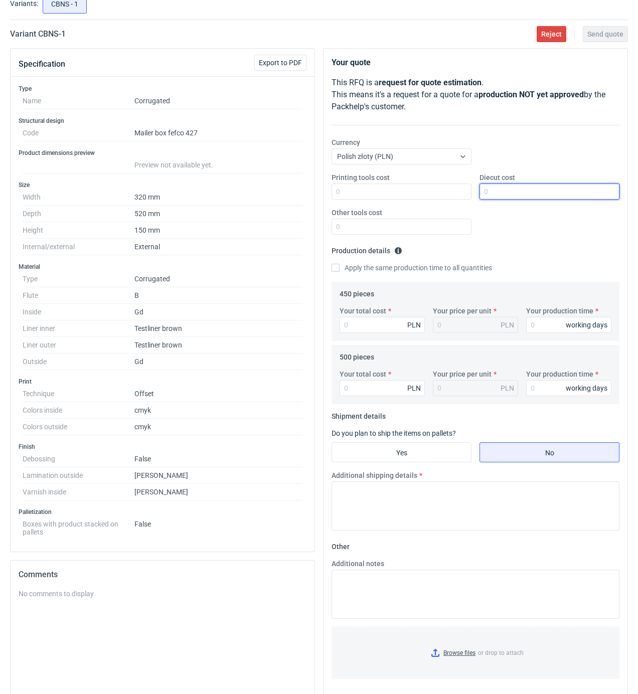
click at [495, 199] on input "Diecut cost" at bounding box center [550, 192] width 140 height 16
type input "1500"
type input "10"
type input "0.02"
type input "108"
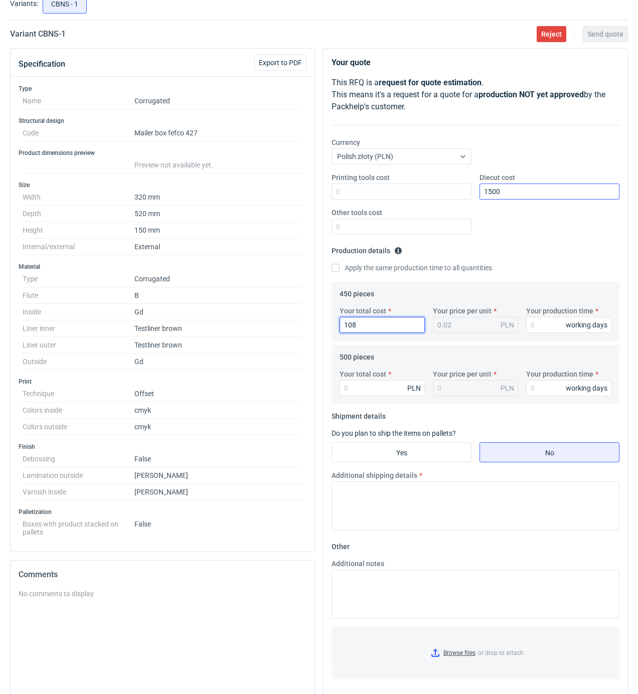
type input "0.24"
type input "10877"
type input "24.17"
type input "10877"
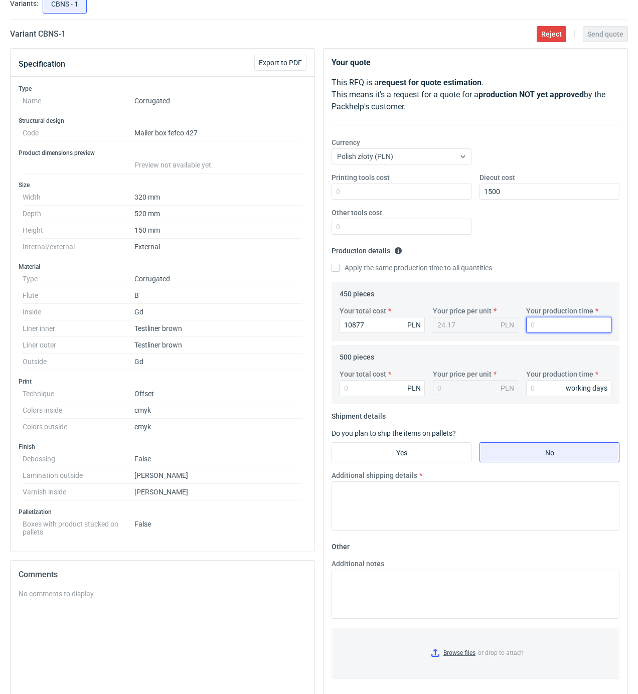
click at [550, 324] on input "Your production time" at bounding box center [568, 325] width 85 height 16
type input "20"
type input "11605"
type input "23.21"
type input "20"
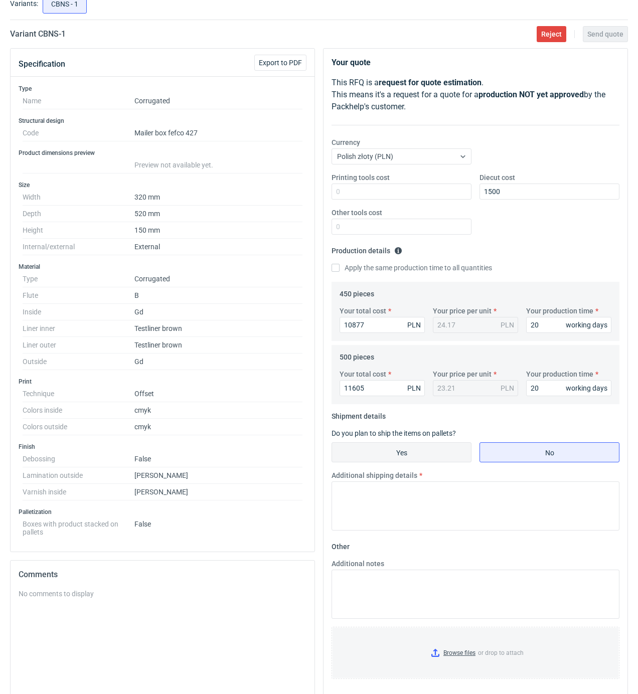
click at [418, 456] on input "Yes" at bounding box center [401, 452] width 139 height 19
radio input "true"
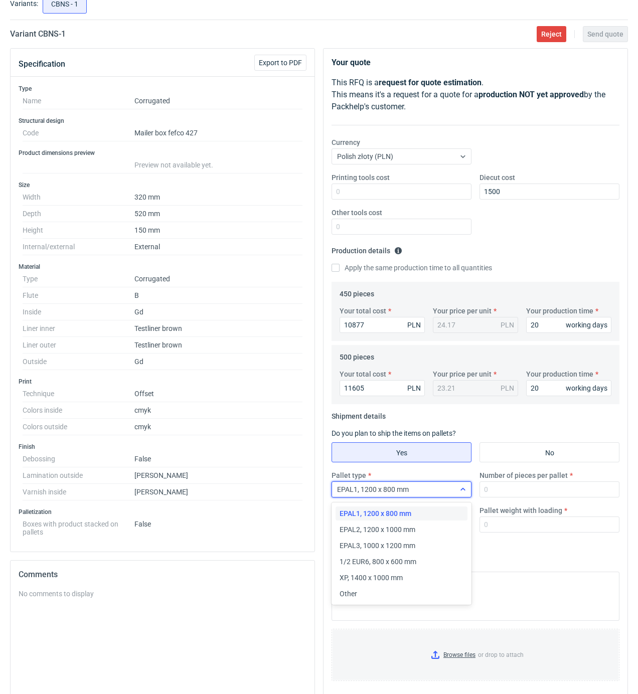
click at [412, 494] on div "EPAL1, 1200 x 800 mm" at bounding box center [393, 490] width 123 height 14
click at [354, 597] on span "Other" at bounding box center [349, 594] width 18 height 10
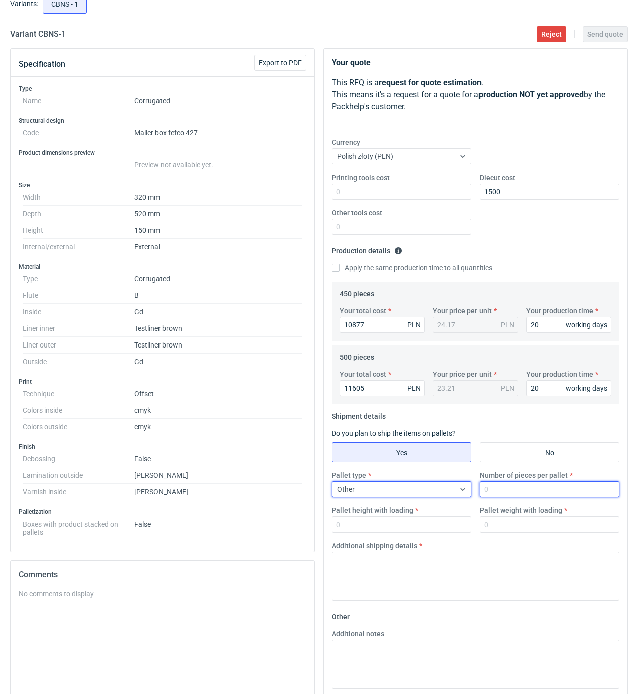
click at [514, 496] on input "Number of pieces per pallet" at bounding box center [550, 490] width 140 height 16
type input "500"
type input "1900"
type input "600"
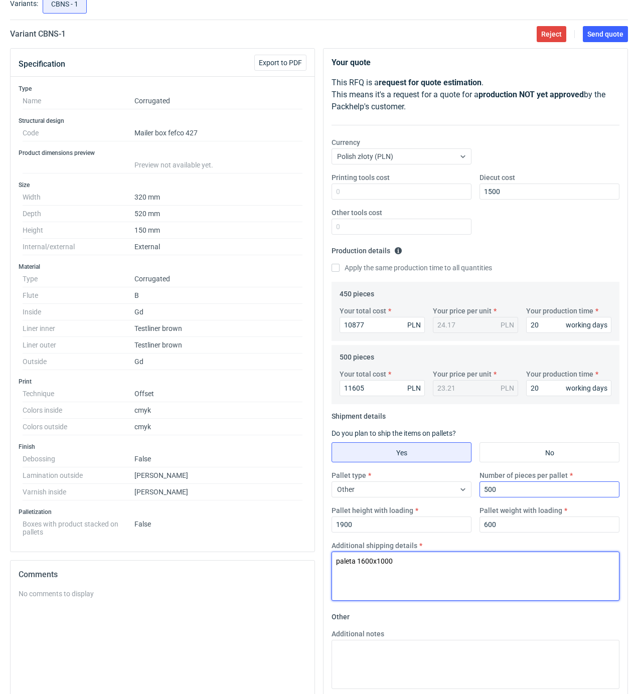
type textarea "paleta 1600x1000"
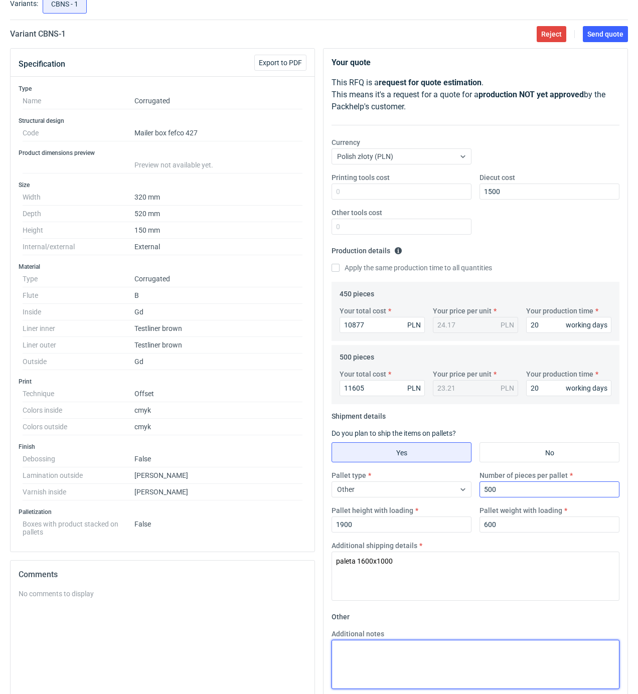
paste textarea "paleta 1600x1000"
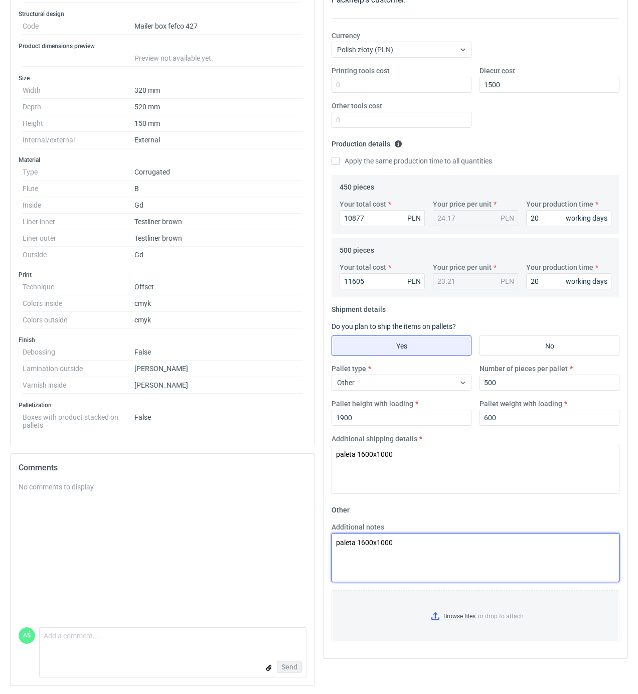
scroll to position [178, 0]
type textarea "paleta 1600x1000"
click at [453, 615] on input "Browse files or drop to attach" at bounding box center [476, 616] width 286 height 50
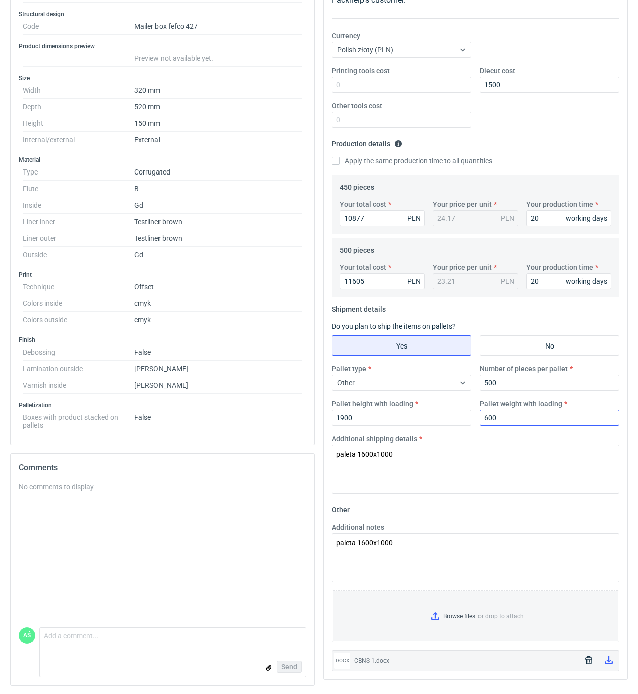
scroll to position [0, 0]
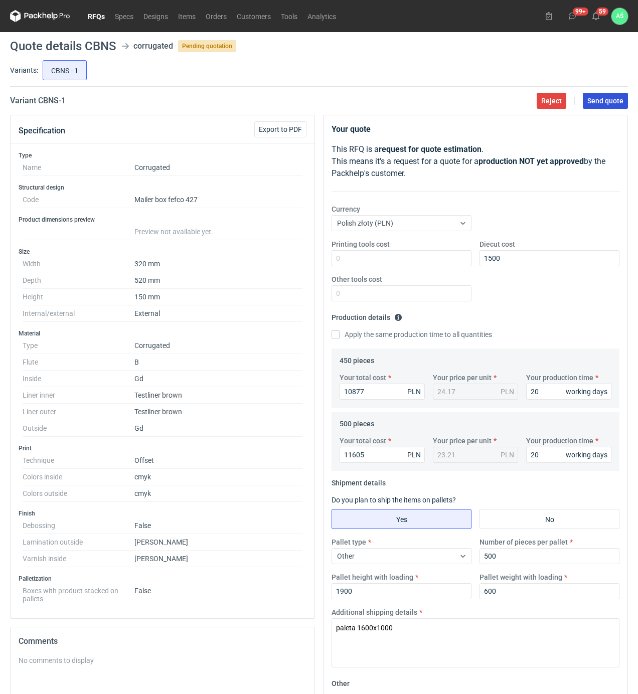
click at [615, 99] on span "Send quote" at bounding box center [605, 100] width 36 height 7
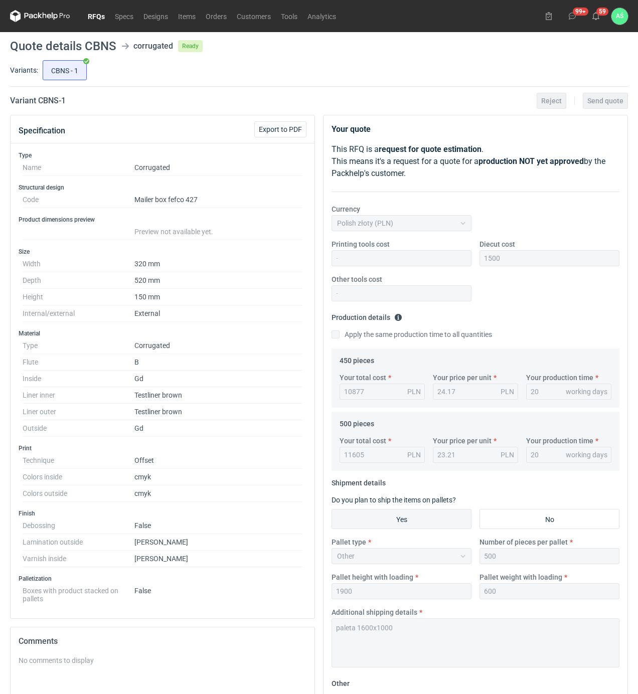
click at [269, 351] on dd "Corrugated" at bounding box center [218, 346] width 168 height 17
click at [596, 19] on use at bounding box center [596, 16] width 7 height 8
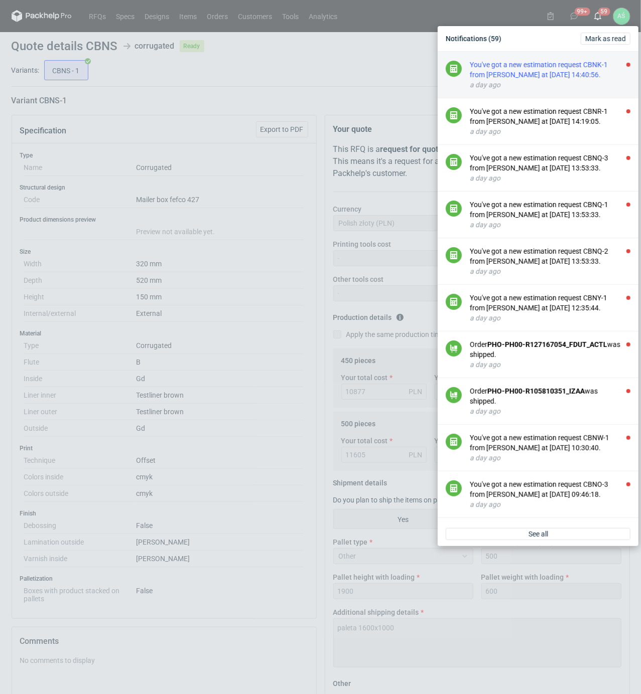
click at [554, 77] on div "You've got a new estimation request CBNK-1 from [PERSON_NAME] at [DATE] 14:40:5…" at bounding box center [550, 70] width 161 height 20
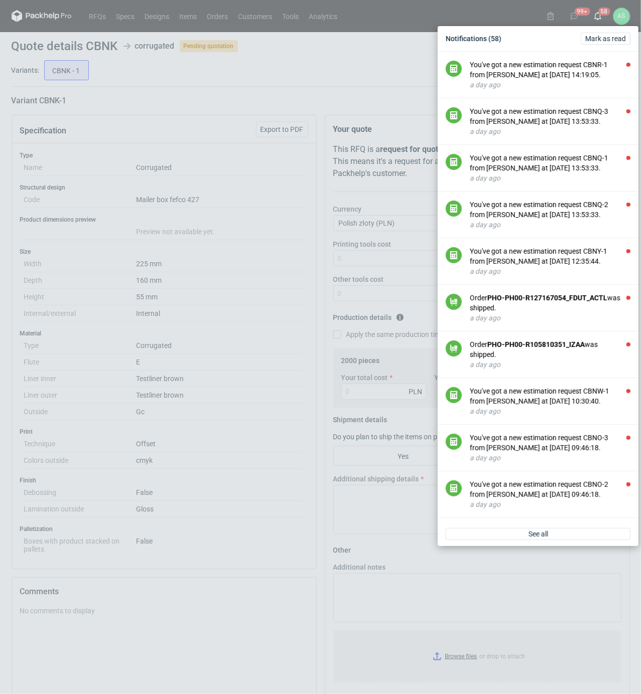
click at [138, 89] on div "Notifications (58) [PERSON_NAME] as read You've got a new estimation request CB…" at bounding box center [320, 347] width 641 height 694
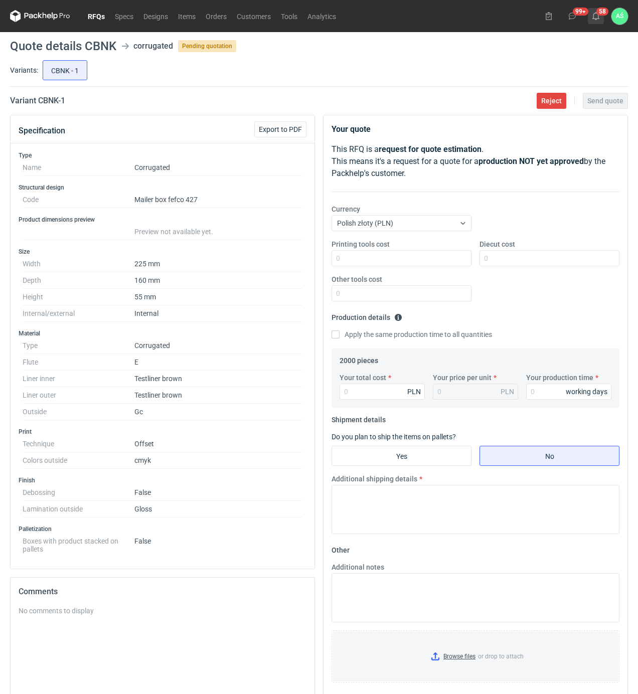
click at [592, 18] on icon at bounding box center [596, 16] width 8 height 8
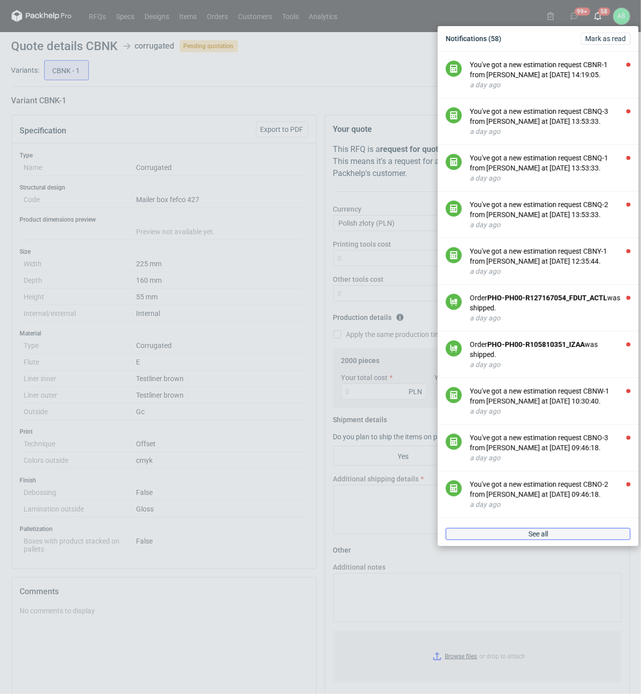
click at [538, 533] on span "See all" at bounding box center [538, 534] width 20 height 7
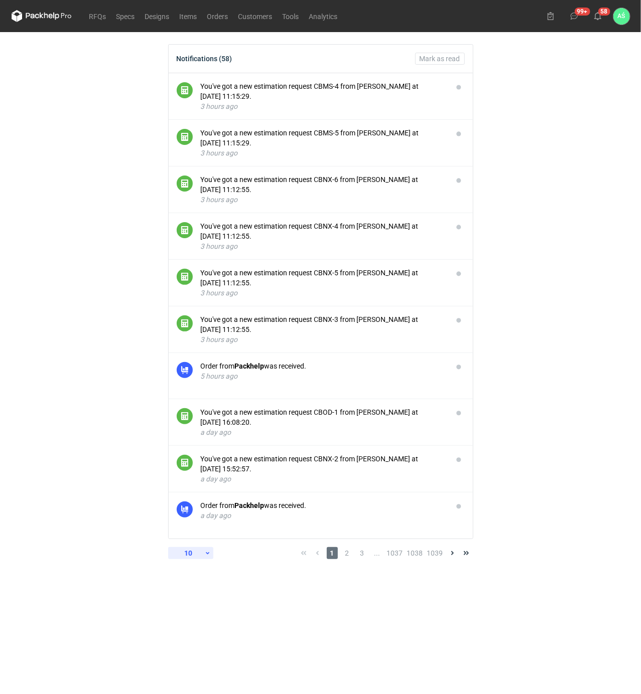
click at [198, 558] on div "10" at bounding box center [188, 553] width 33 height 14
click at [193, 621] on div "30" at bounding box center [190, 619] width 33 height 14
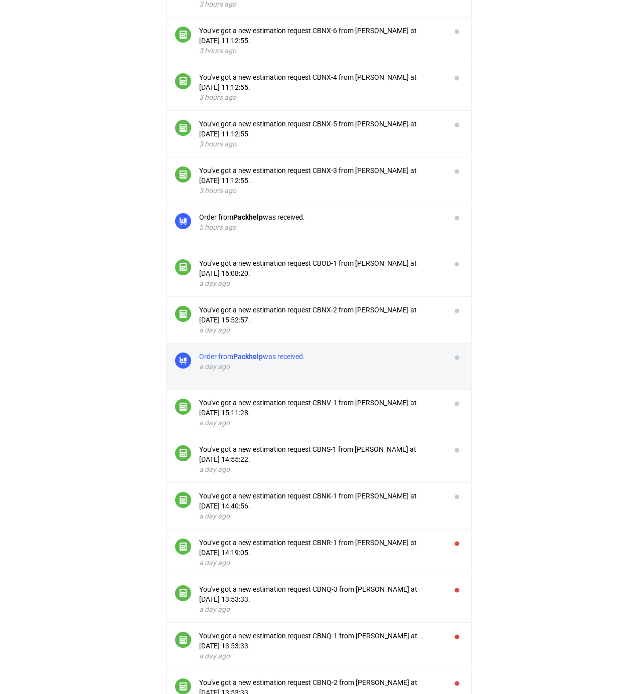
scroll to position [334, 0]
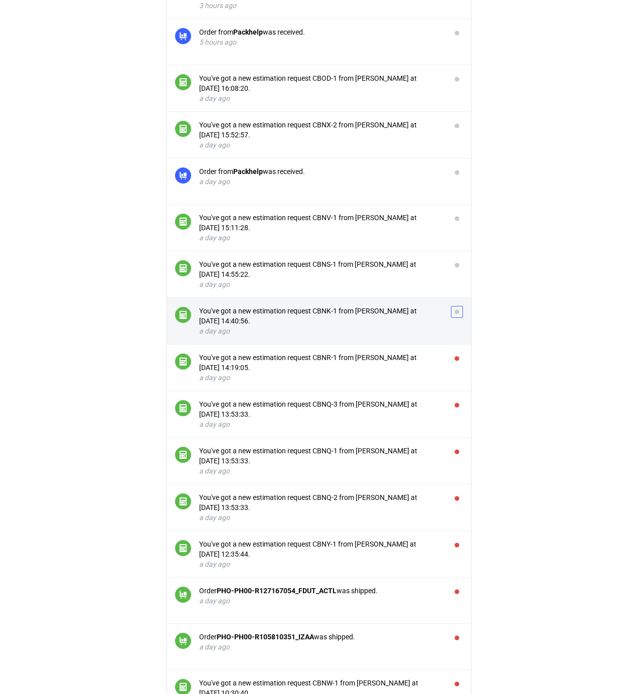
click at [457, 313] on button "button" at bounding box center [457, 312] width 12 height 12
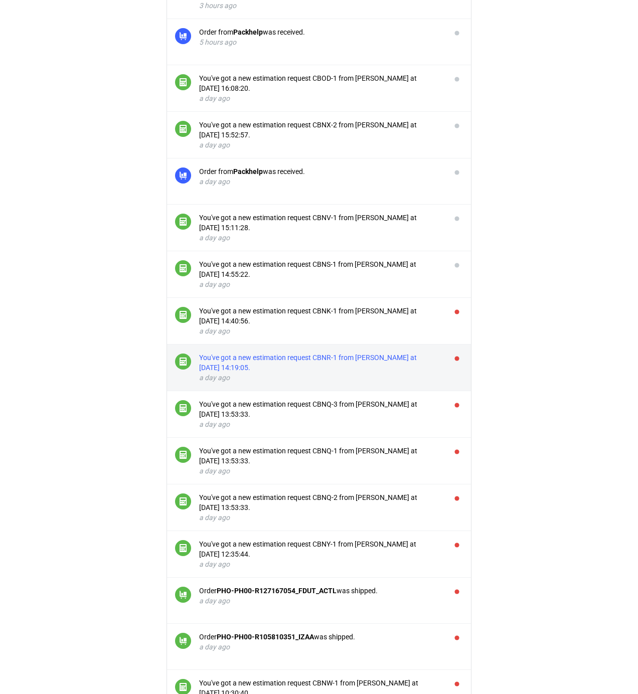
click at [371, 359] on div "You've got a new estimation request CBNR-1 from [PERSON_NAME] at [DATE] 14:19:0…" at bounding box center [321, 363] width 244 height 20
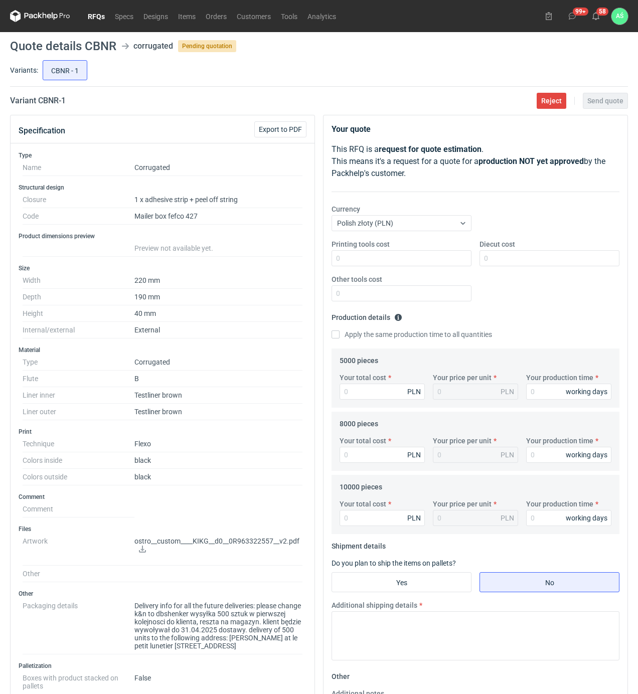
scroll to position [334, 0]
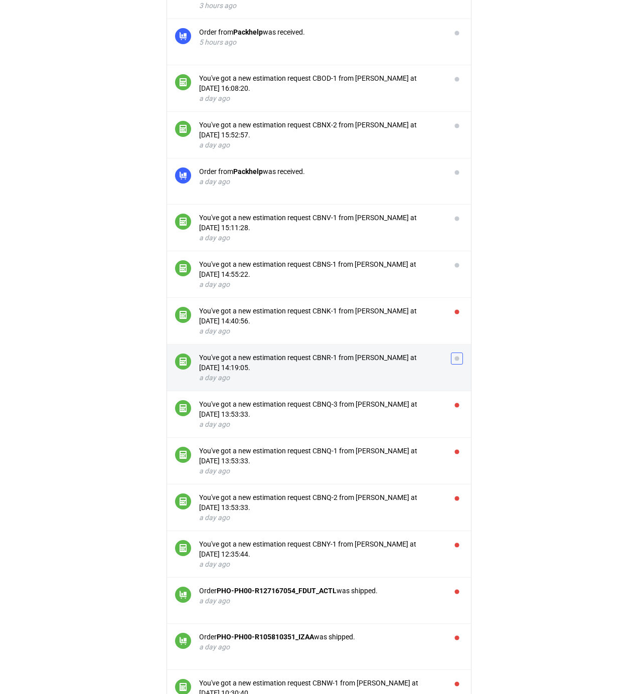
click at [455, 358] on button "button" at bounding box center [457, 359] width 12 height 12
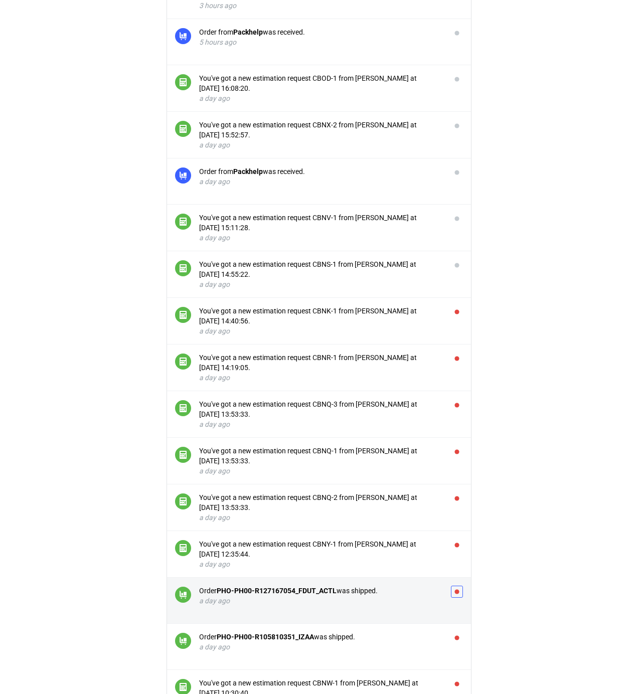
click at [458, 594] on button "button" at bounding box center [457, 592] width 12 height 12
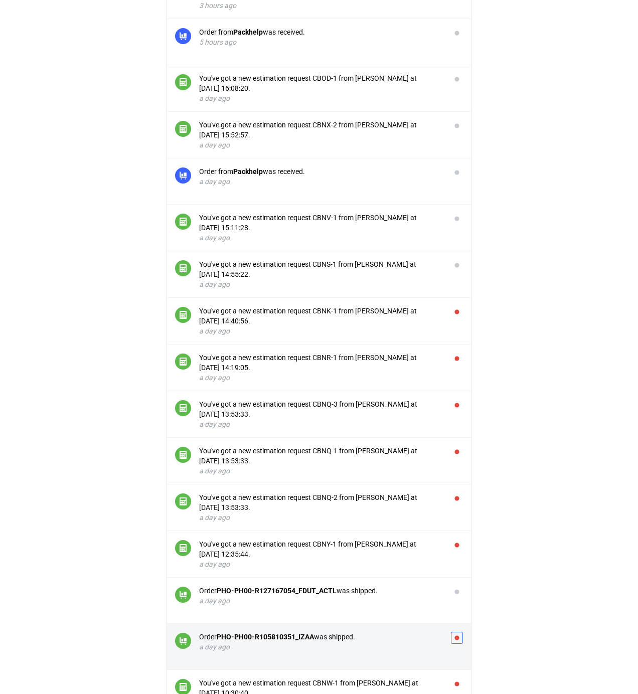
click at [456, 642] on button "button" at bounding box center [457, 638] width 12 height 12
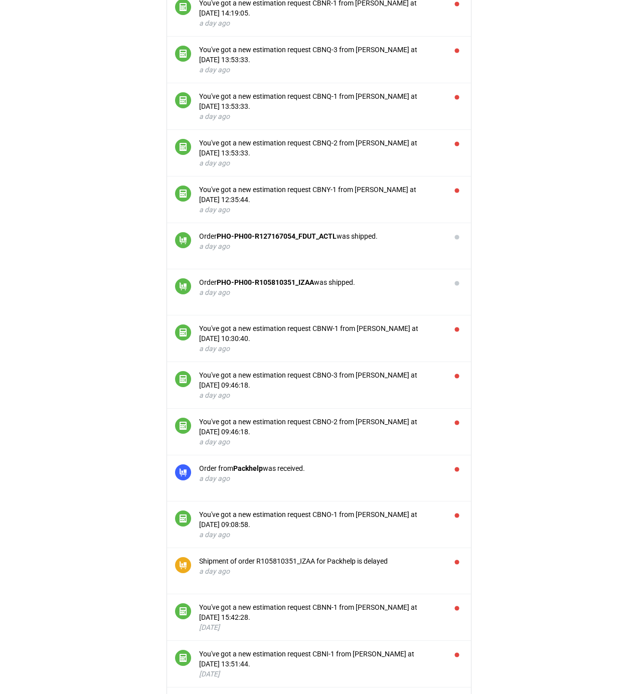
scroll to position [803, 0]
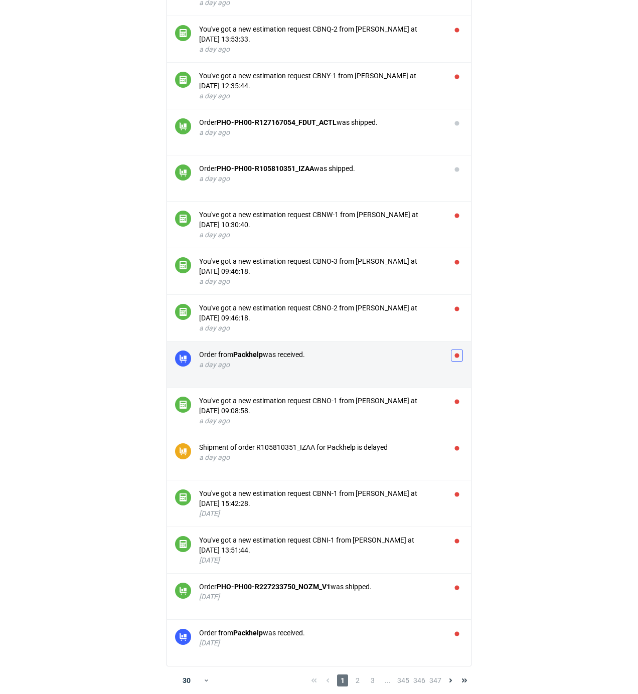
click at [455, 358] on button "button" at bounding box center [457, 356] width 12 height 12
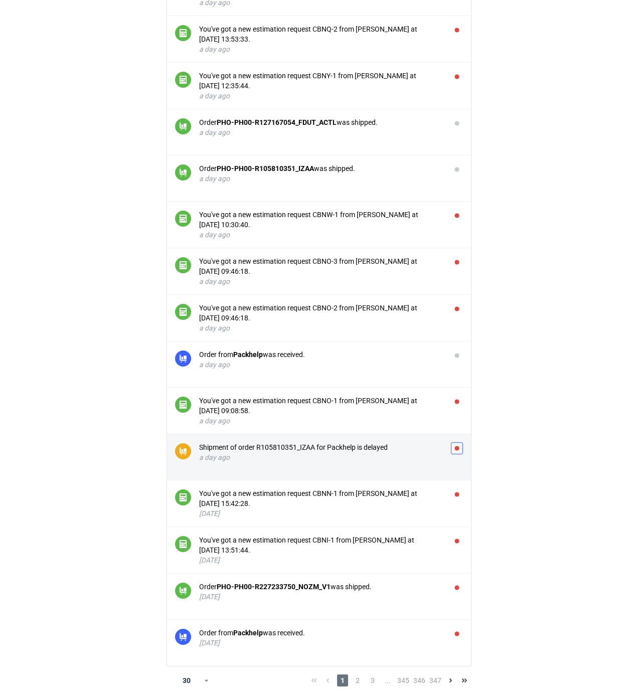
click at [455, 452] on button "button" at bounding box center [457, 448] width 12 height 12
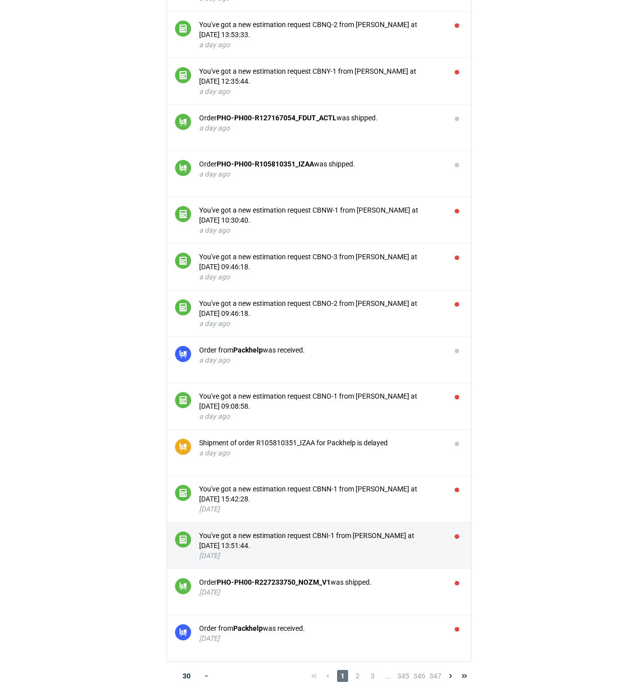
scroll to position [811, 0]
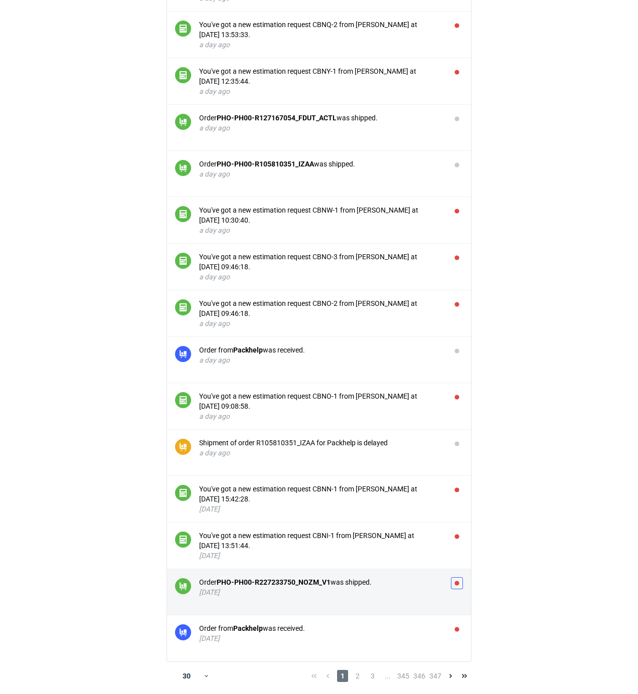
click at [459, 582] on button "button" at bounding box center [457, 583] width 12 height 12
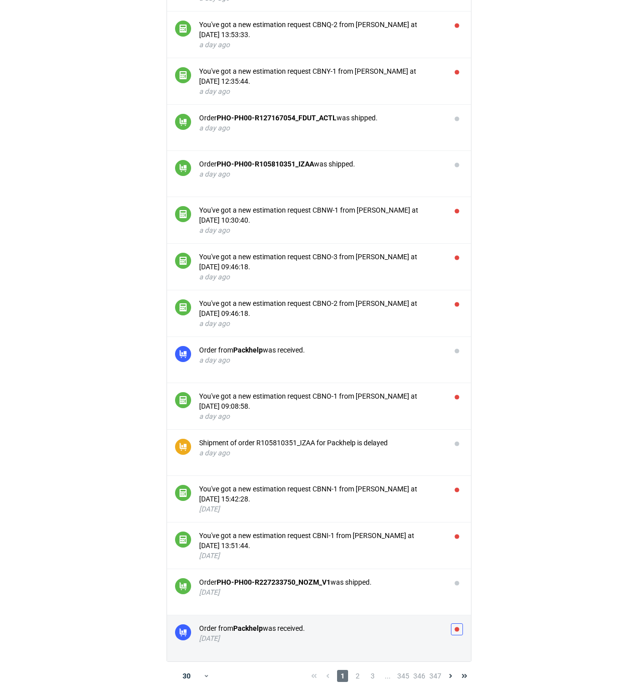
click at [459, 628] on button "button" at bounding box center [457, 630] width 12 height 12
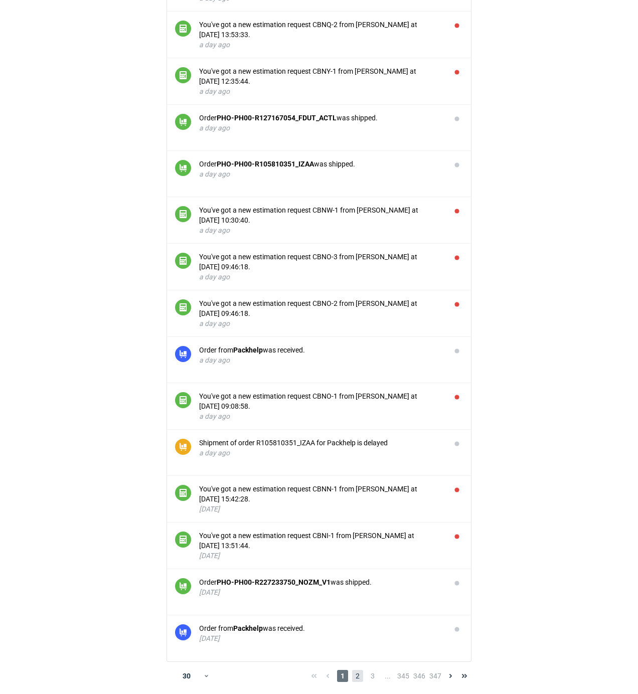
click at [356, 677] on span "2" at bounding box center [357, 676] width 11 height 12
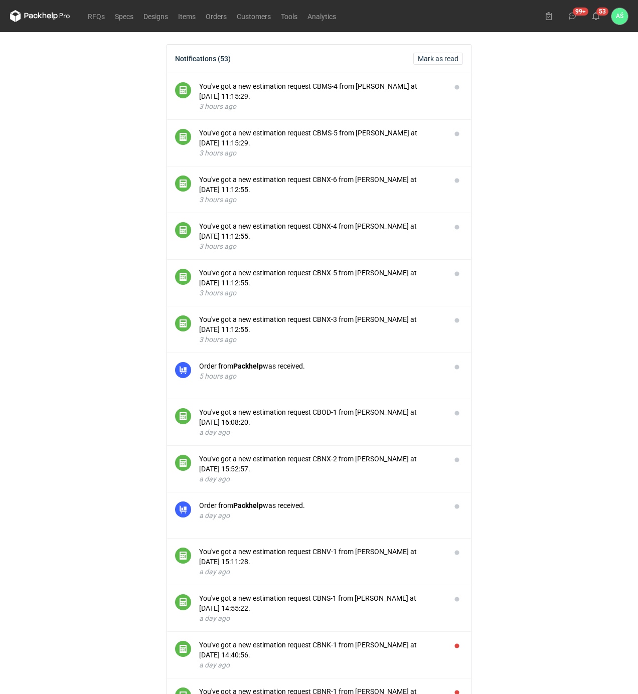
scroll to position [468, 0]
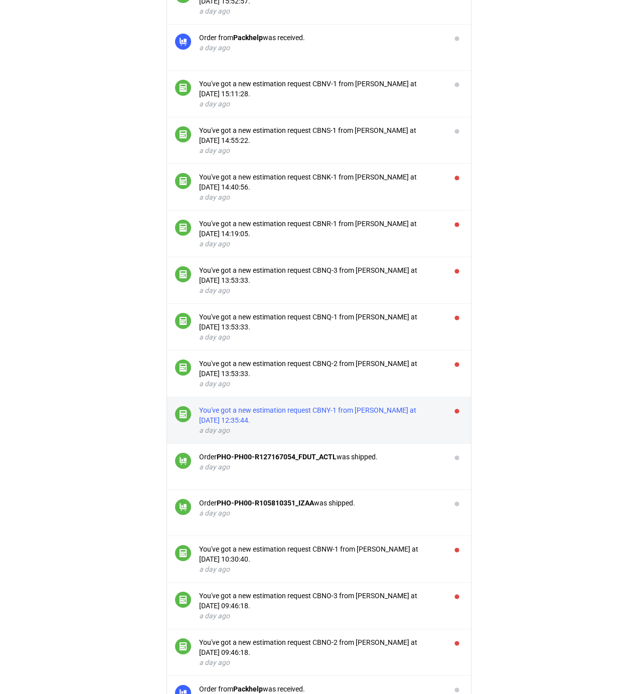
click at [404, 414] on div "You've got a new estimation request CBNY-1 from [PERSON_NAME] at [DATE] 12:35:4…" at bounding box center [321, 415] width 244 height 20
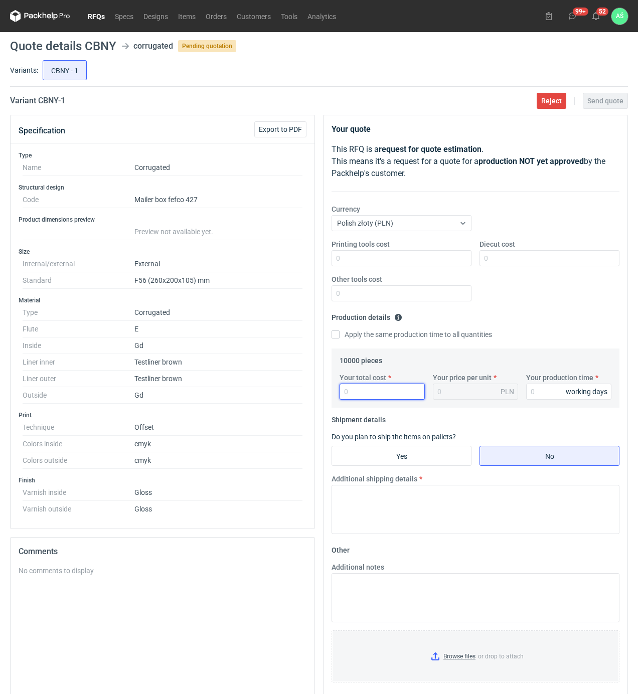
click at [381, 391] on input "Your total cost" at bounding box center [382, 392] width 85 height 16
type input "24700"
type input "2.47"
type input "18"
click at [382, 453] on input "Yes" at bounding box center [401, 456] width 139 height 19
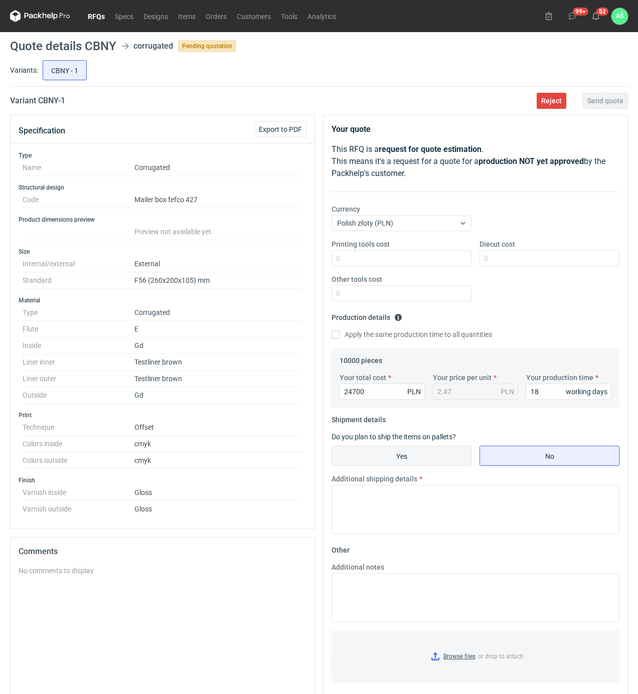
radio input "true"
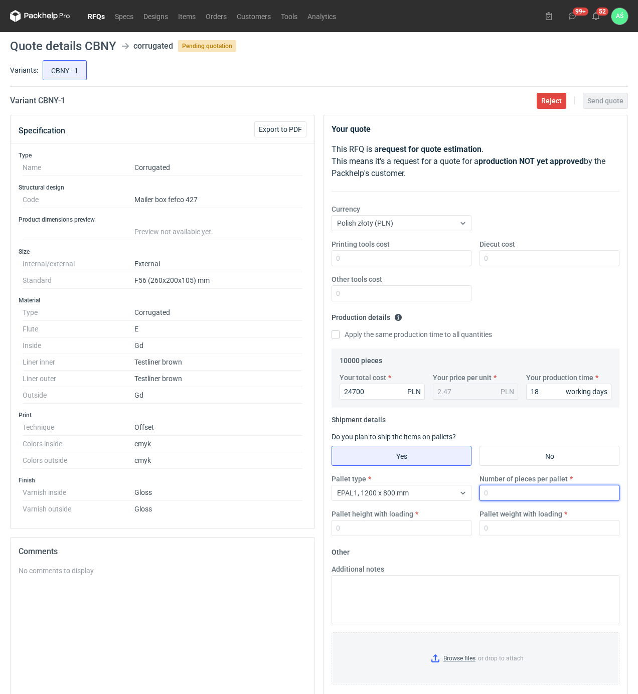
click at [494, 495] on input "Number of pieces per pallet" at bounding box center [550, 493] width 140 height 16
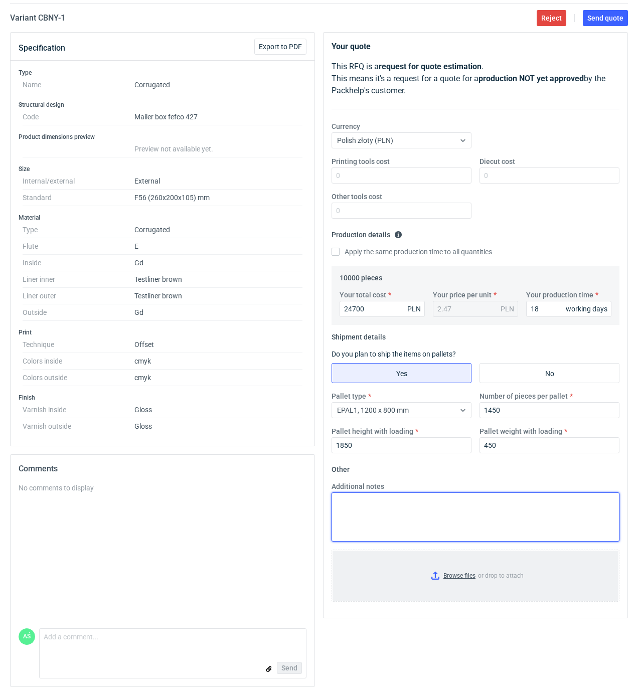
scroll to position [87, 0]
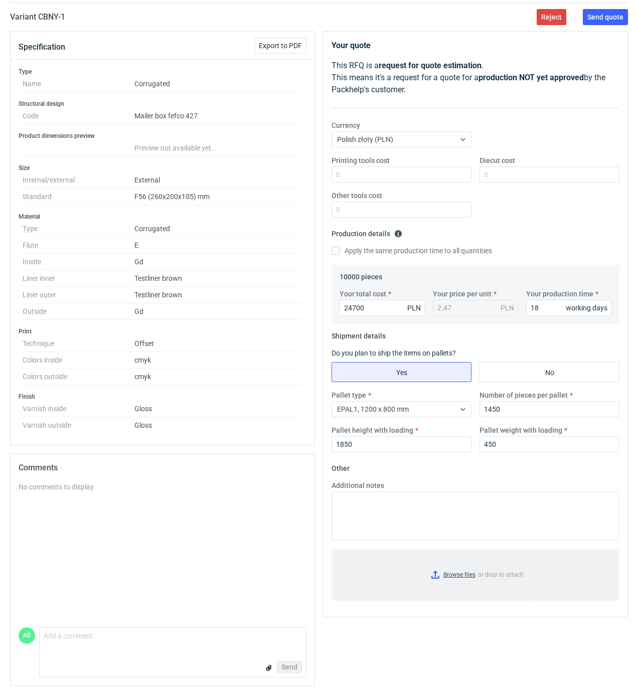
click at [456, 568] on input "Browse files or drop to attach" at bounding box center [476, 575] width 286 height 50
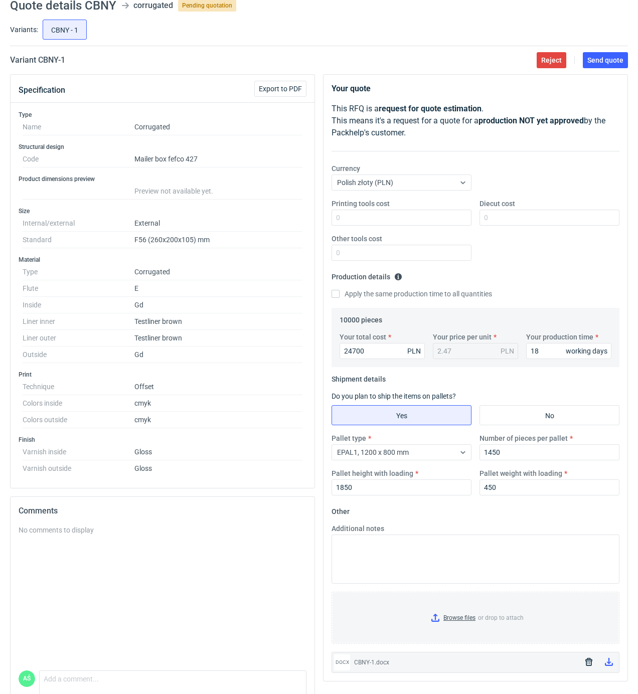
scroll to position [0, 0]
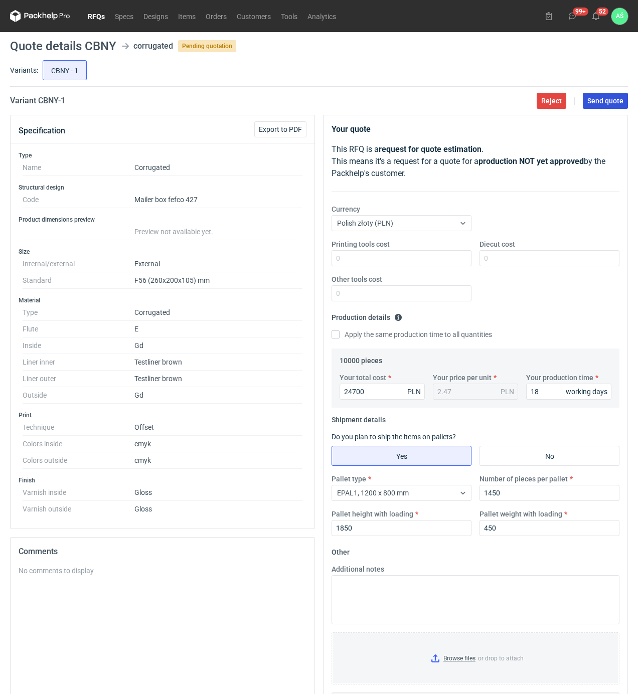
click at [602, 105] on button "Send quote" at bounding box center [605, 101] width 45 height 16
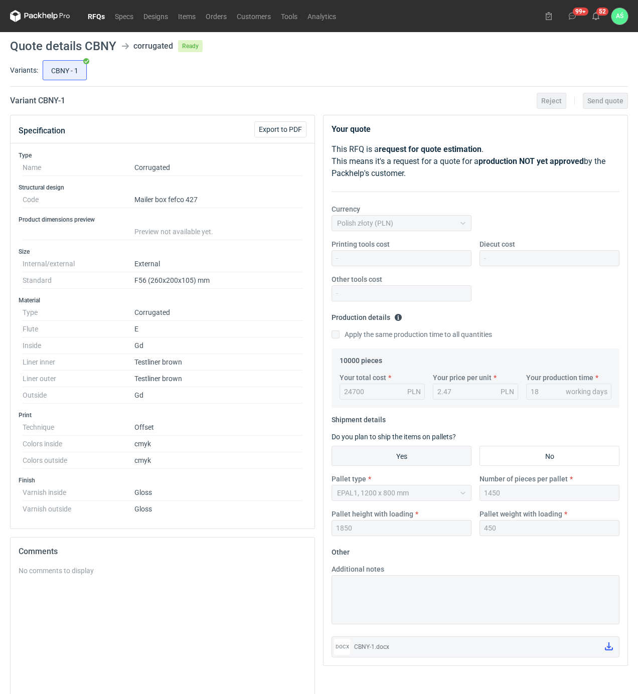
click at [93, 17] on link "RFQs" at bounding box center [96, 16] width 27 height 12
